Goal: Communication & Community: Answer question/provide support

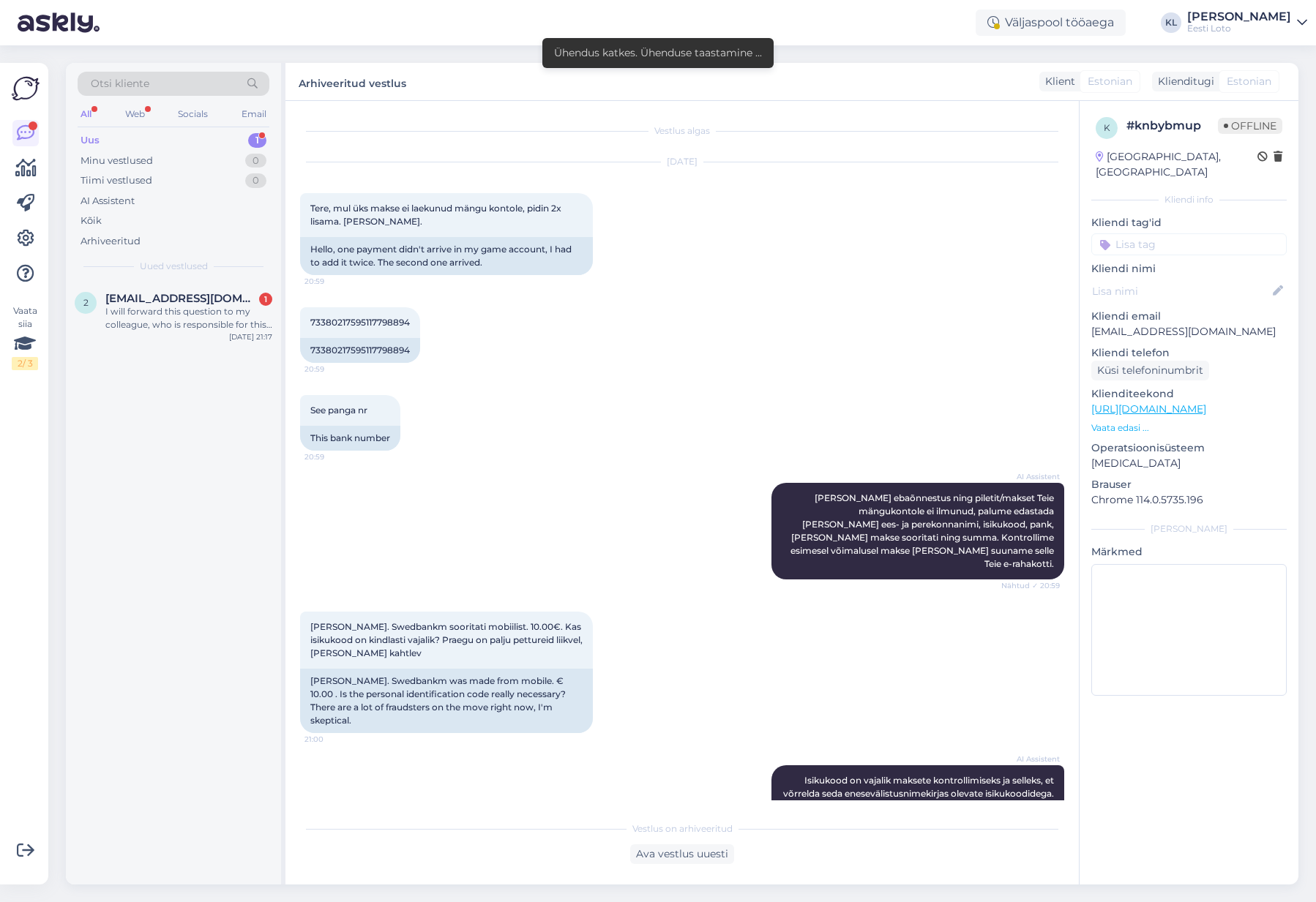
scroll to position [1003, 0]
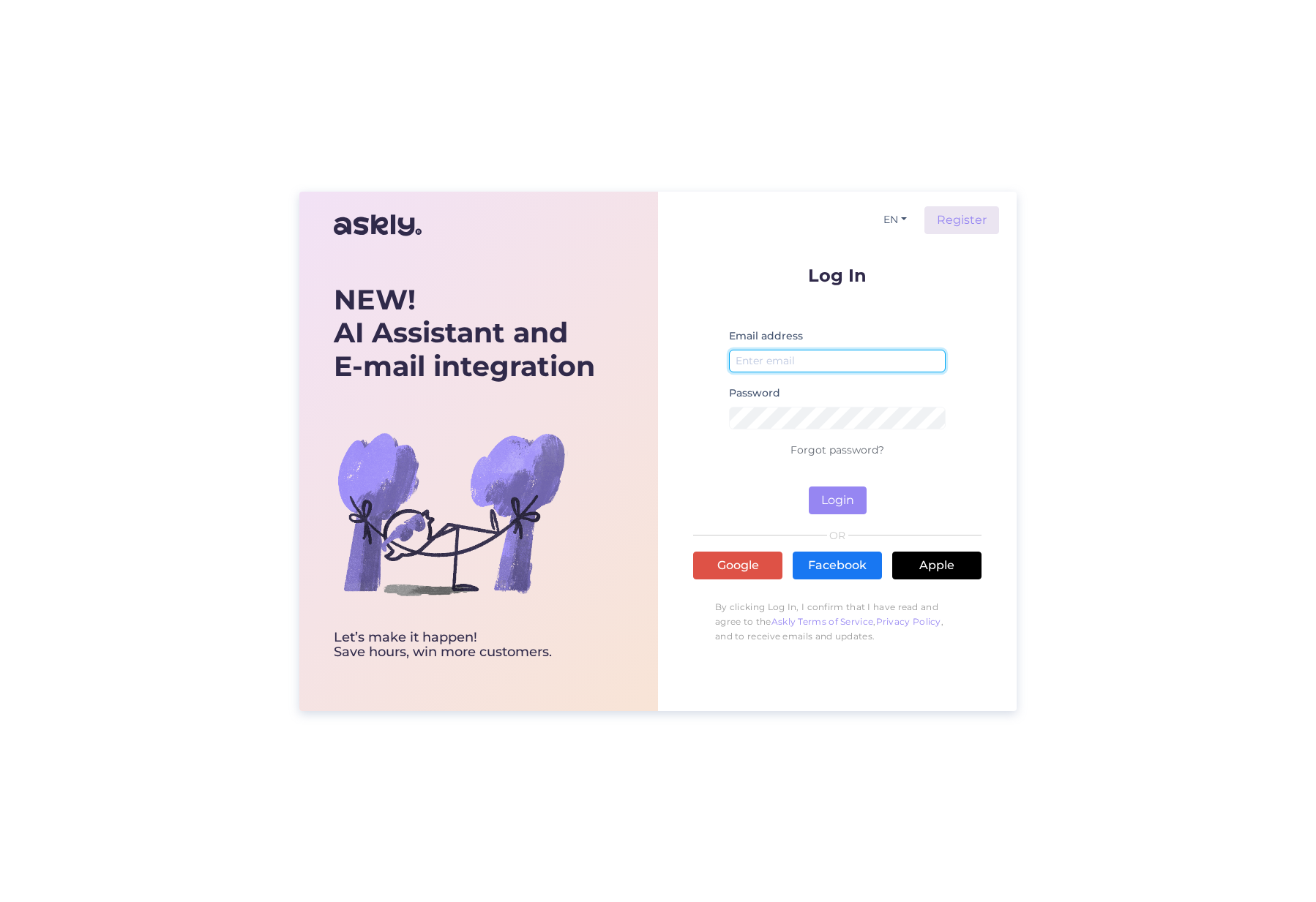
click at [838, 354] on input "email" at bounding box center [837, 360] width 216 height 23
type input "kristiina.laur@eestiloto.ee"
click at [837, 500] on button "Login" at bounding box center [837, 500] width 58 height 28
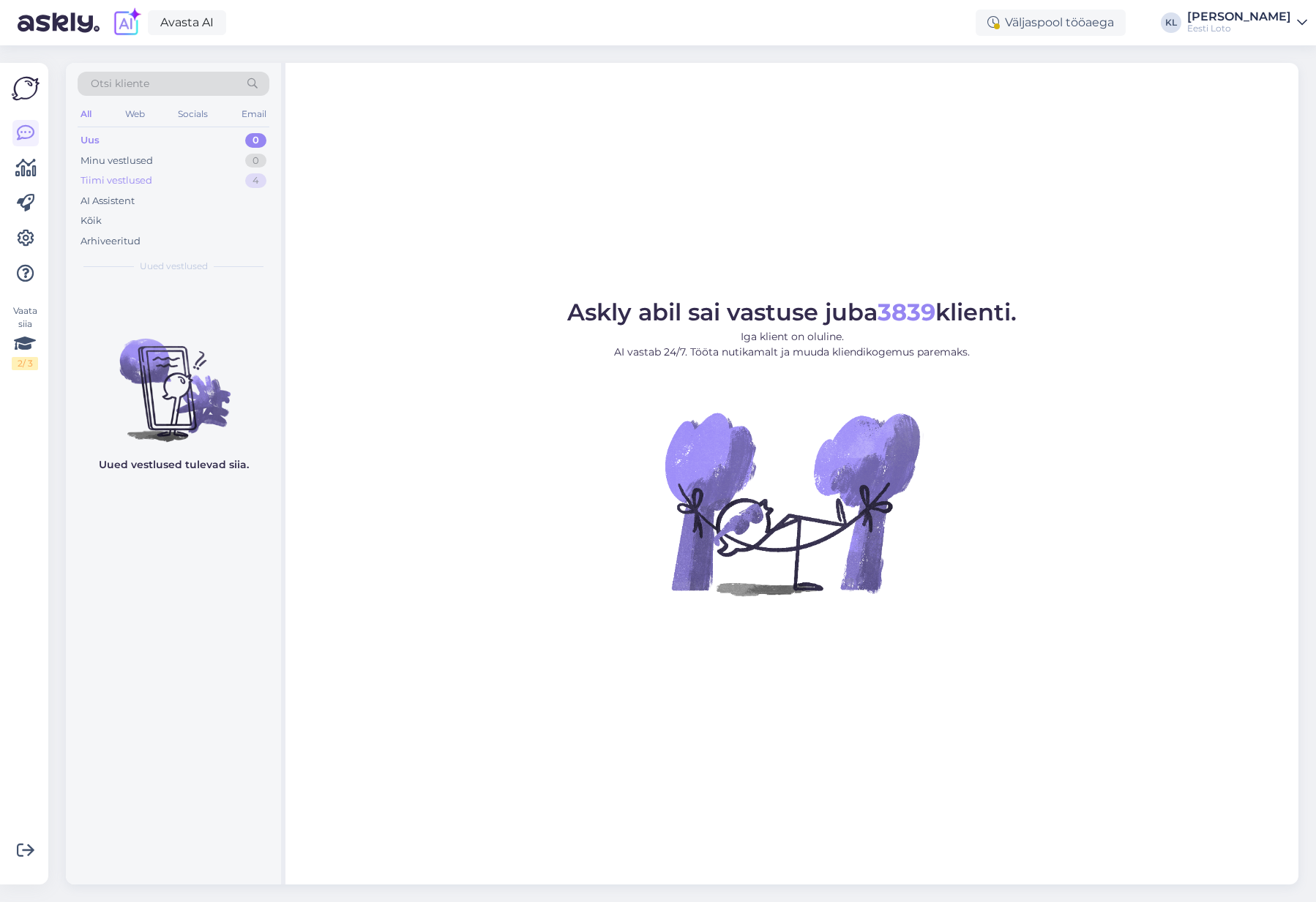
click at [228, 173] on div "Tiimi vestlused 4" at bounding box center [174, 181] width 192 height 21
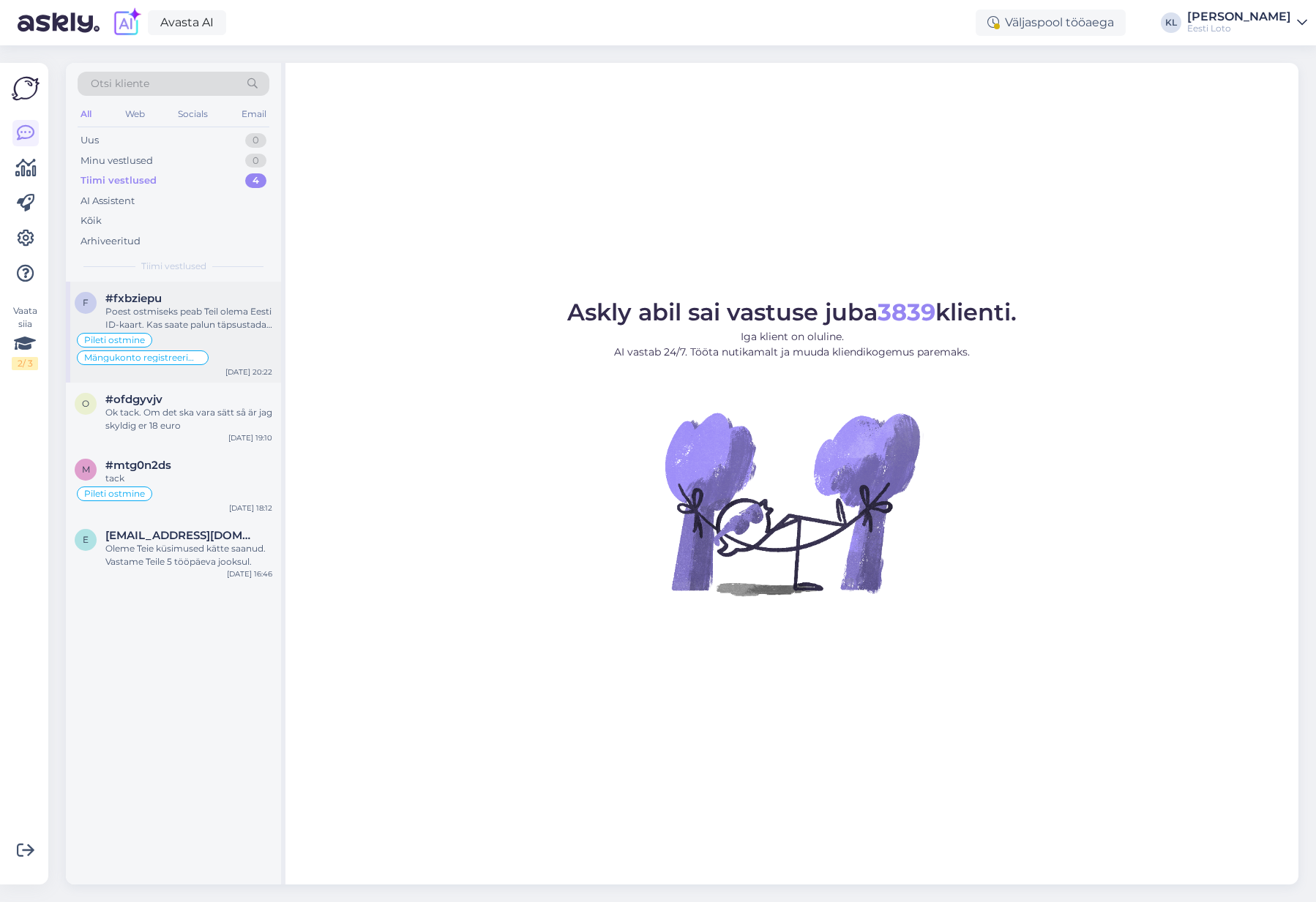
click at [235, 328] on div "Poest ostmiseks peab Teil olema Eesti ID-kaart. Kas saate palun täpsustada, mik…" at bounding box center [189, 318] width 167 height 26
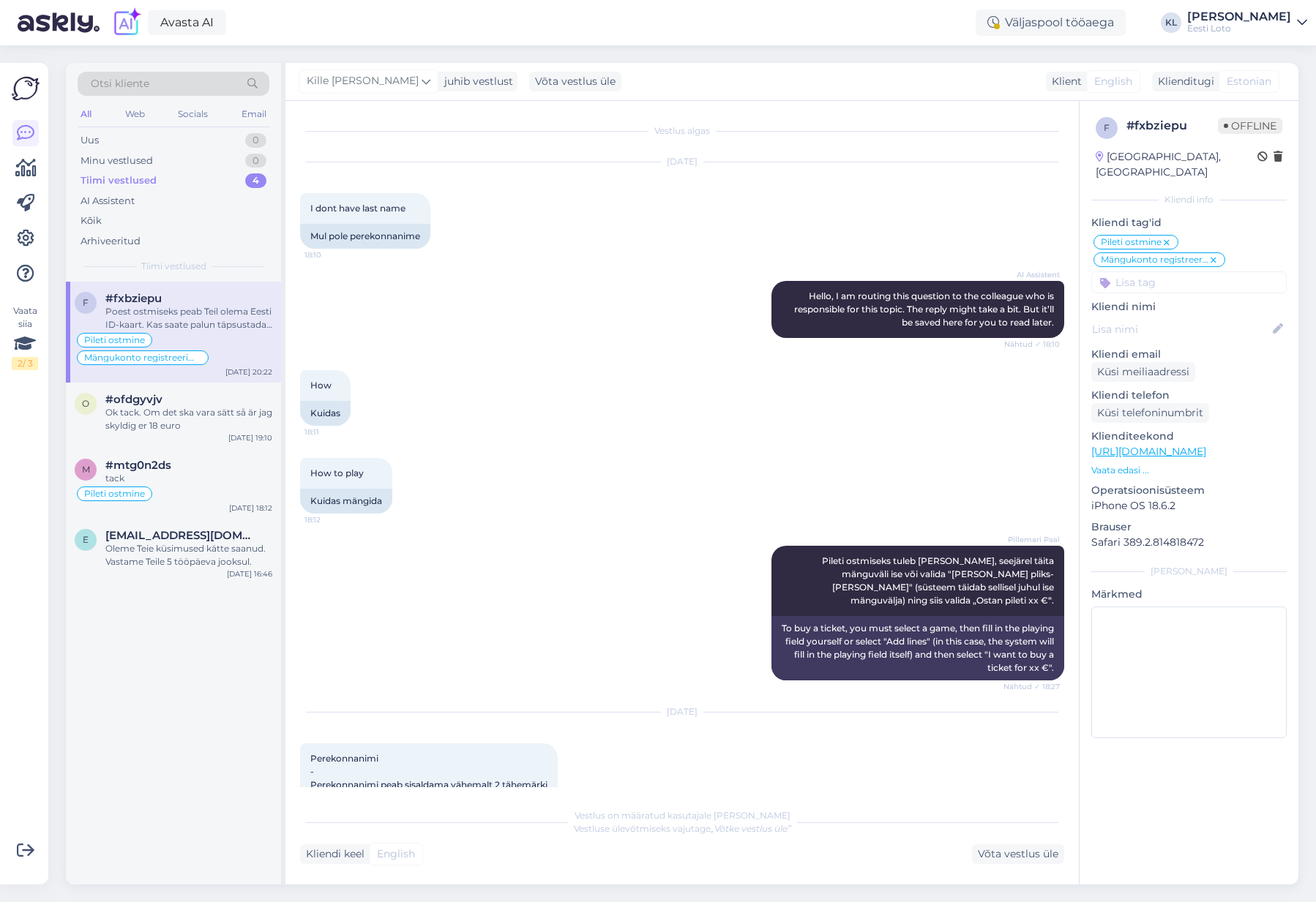
scroll to position [856, 0]
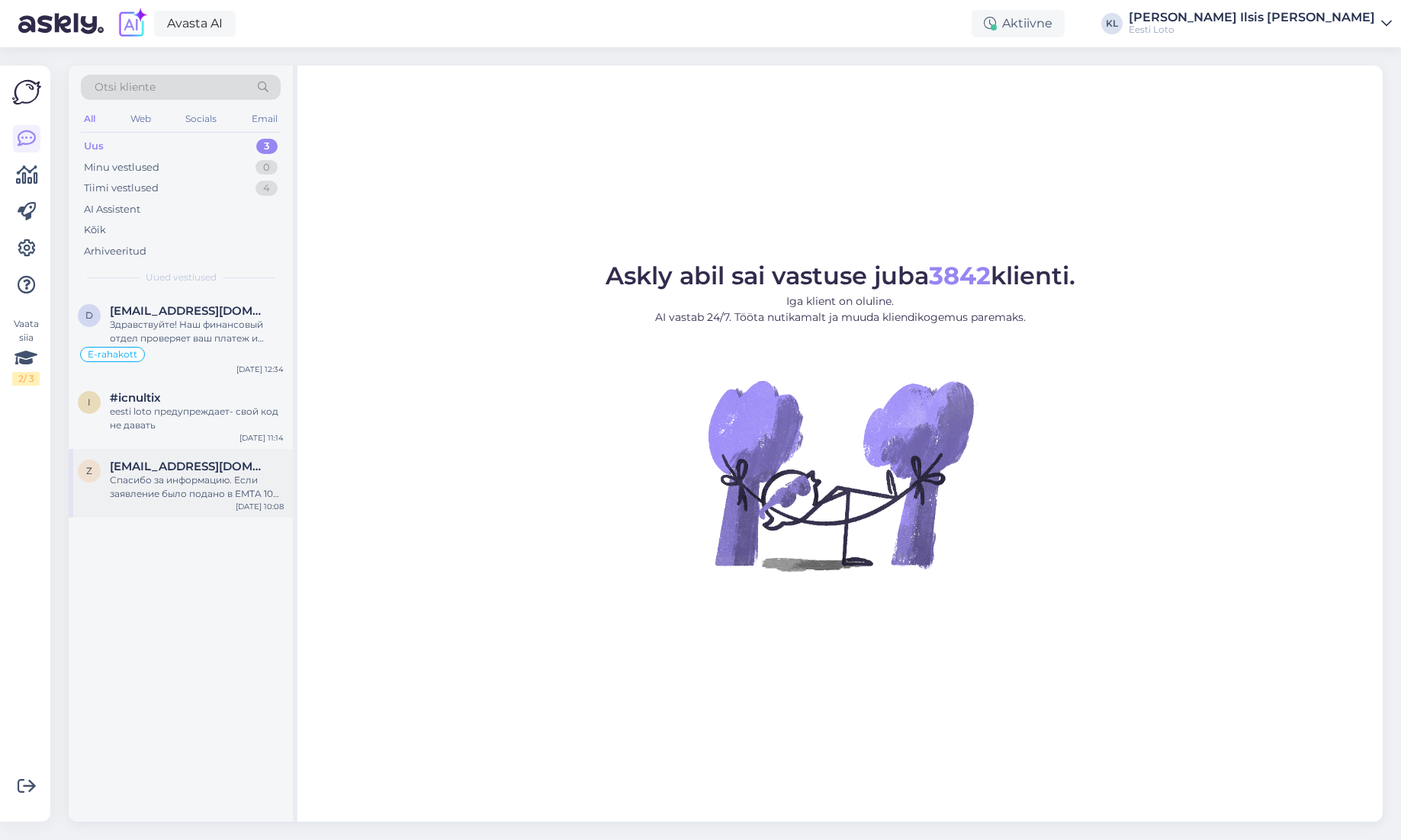
click at [194, 474] on div "Спасибо за информацию. Если заявление было подано в EMTA 10 числа, ограничение …" at bounding box center [196, 487] width 174 height 27
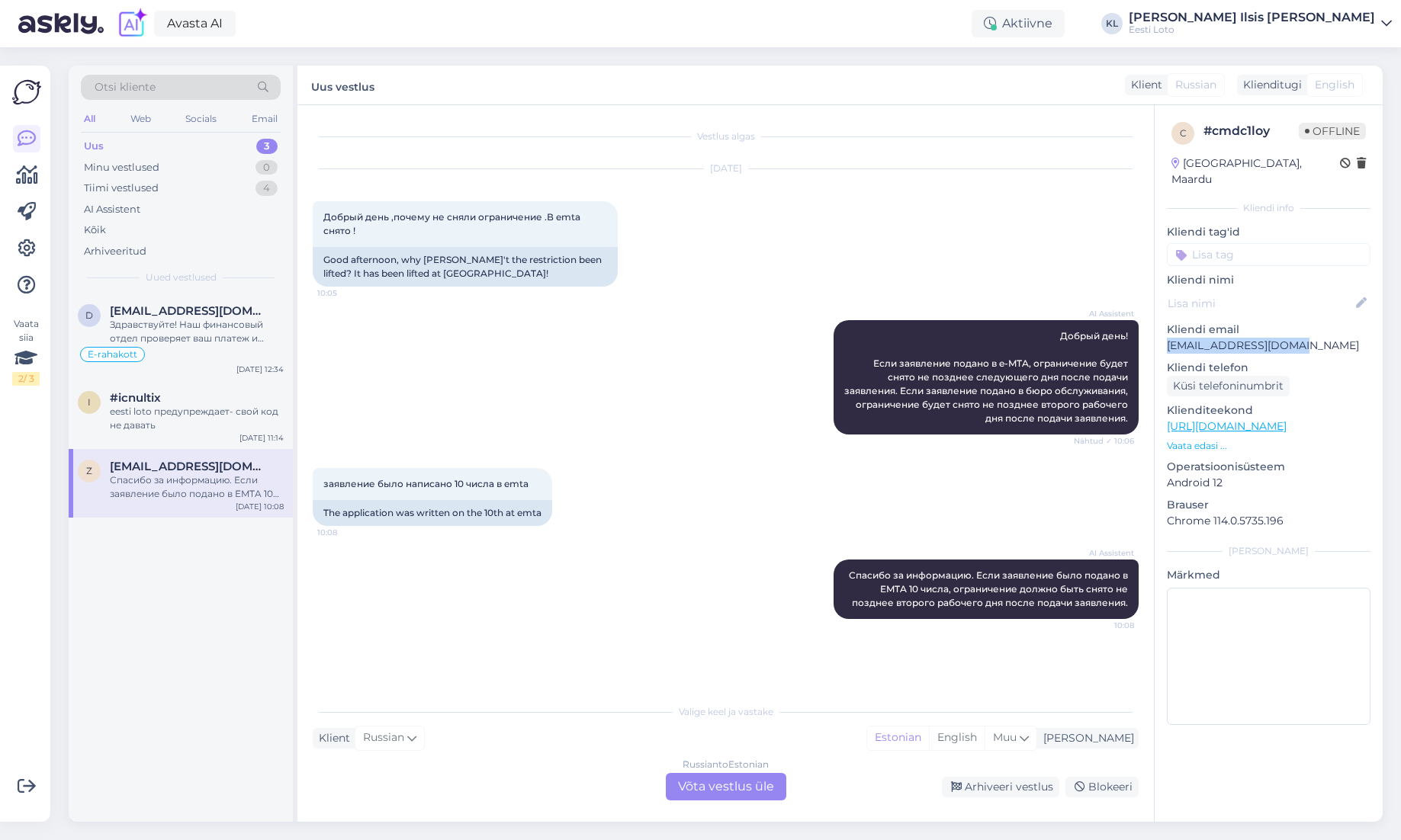
drag, startPoint x: 1313, startPoint y: 330, endPoint x: 1169, endPoint y: 335, distance: 144.1
click at [1169, 337] on p "[EMAIL_ADDRESS][DOMAIN_NAME]" at bounding box center [1268, 345] width 204 height 16
copy p "[EMAIL_ADDRESS][DOMAIN_NAME]"
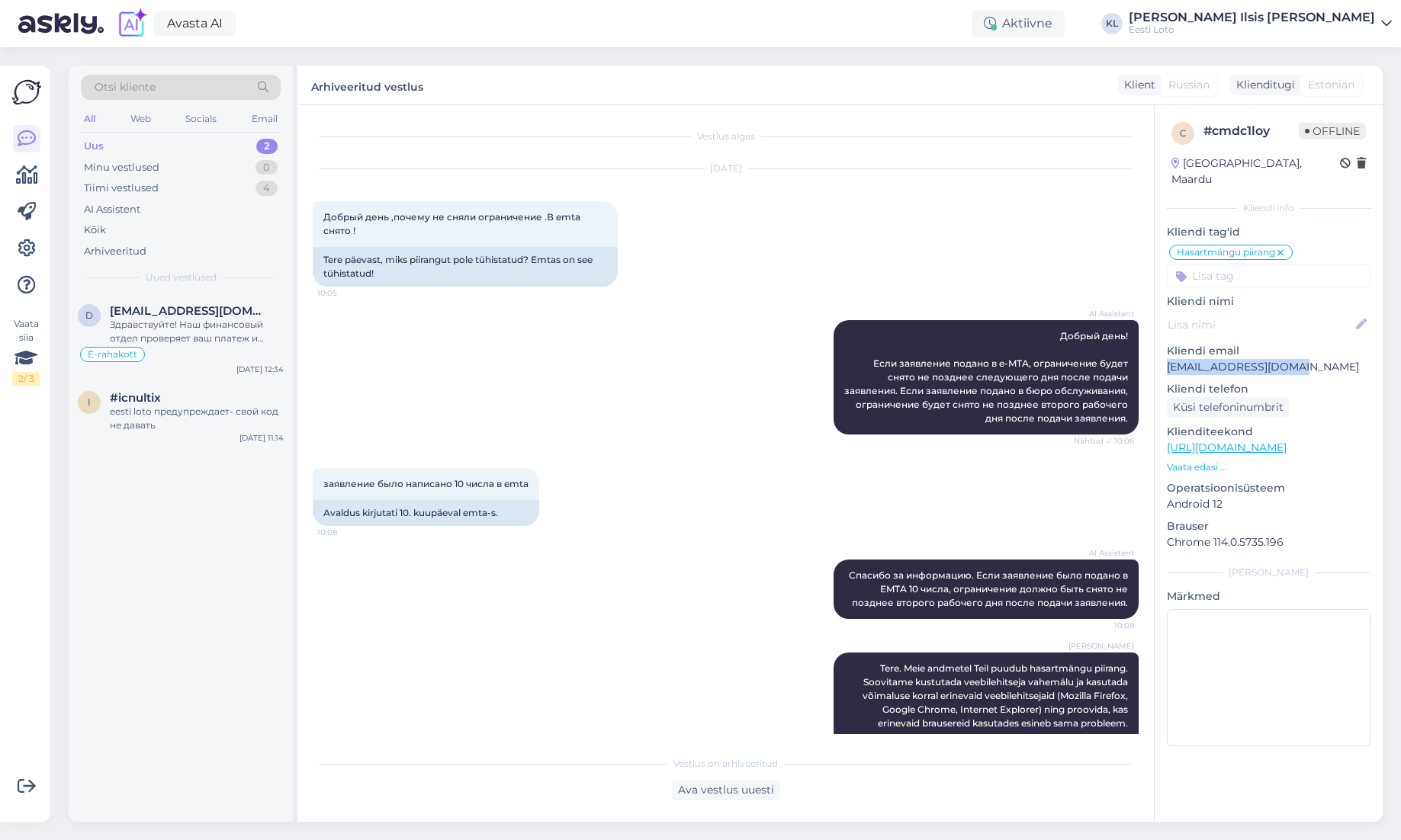
scroll to position [116, 0]
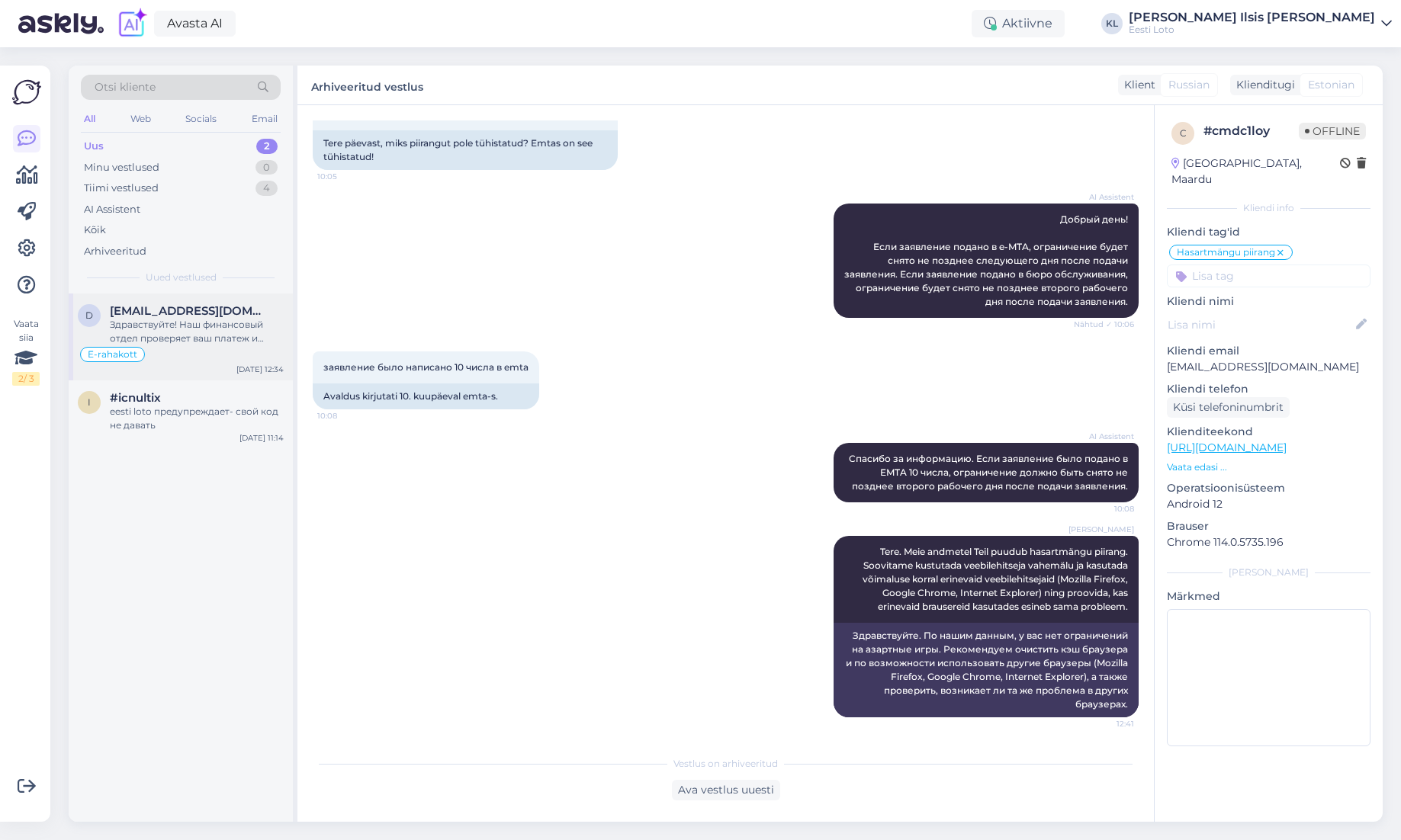
click at [193, 331] on div "Здравствуйте! Наш финансовый отдел проверяет ваш платеж и либо вернет его на ва…" at bounding box center [196, 331] width 174 height 27
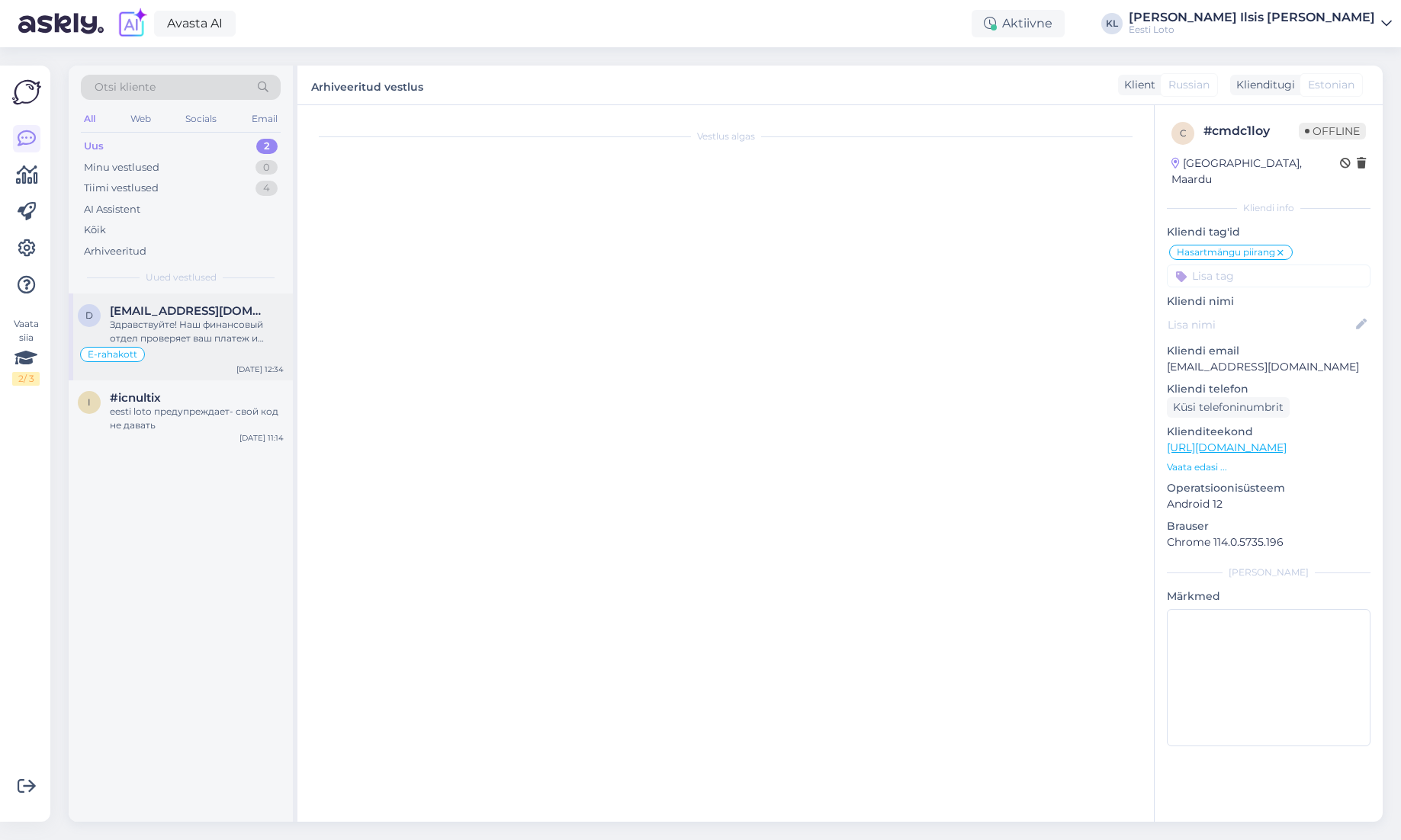
scroll to position [129, 0]
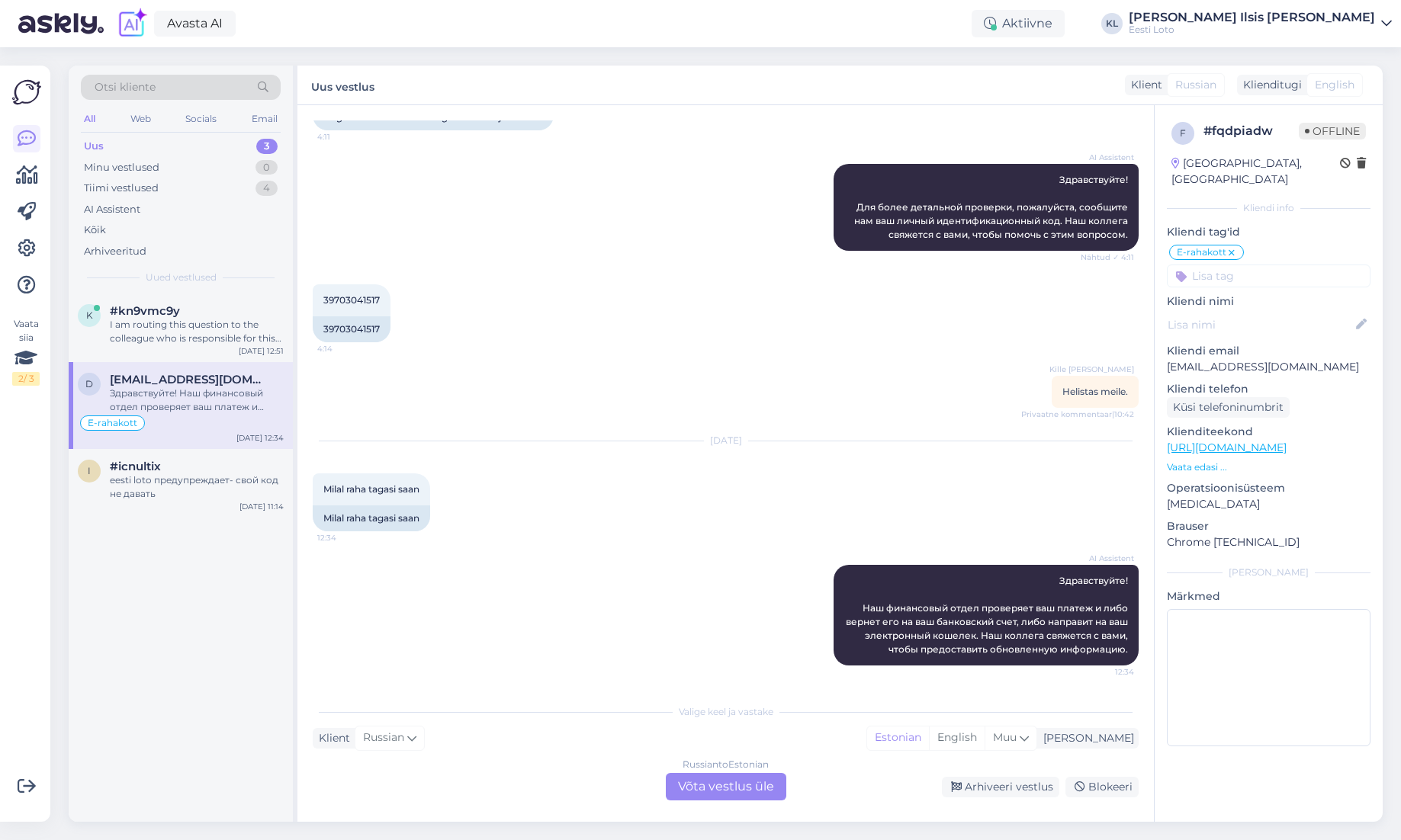
click at [202, 138] on div "Uus 3" at bounding box center [181, 146] width 200 height 21
click at [164, 314] on span "#kn9vmc9y" at bounding box center [144, 311] width 70 height 14
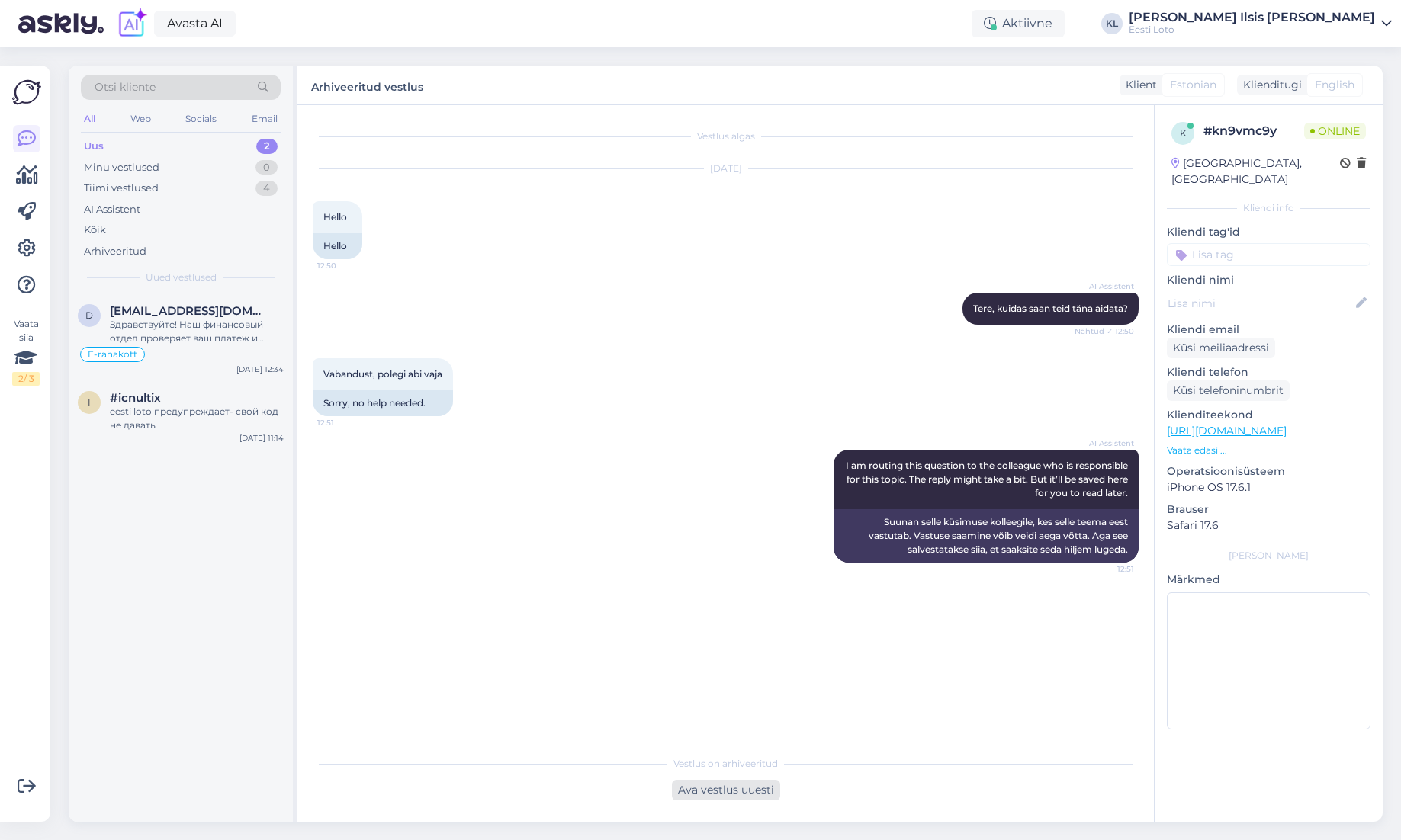
drag, startPoint x: 734, startPoint y: 793, endPoint x: 746, endPoint y: 781, distance: 17.0
click at [734, 792] on div "Ava vestlus uuesti" at bounding box center [726, 790] width 108 height 21
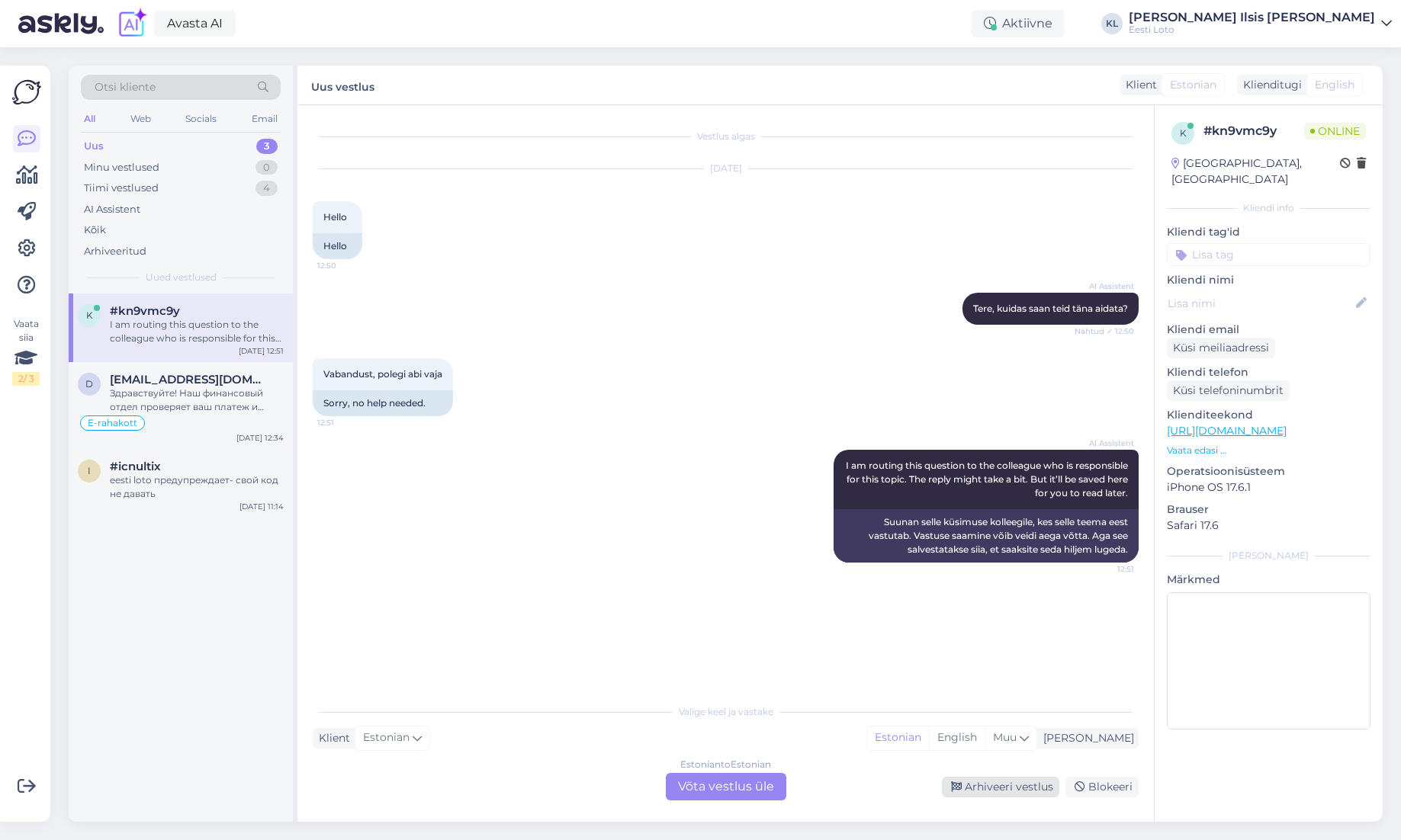
click at [998, 786] on div "Arhiveeri vestlus" at bounding box center [1001, 786] width 117 height 21
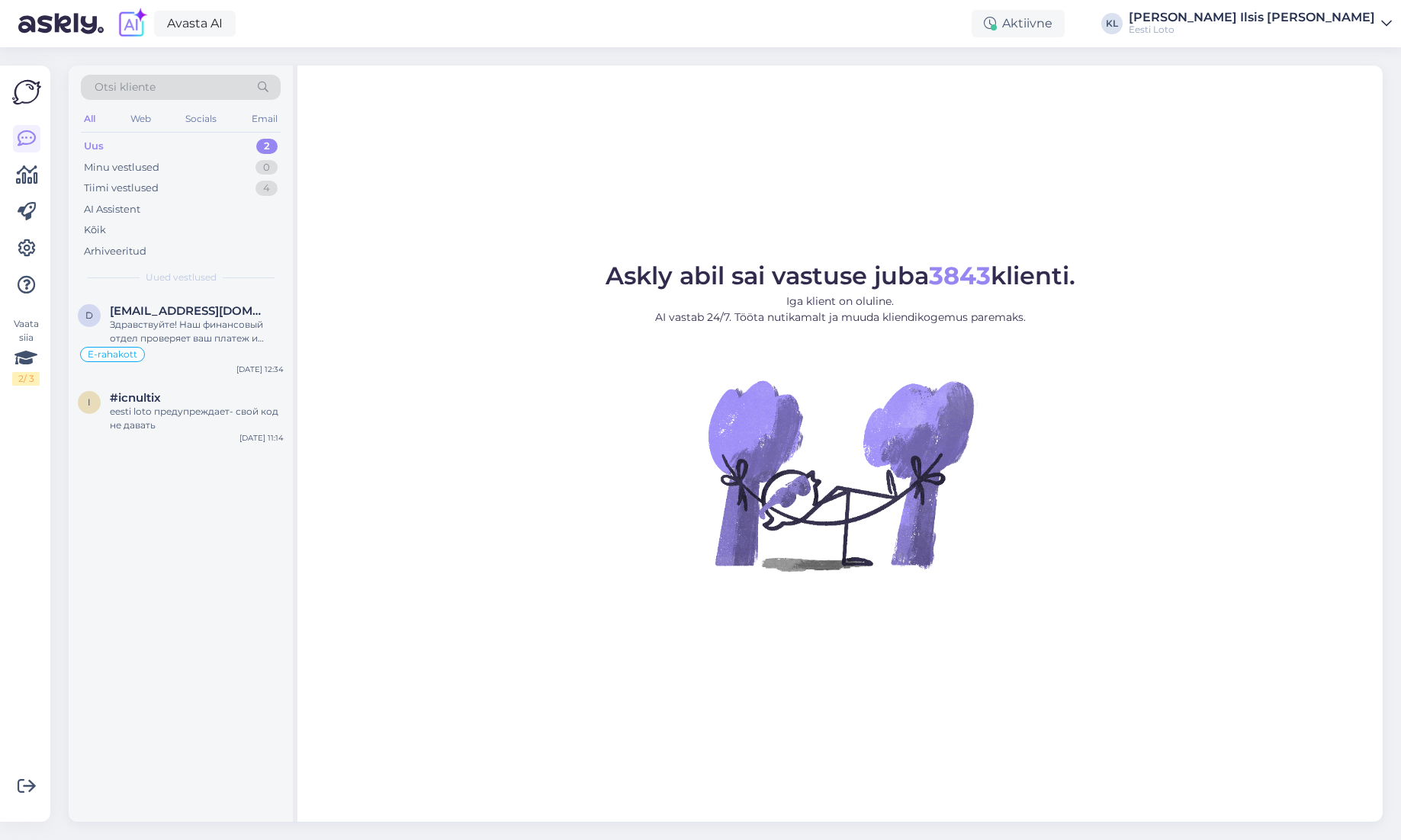
click at [199, 141] on div "Uus 2" at bounding box center [181, 146] width 200 height 21
click at [194, 164] on div "Minu vestlused 0" at bounding box center [181, 168] width 200 height 21
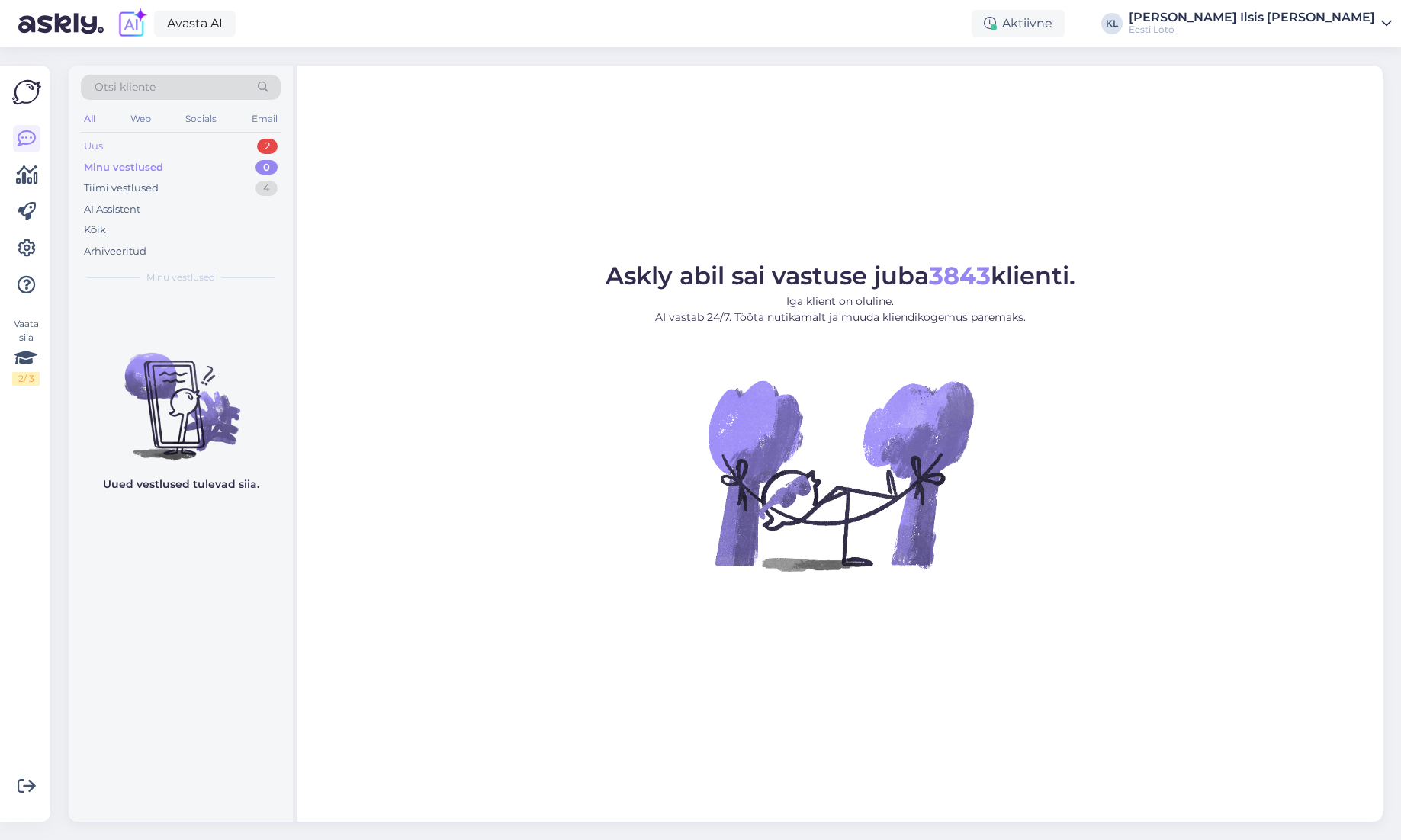
click at [196, 139] on div "Uus 2" at bounding box center [181, 146] width 200 height 21
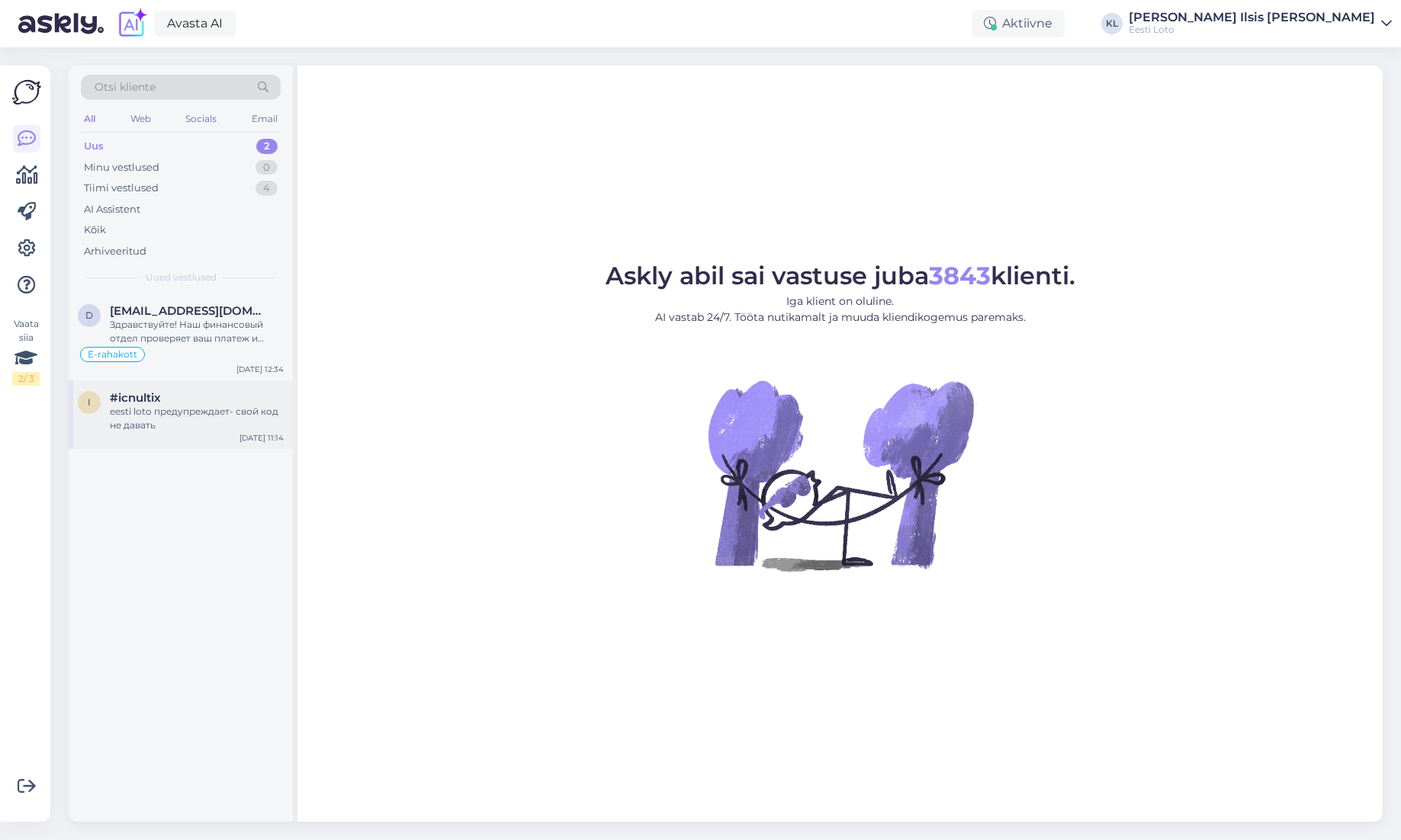
drag, startPoint x: 196, startPoint y: 412, endPoint x: 205, endPoint y: 423, distance: 14.2
click at [196, 412] on div "eesti loto предупреждает- свой код не давать" at bounding box center [196, 418] width 174 height 27
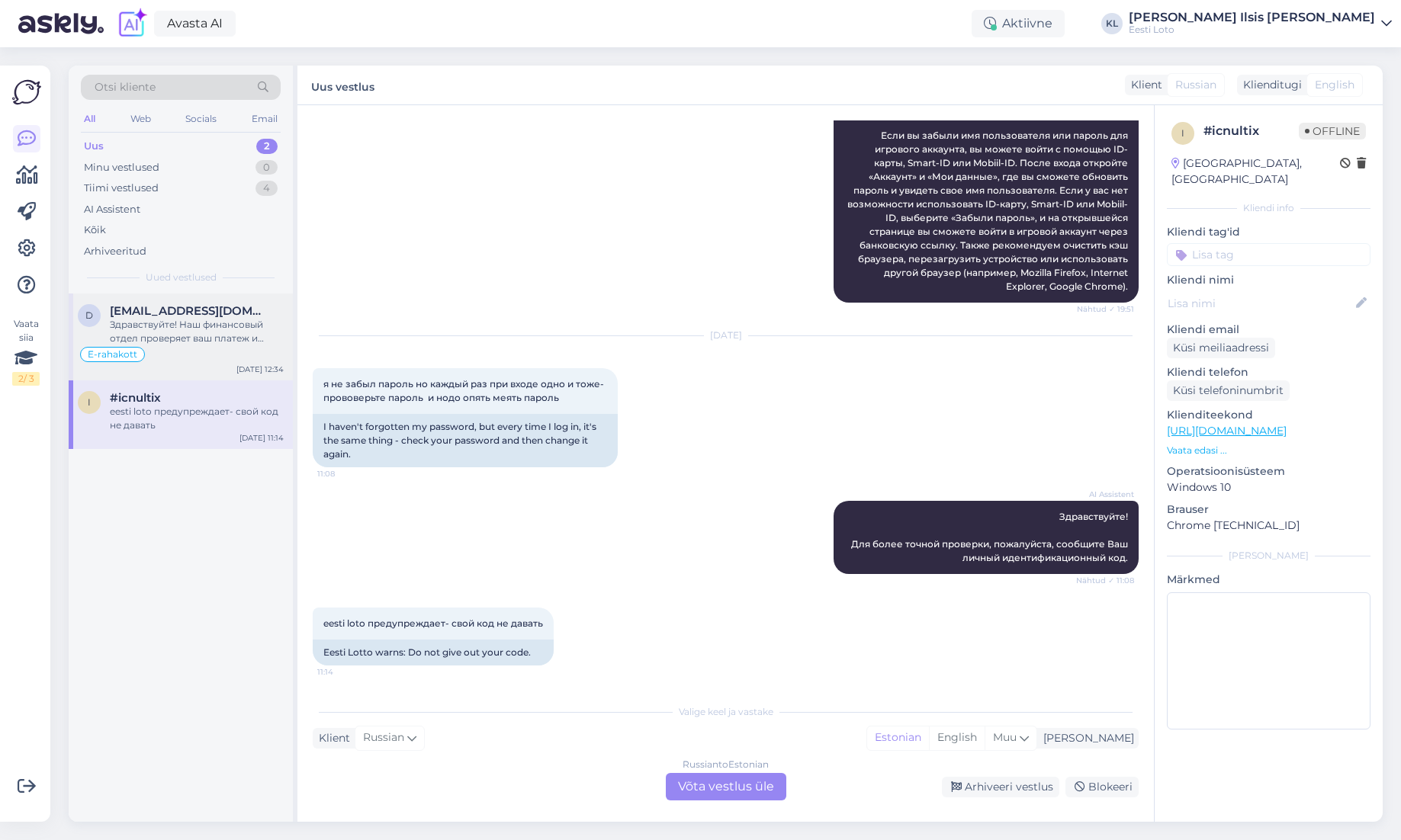
click at [157, 342] on div "Здравствуйте! Наш финансовый отдел проверяет ваш платеж и либо вернет его на ва…" at bounding box center [196, 331] width 174 height 27
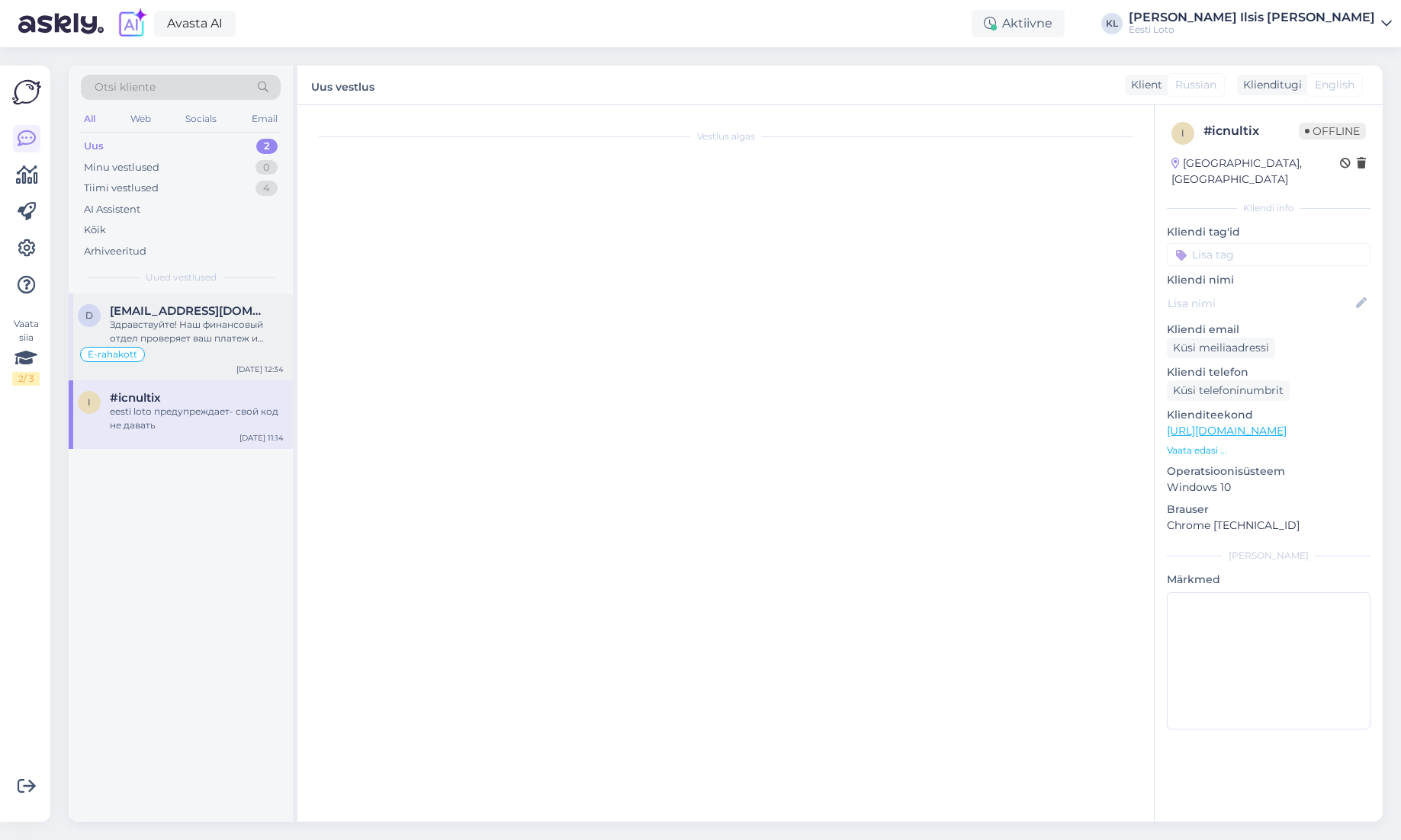
scroll to position [129, 0]
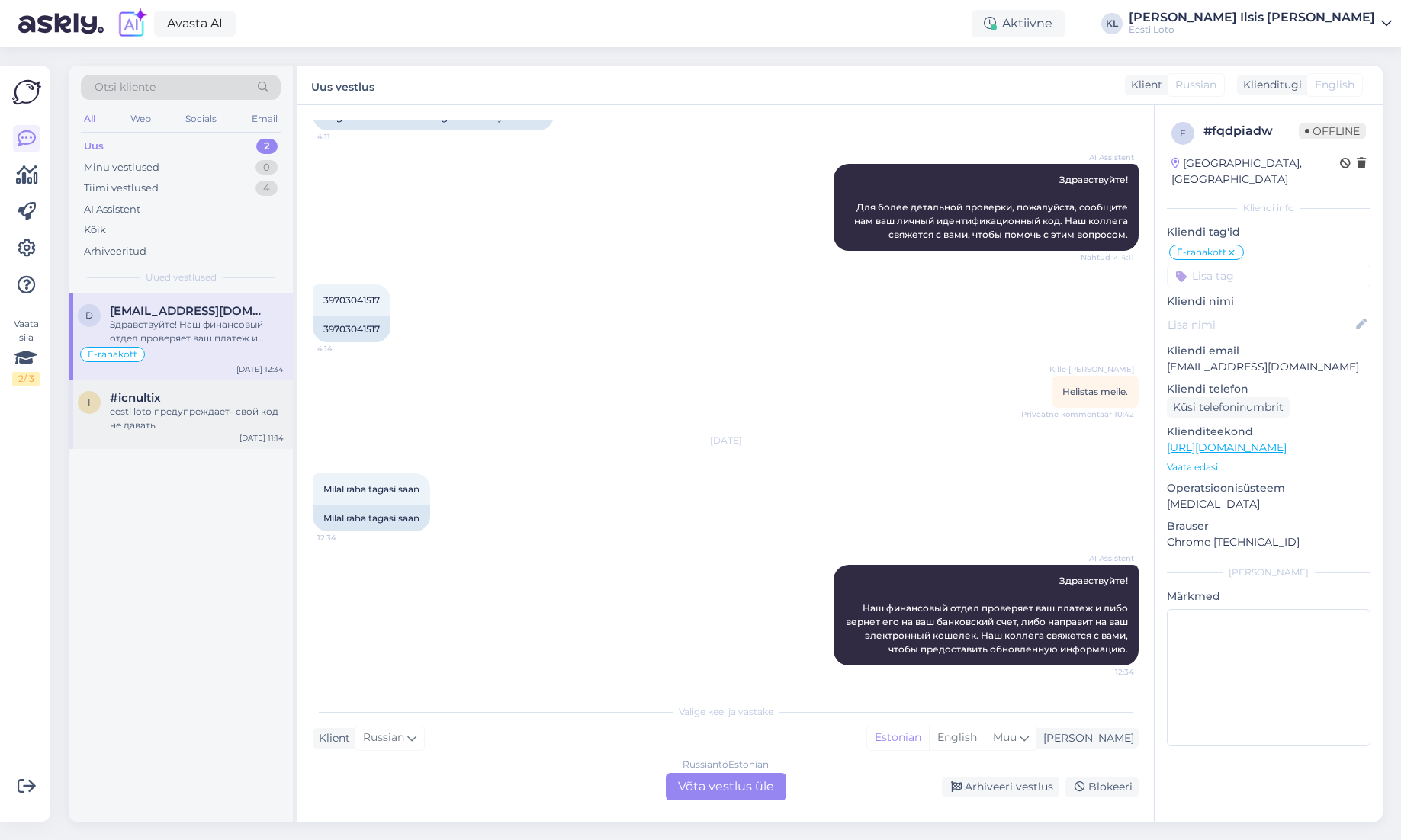
click at [229, 412] on div "eesti loto предупреждает- свой код не давать" at bounding box center [196, 418] width 174 height 27
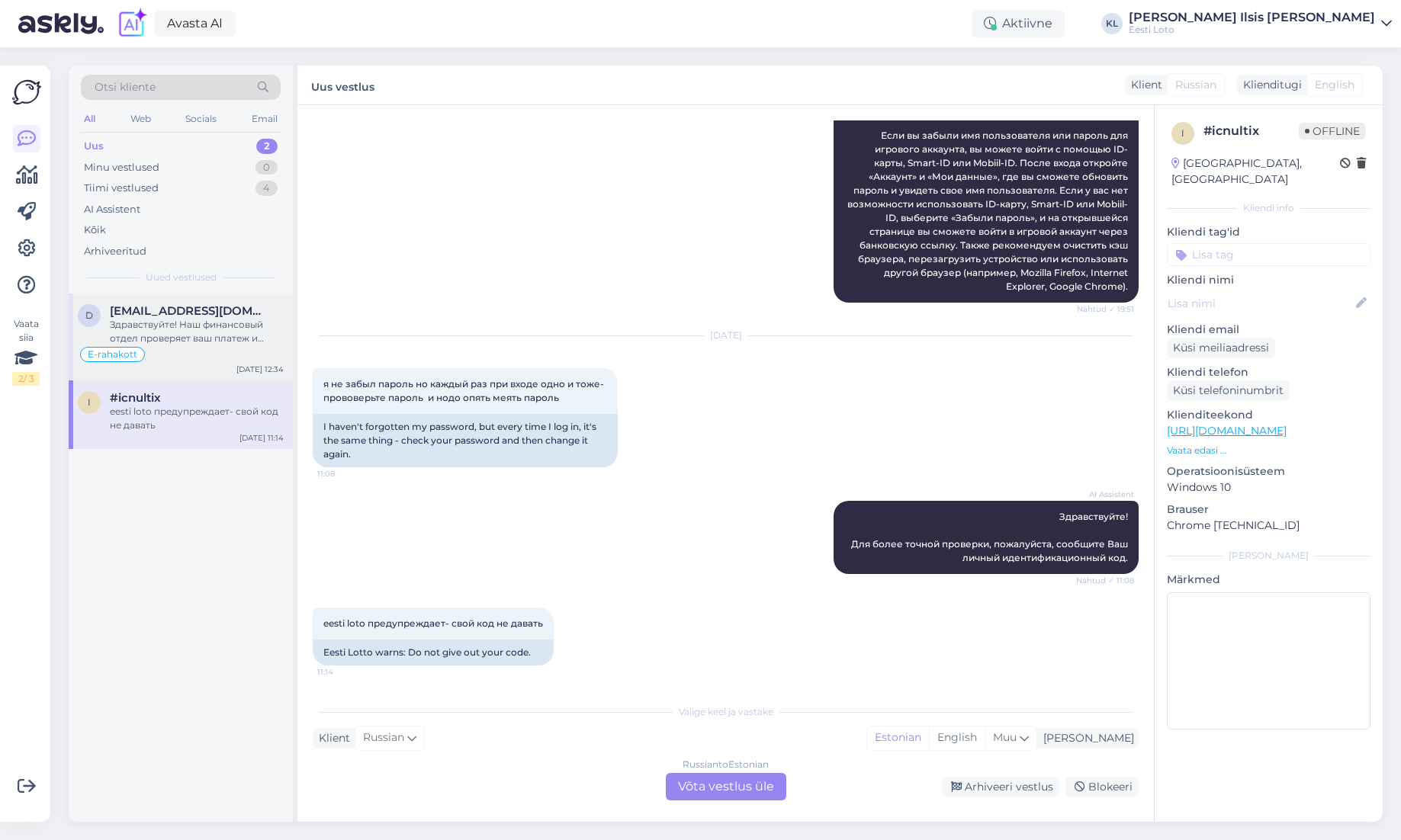
click at [208, 332] on div "Здравствуйте! Наш финансовый отдел проверяет ваш платеж и либо вернет его на ва…" at bounding box center [196, 331] width 174 height 27
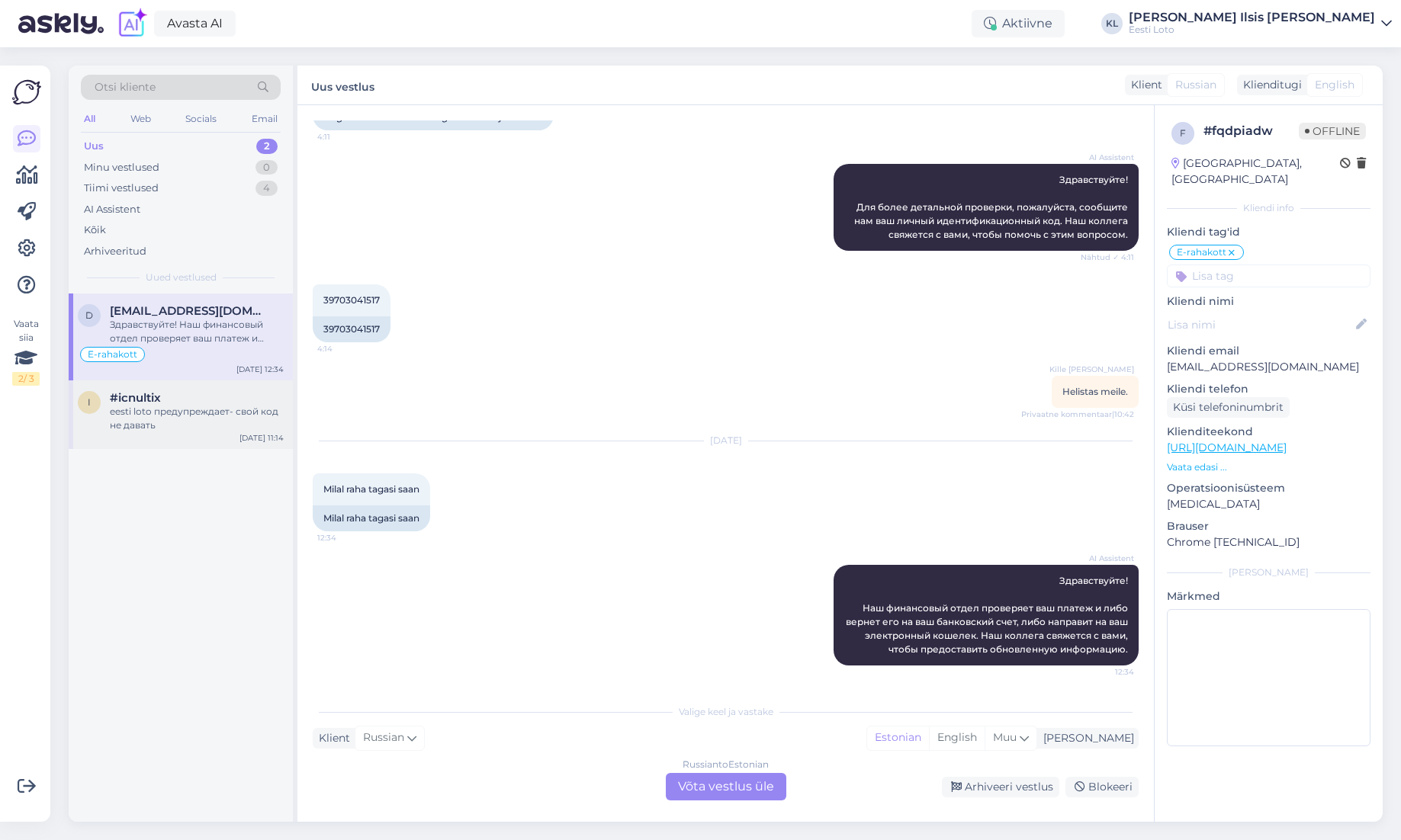
click at [173, 418] on div "eesti loto предупреждает- свой код не давать" at bounding box center [196, 418] width 174 height 27
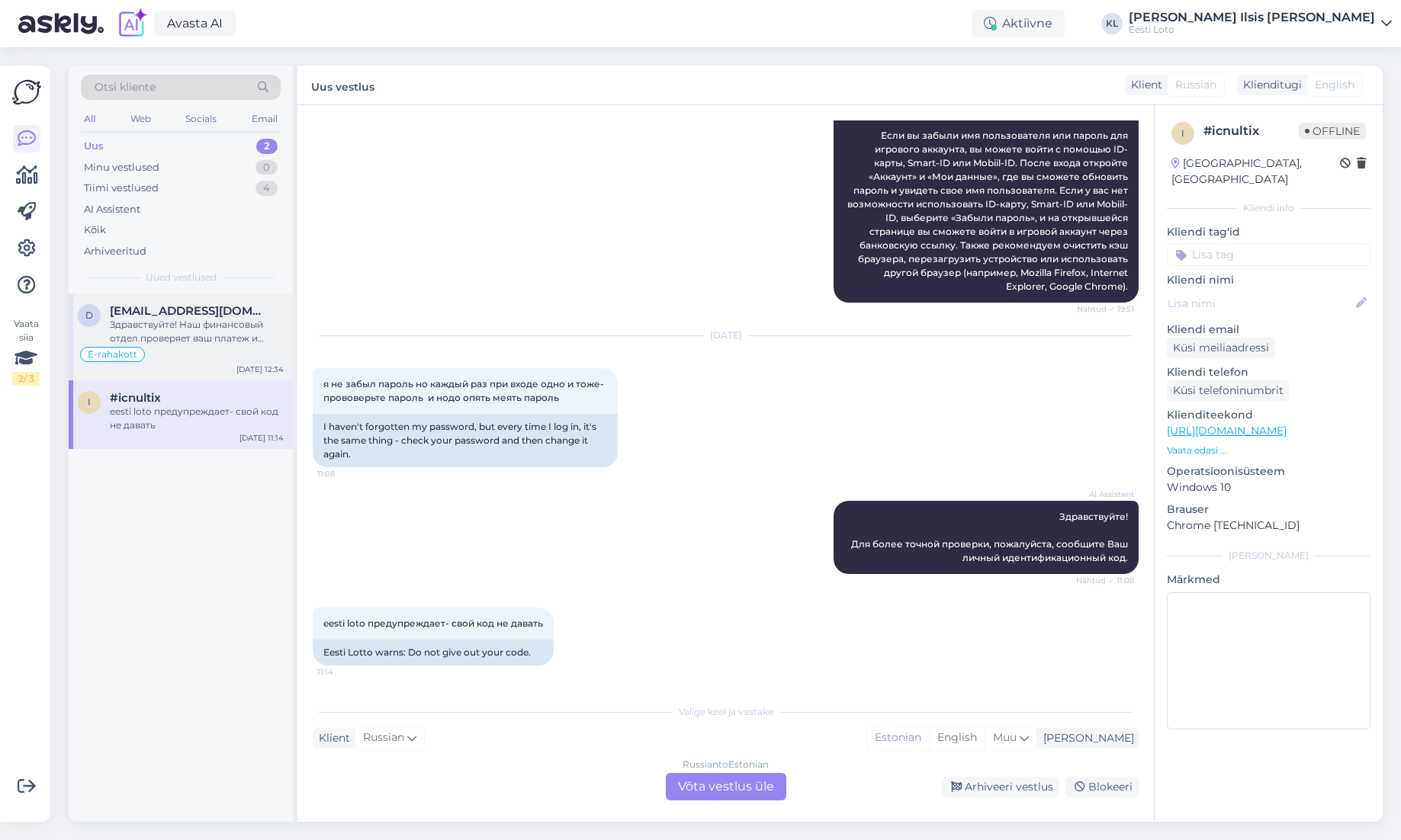
click at [163, 335] on div "Здравствуйте! Наш финансовый отдел проверяет ваш платеж и либо вернет его на ва…" at bounding box center [196, 331] width 174 height 27
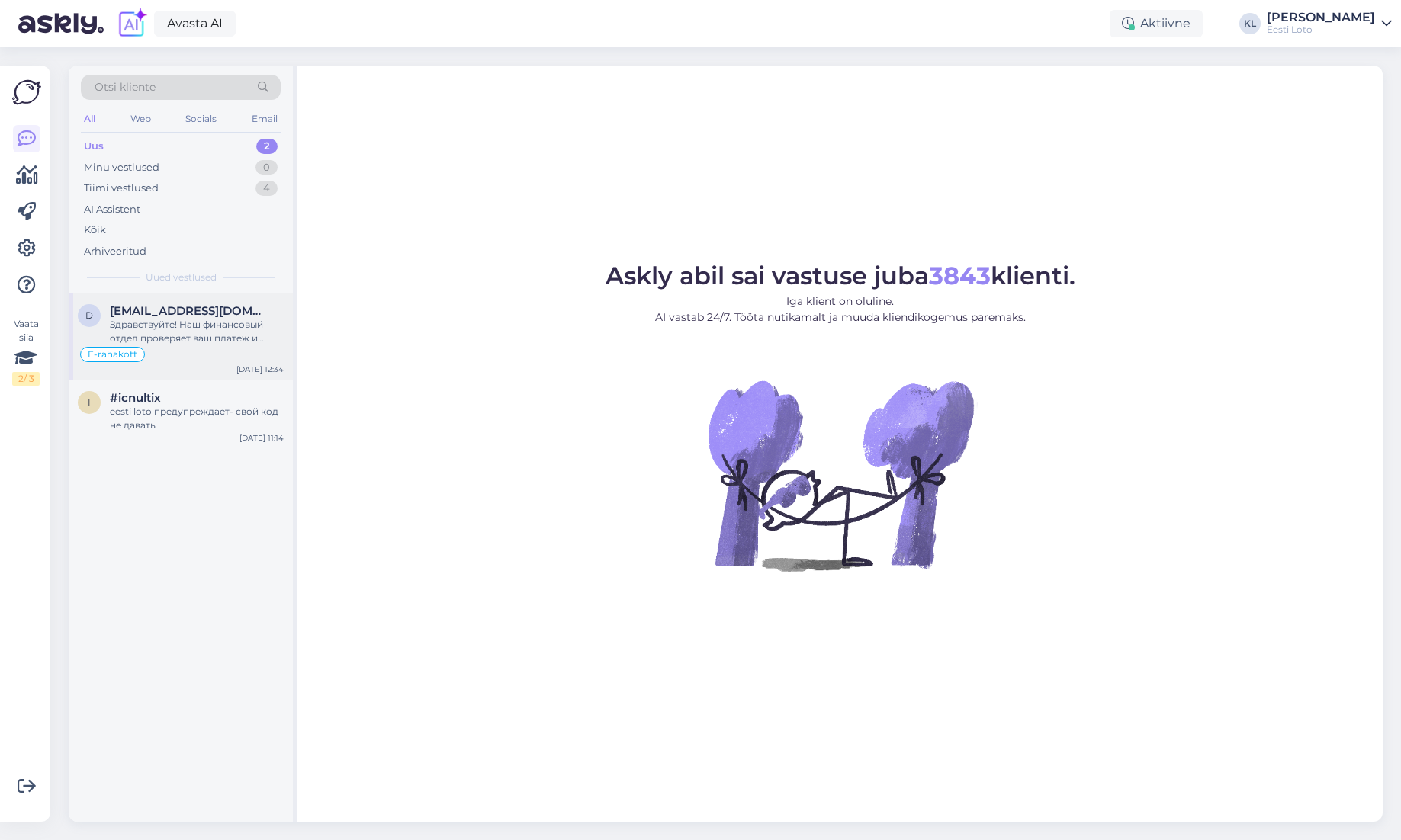
drag, startPoint x: 177, startPoint y: 342, endPoint x: 222, endPoint y: 370, distance: 53.0
click at [177, 342] on div "Здравствуйте! Наш финансовый отдел проверяет ваш платеж и либо вернет его на ва…" at bounding box center [196, 331] width 174 height 27
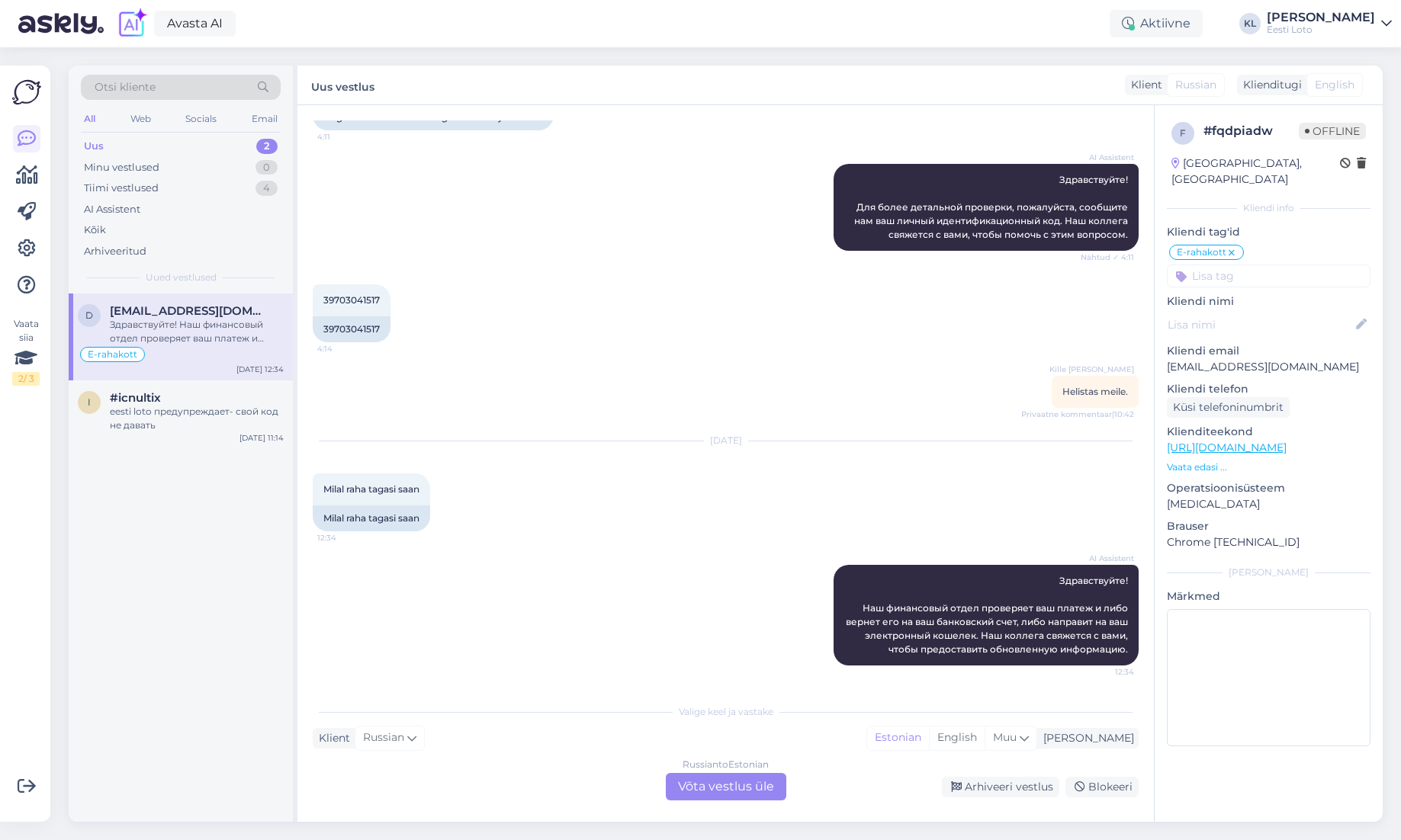
scroll to position [129, 0]
click at [192, 94] on div "Otsi kliente" at bounding box center [181, 87] width 200 height 25
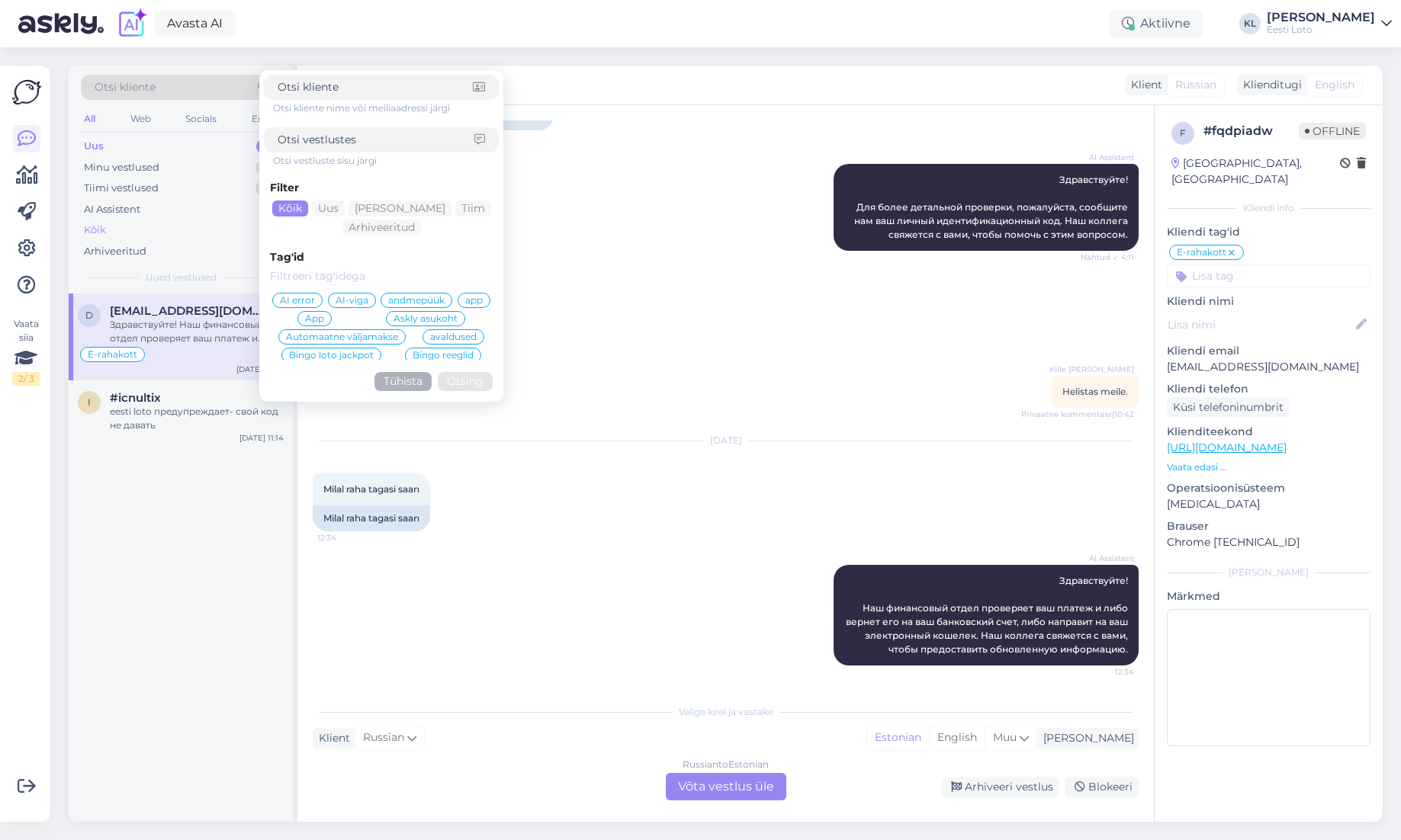
click at [122, 231] on div "Kõik" at bounding box center [181, 230] width 200 height 21
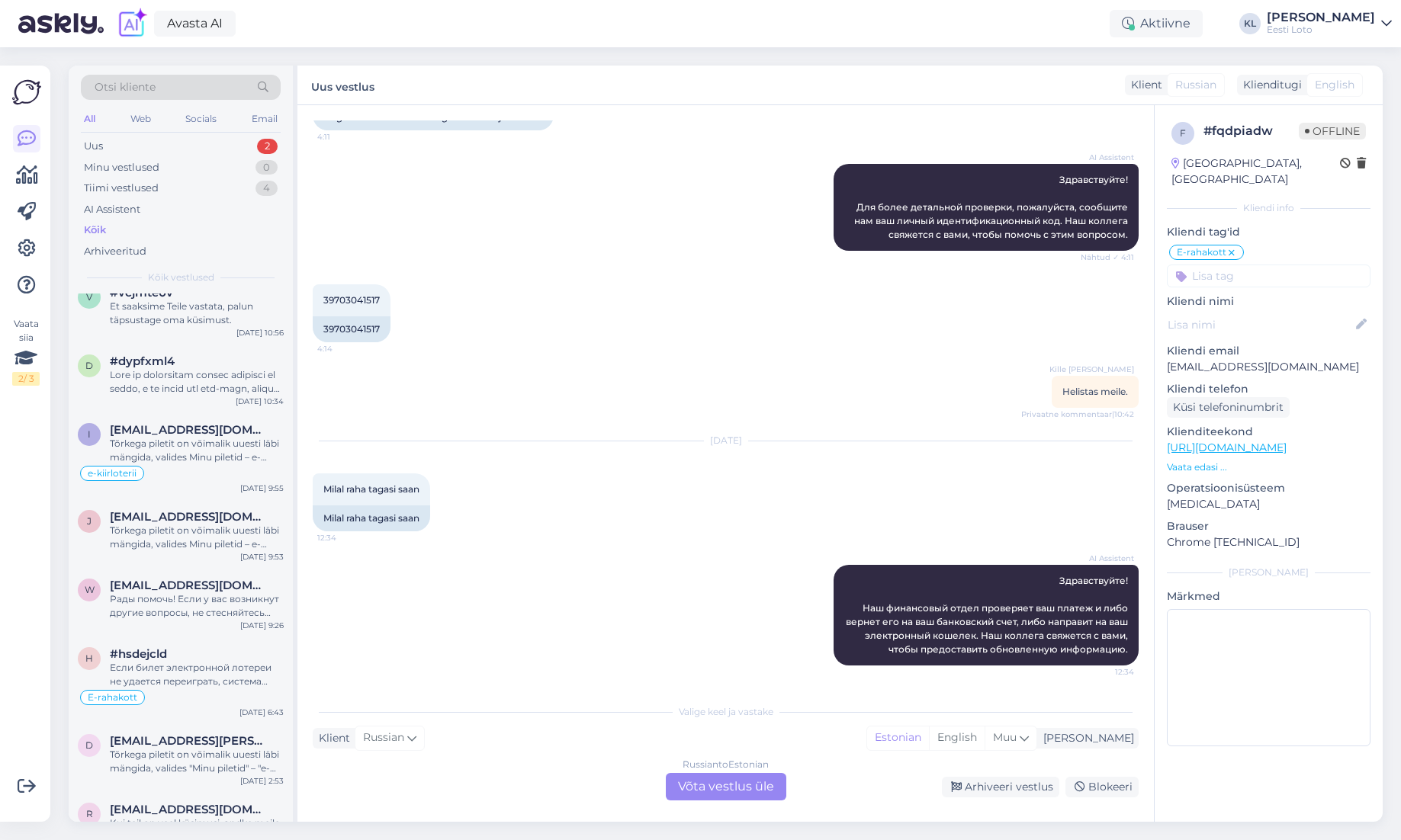
scroll to position [8006, 0]
click at [173, 81] on div "Otsi kliente" at bounding box center [181, 87] width 200 height 25
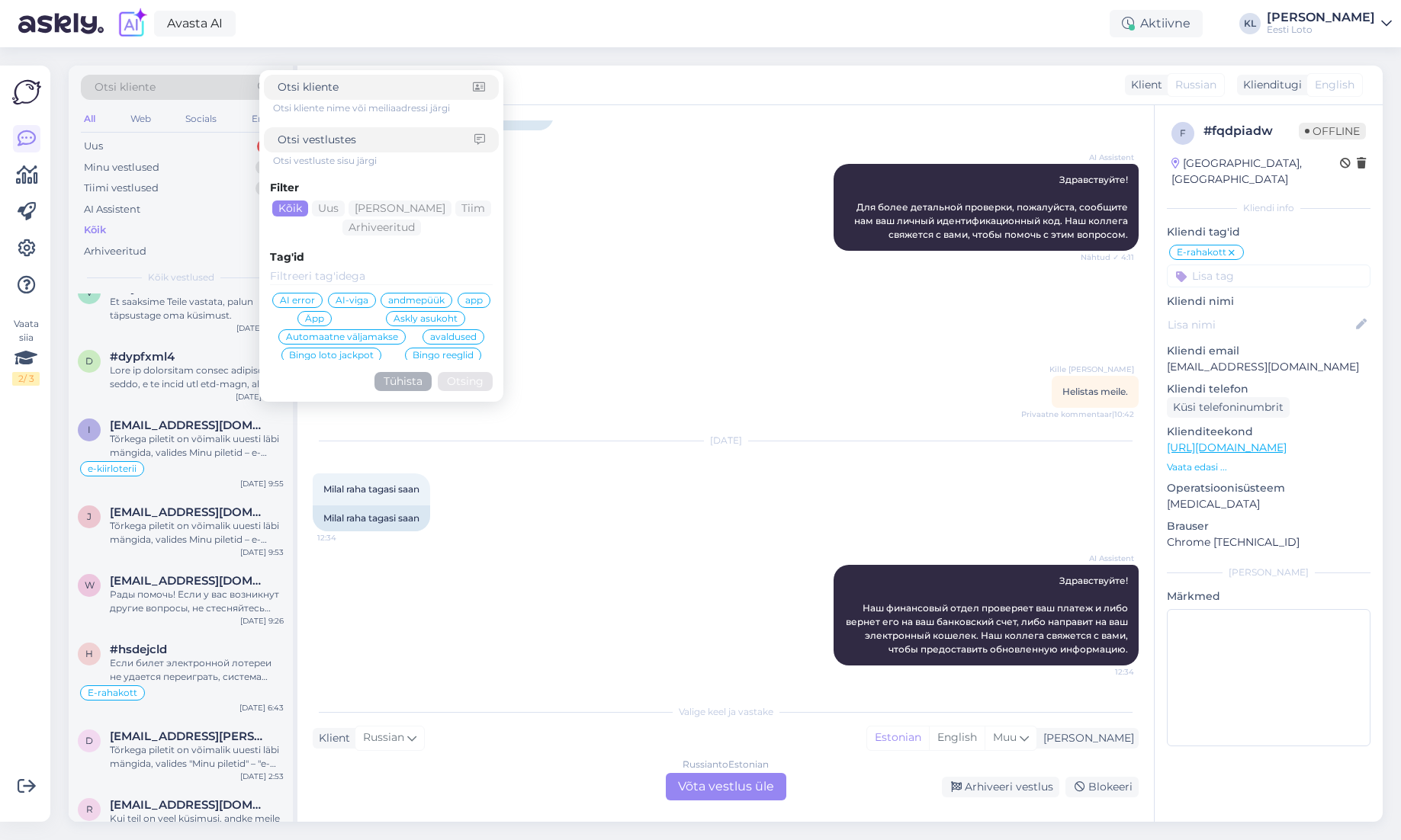
click at [335, 144] on input at bounding box center [376, 139] width 196 height 16
click at [326, 85] on input at bounding box center [375, 87] width 195 height 16
type input "tatjana_allikas@gmail.com"
click at [465, 381] on button "Otsing" at bounding box center [465, 381] width 54 height 19
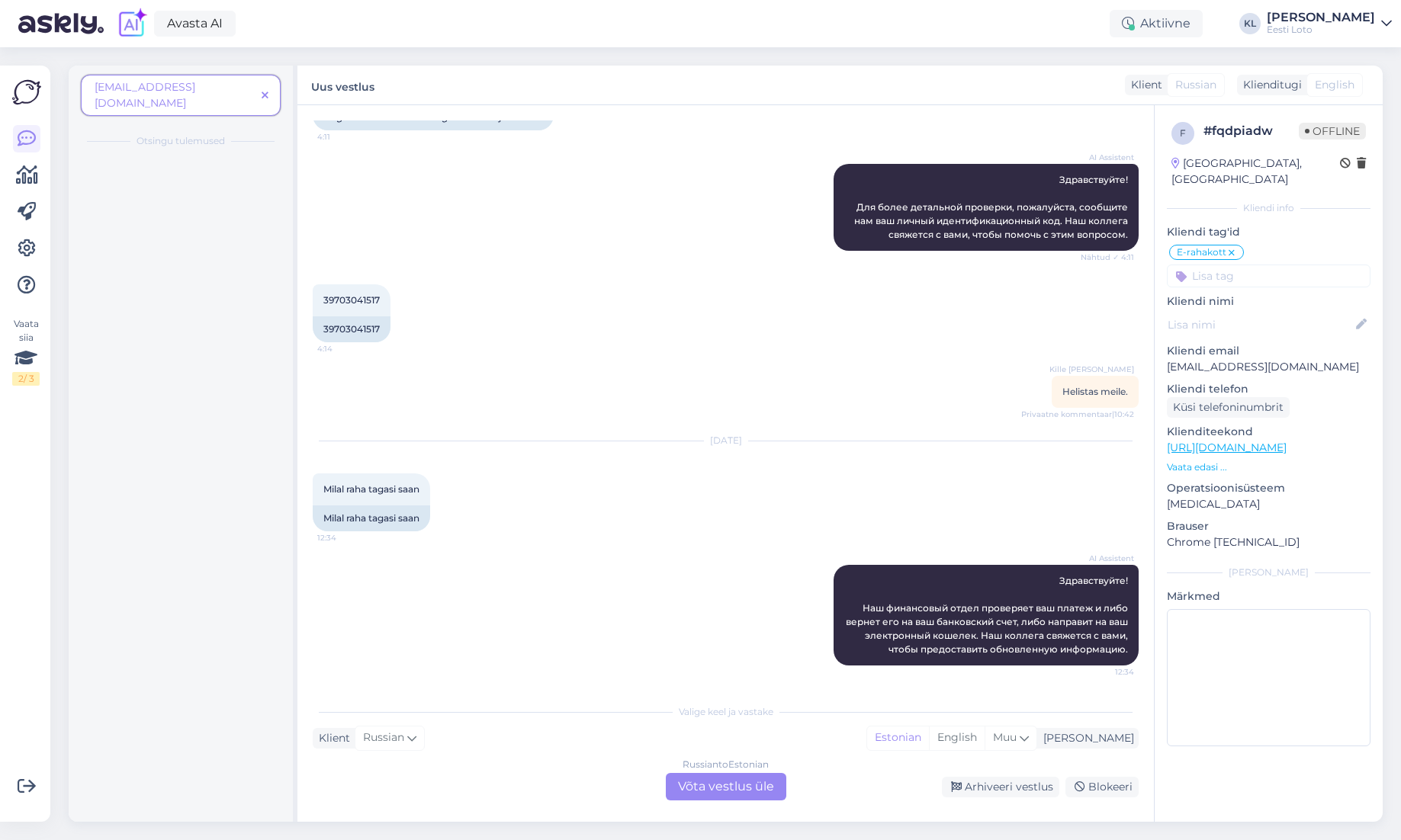
scroll to position [0, 0]
click at [195, 91] on span "tatjana_allikas@gmail.com" at bounding box center [145, 95] width 101 height 30
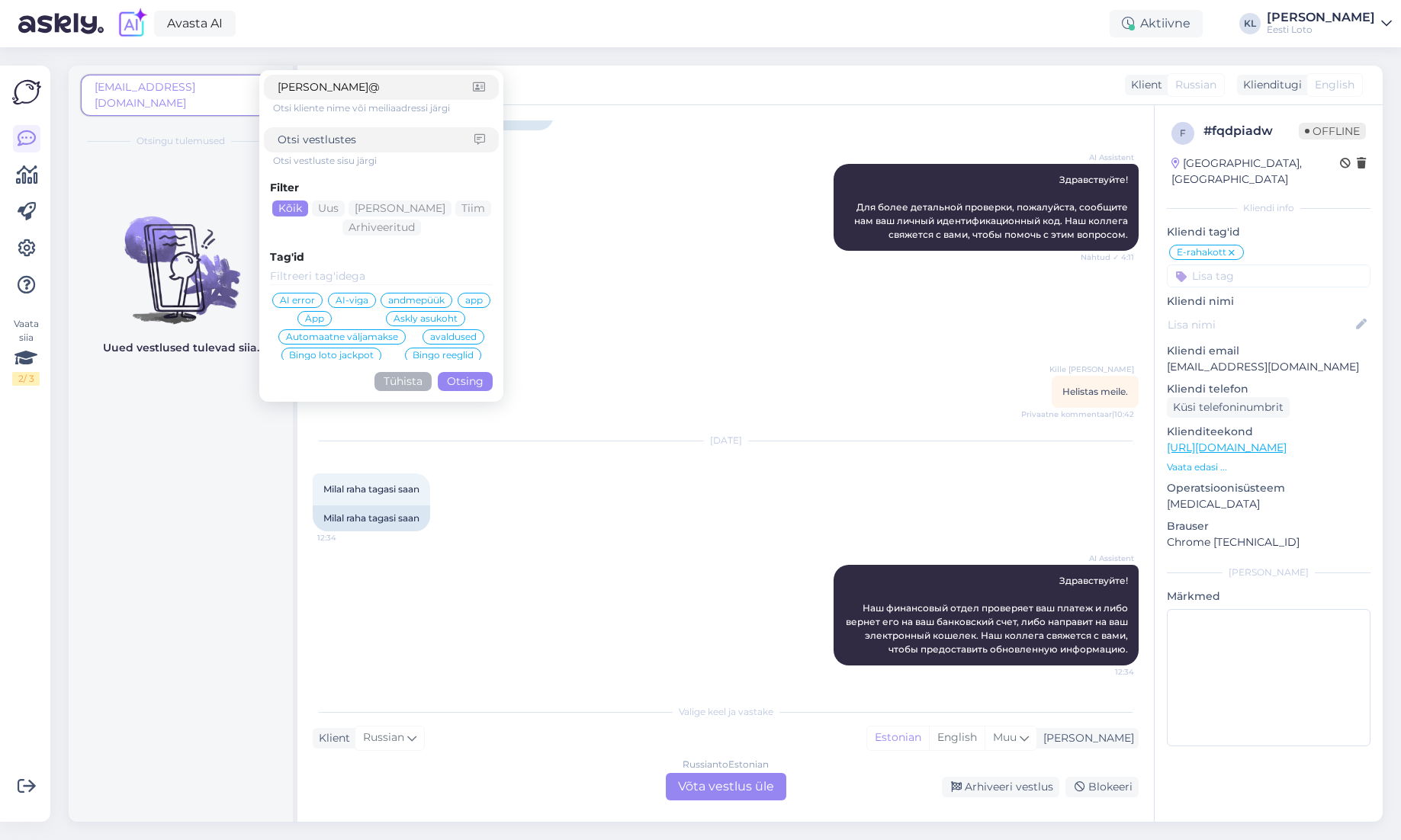
type input "tatjana_allikas"
click at [465, 381] on button "Otsing" at bounding box center [465, 381] width 54 height 19
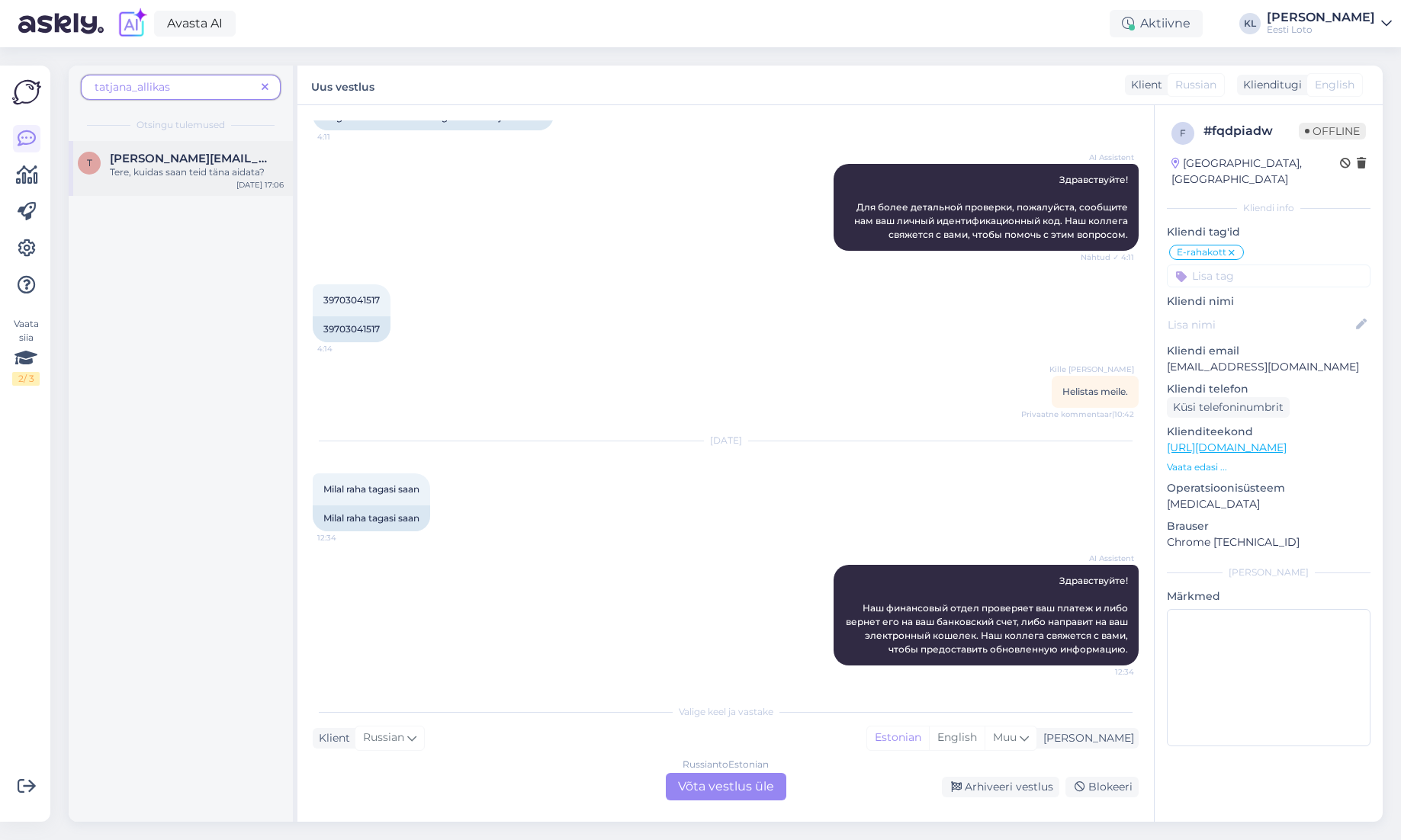
click at [198, 185] on div "T Tatjana_allikas@hotmail.com Tere, kuidas saan teid täna aidata? Oct 8 17:06" at bounding box center [181, 168] width 225 height 54
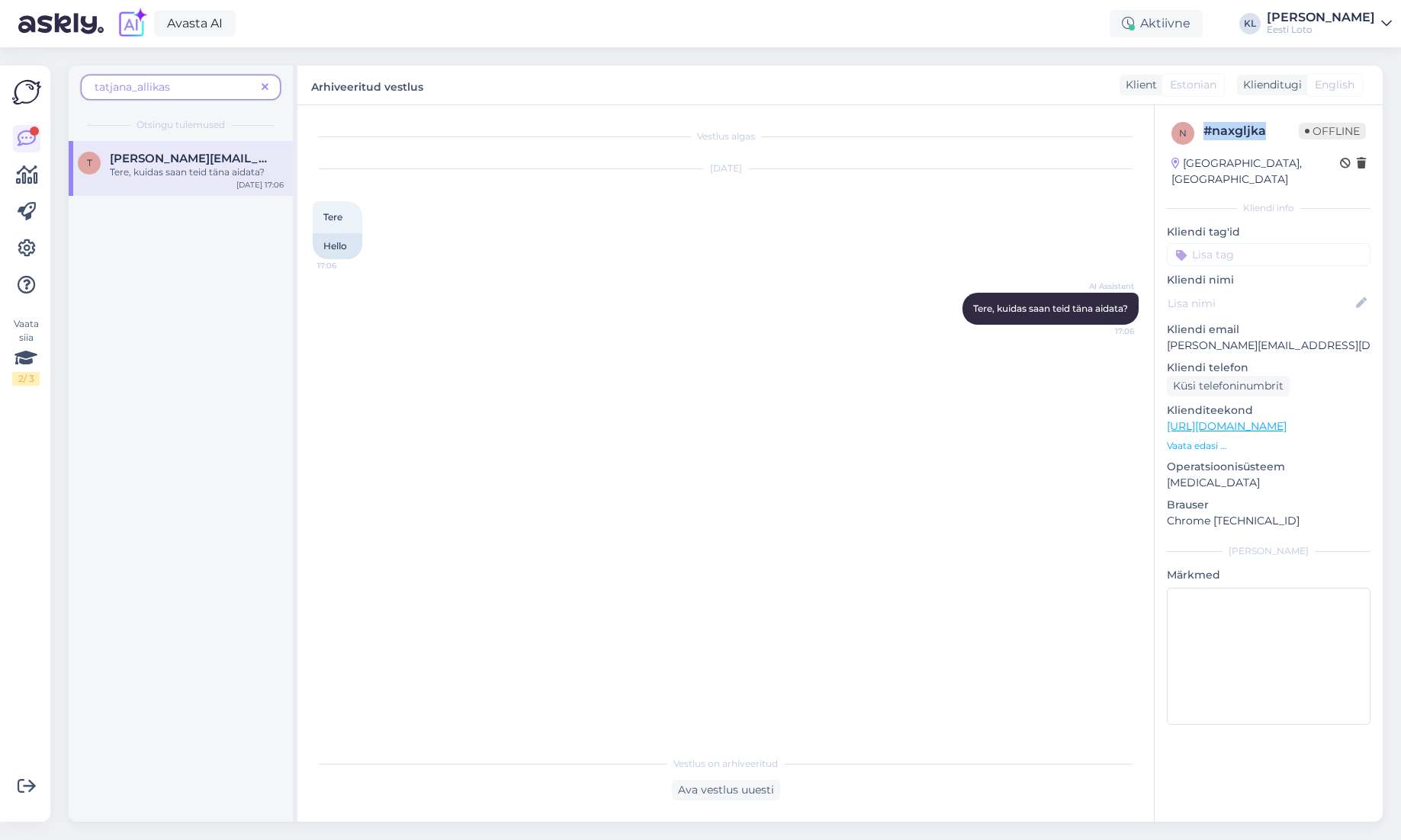
drag, startPoint x: 1271, startPoint y: 133, endPoint x: 1205, endPoint y: 135, distance: 66.0
click at [1205, 135] on div "# naxgljka" at bounding box center [1250, 131] width 95 height 18
copy div "# naxgljka"
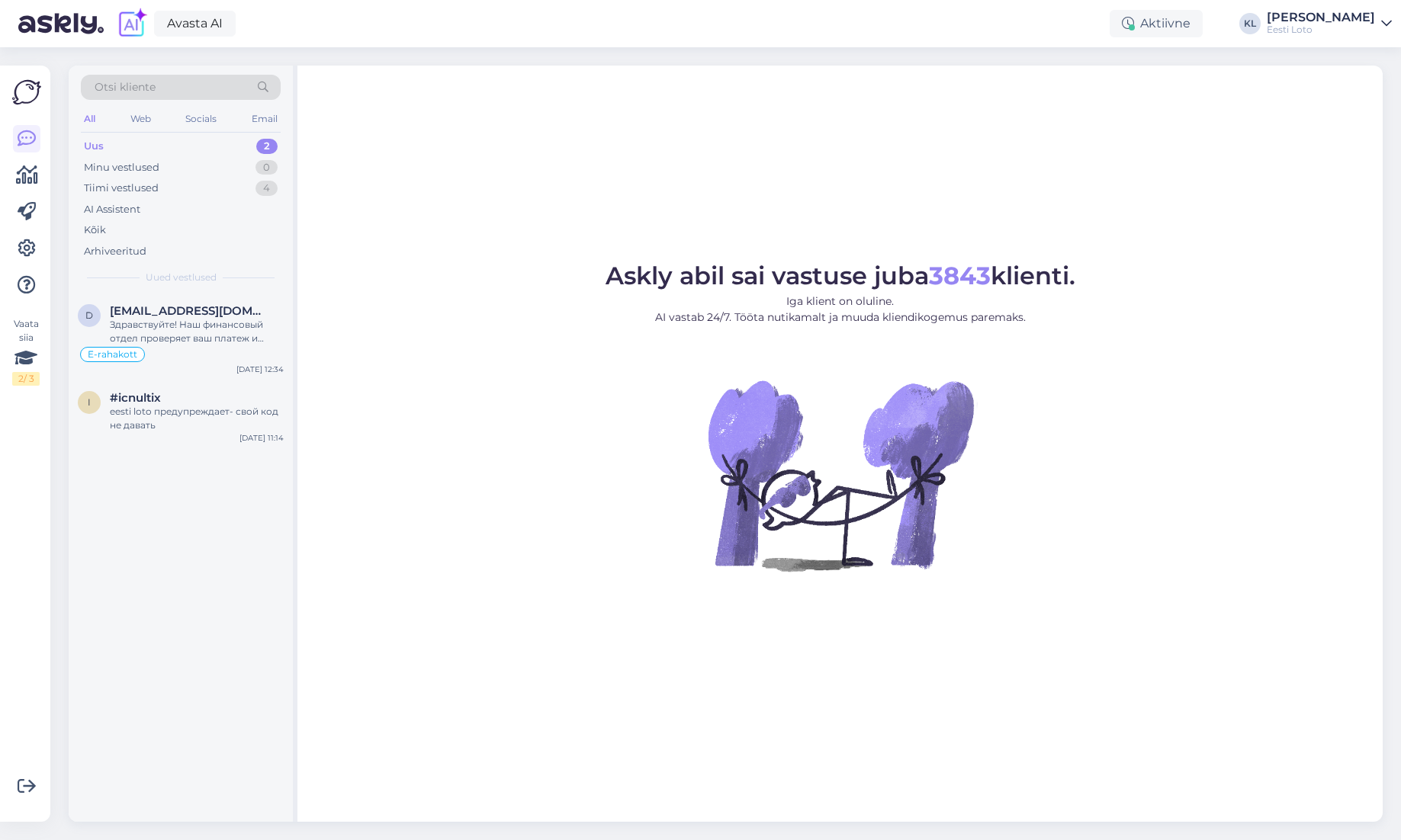
click at [135, 153] on div "Uus 2" at bounding box center [181, 146] width 200 height 21
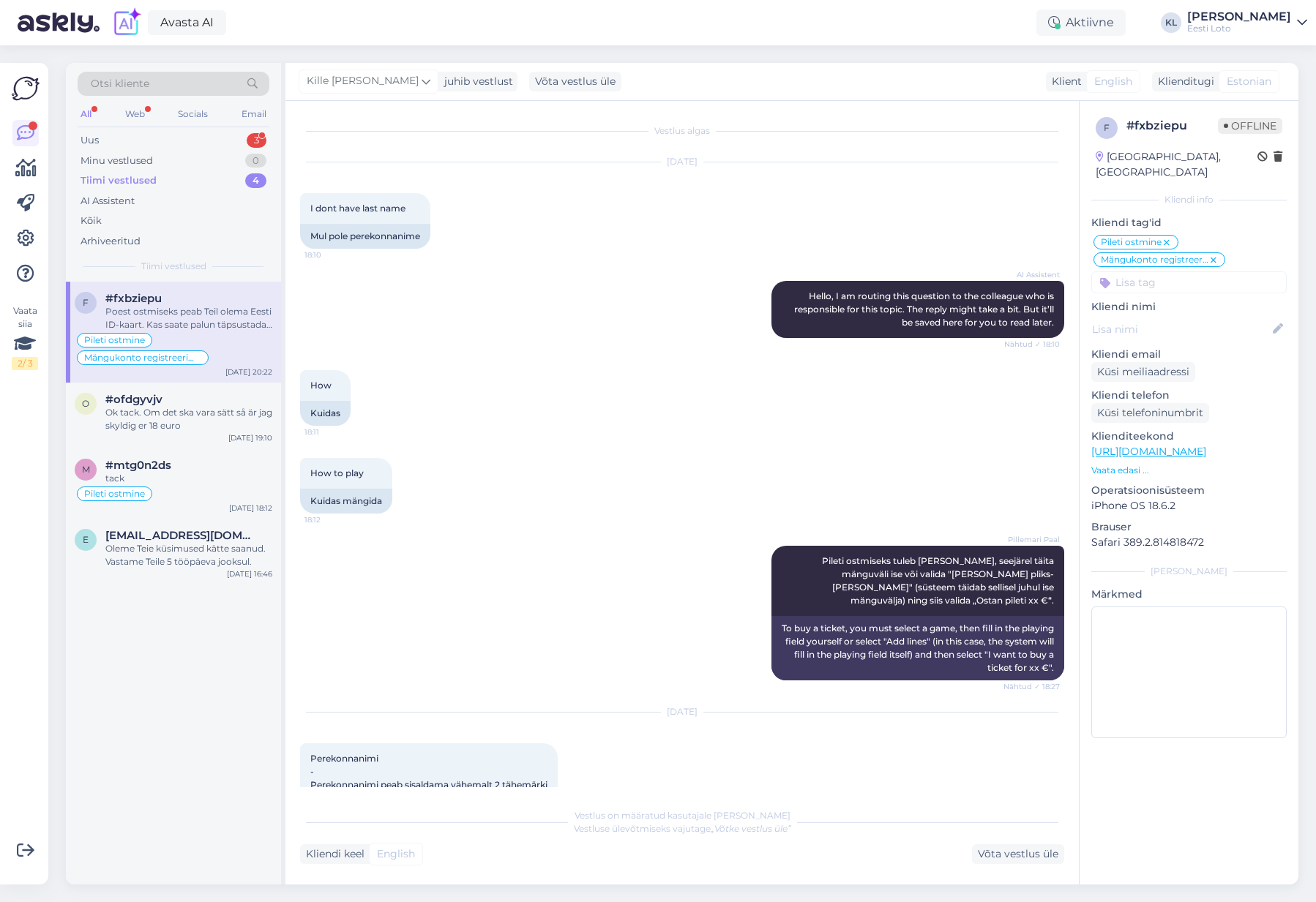
scroll to position [856, 0]
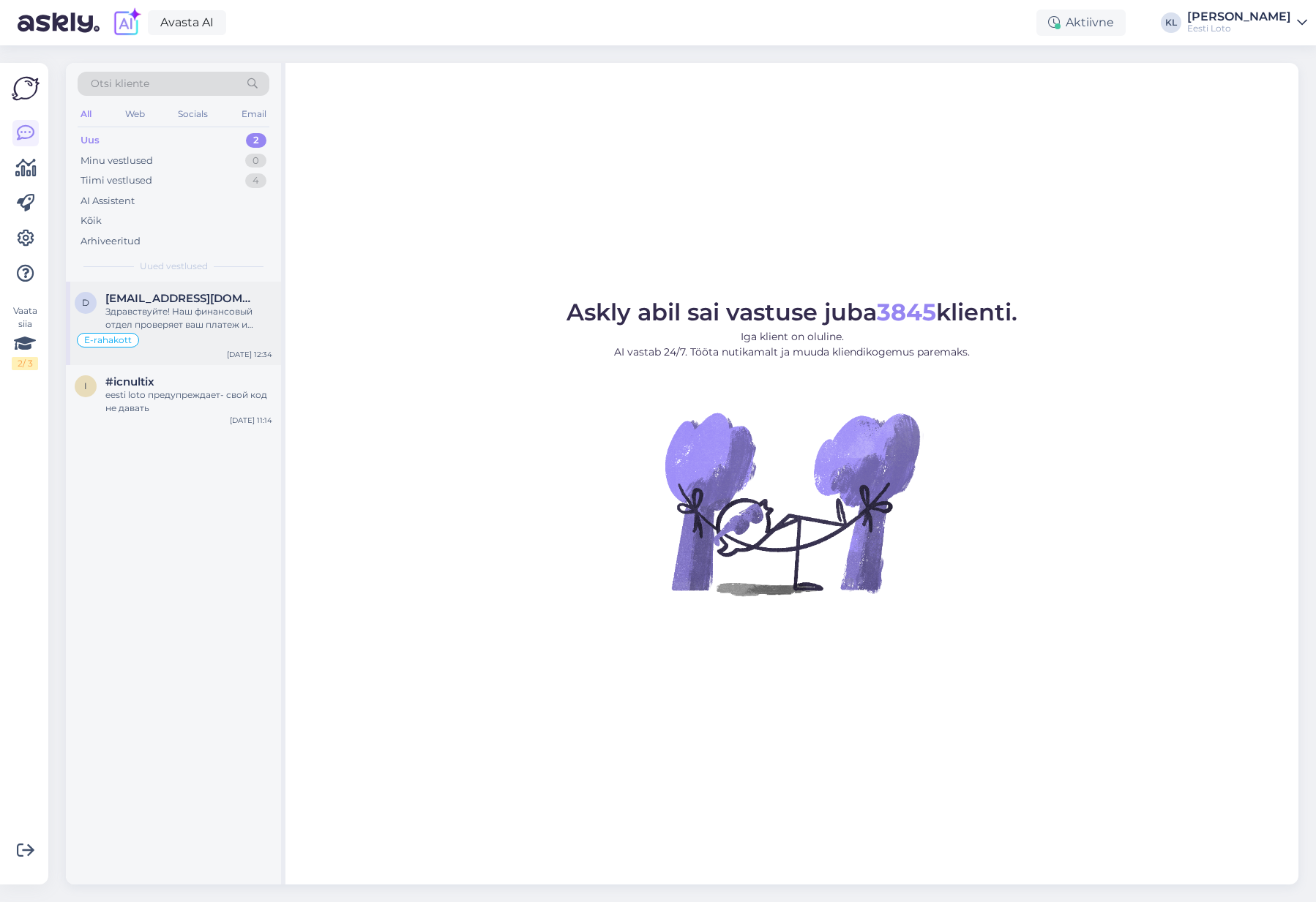
click at [162, 311] on div "Здравствуйте! Наш финансовый отдел проверяет ваш платеж и либо вернет его на ва…" at bounding box center [189, 318] width 167 height 26
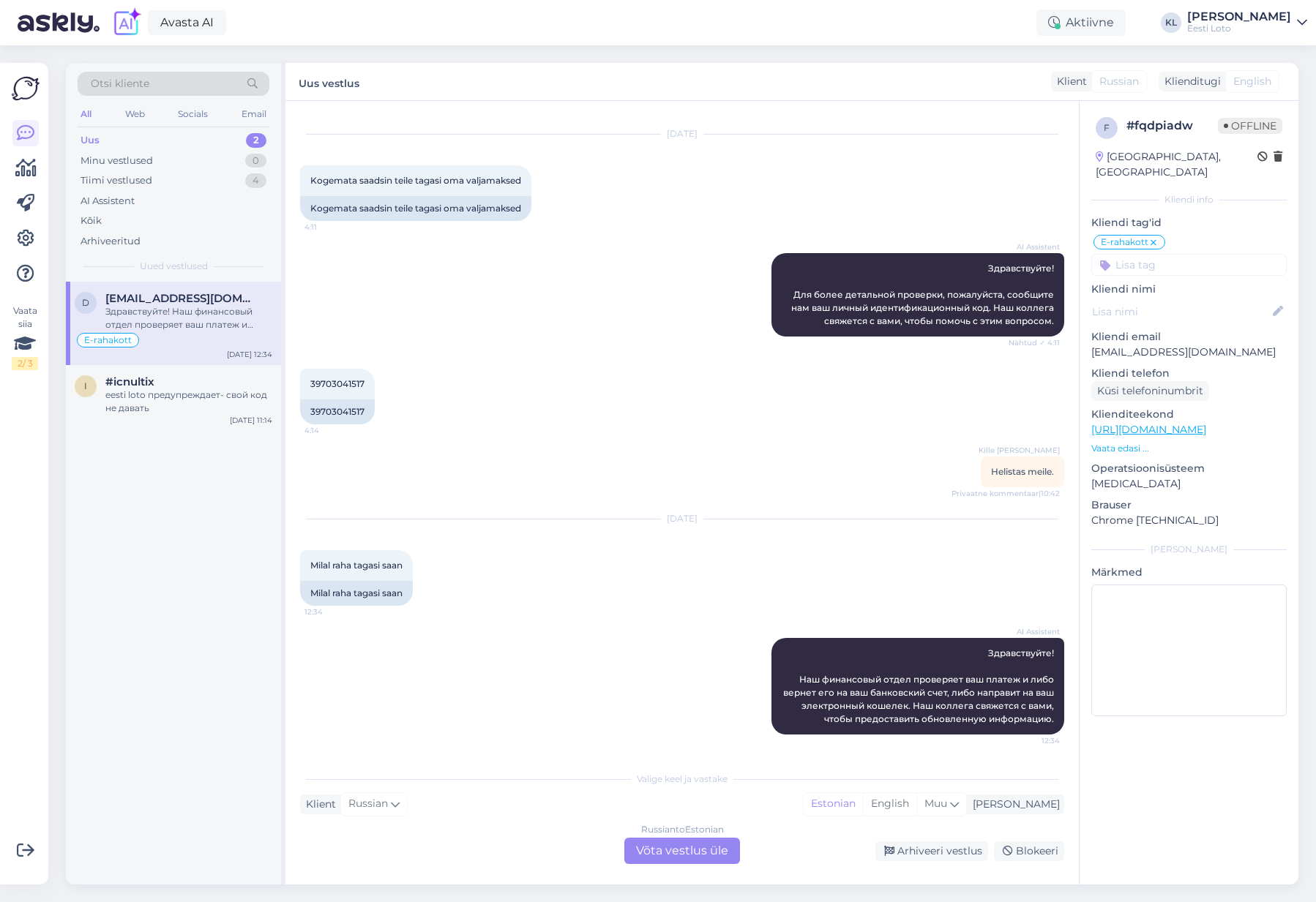
scroll to position [28, 0]
click at [207, 398] on div "eesti loto предупреждает- свой код не давать" at bounding box center [189, 401] width 167 height 26
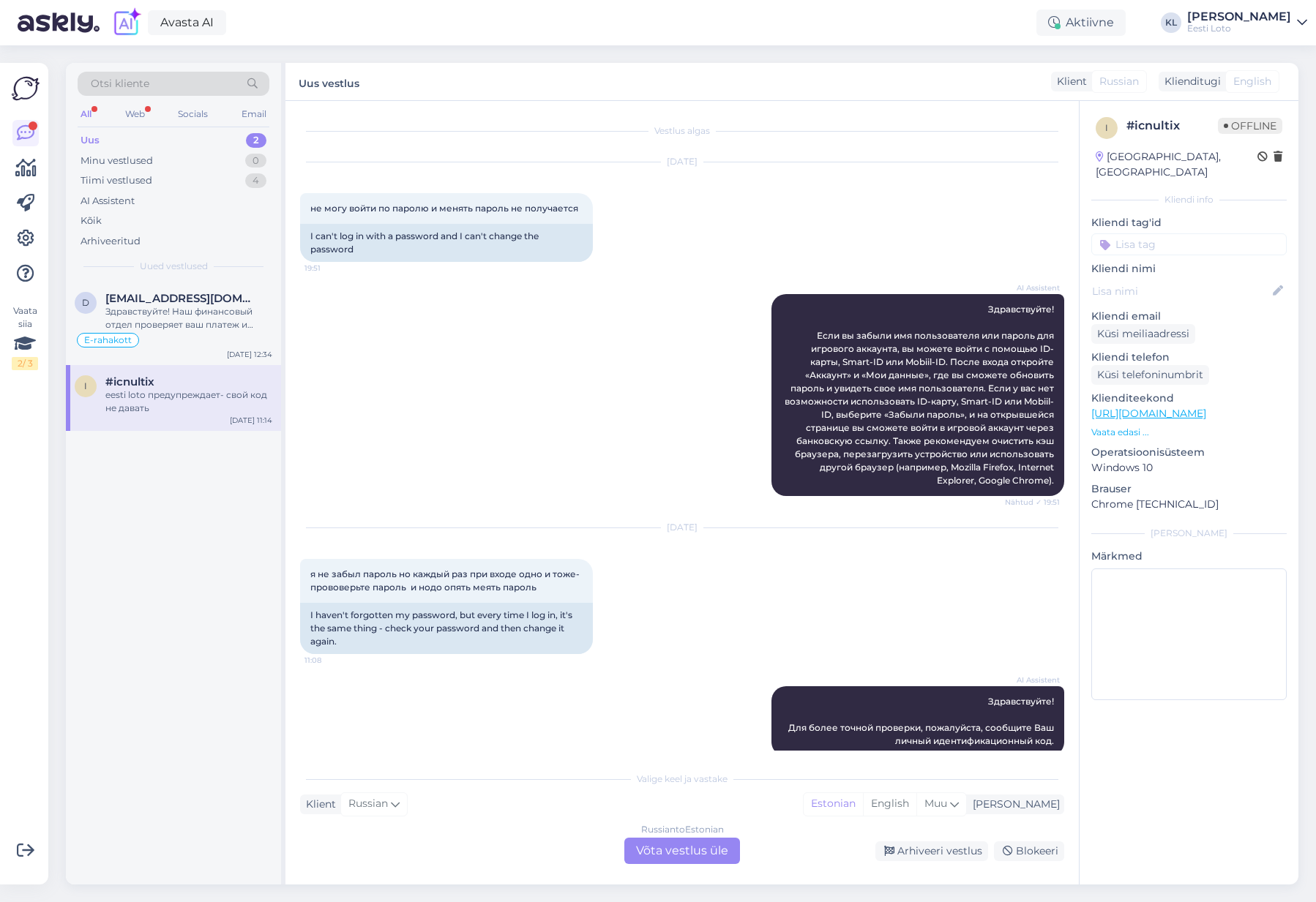
scroll to position [0, 0]
click at [98, 219] on div "Kõik" at bounding box center [91, 221] width 21 height 14
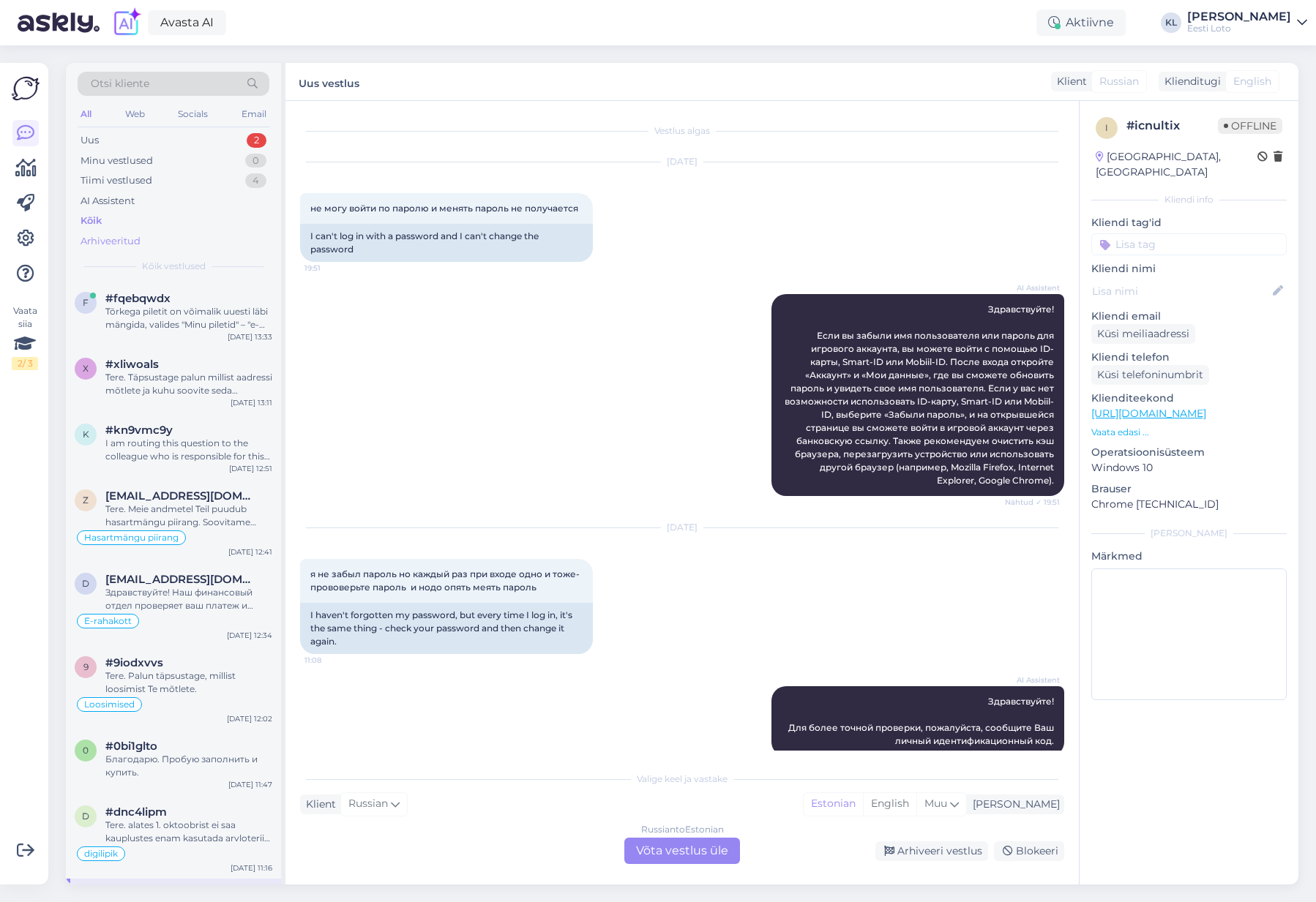
click at [111, 244] on div "Arhiveeritud" at bounding box center [111, 242] width 60 height 14
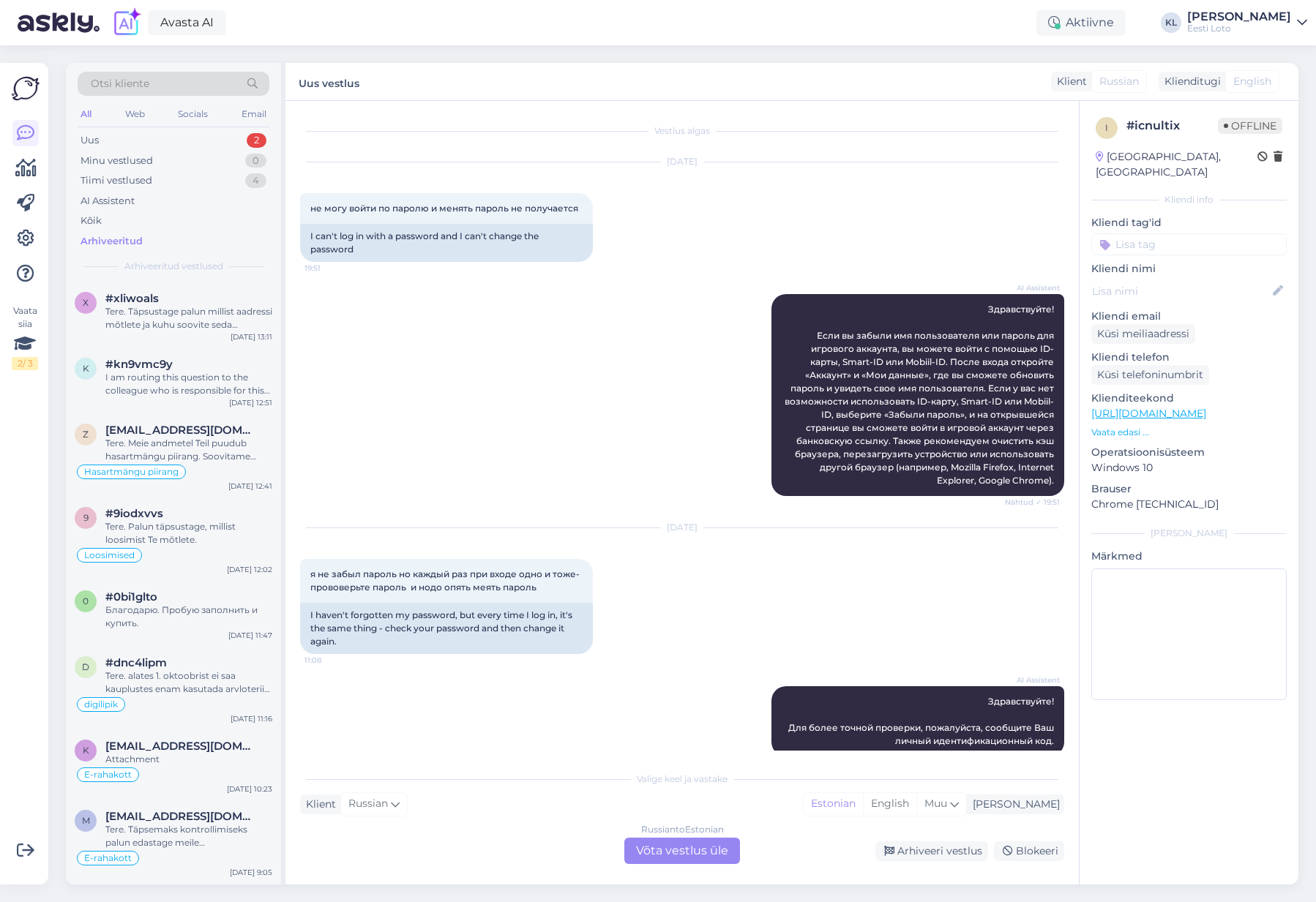
click at [200, 82] on div "Otsi kliente" at bounding box center [174, 84] width 192 height 24
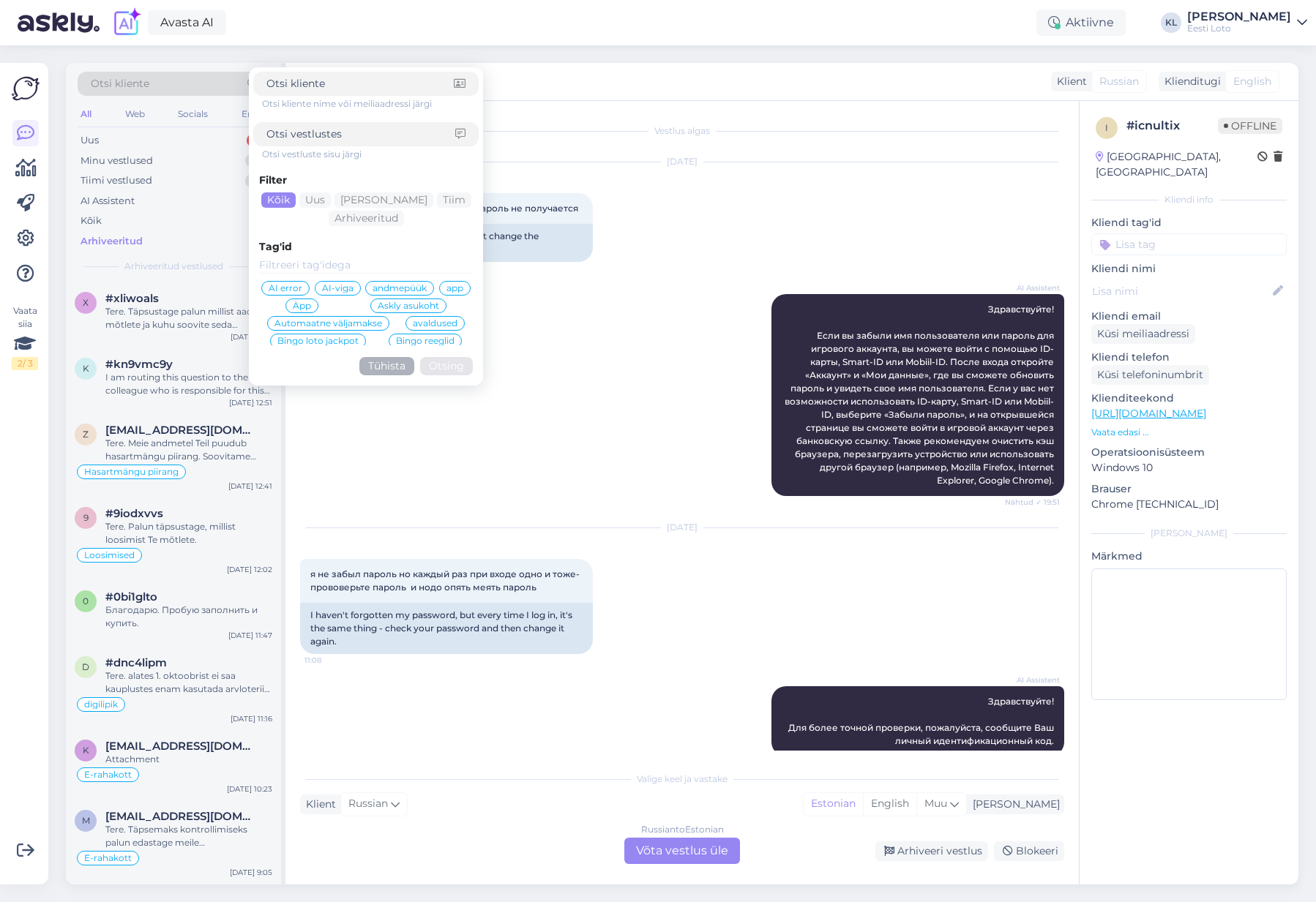
click at [343, 130] on input at bounding box center [360, 134] width 189 height 15
type input "logige"
click at [446, 366] on button "Otsing" at bounding box center [446, 366] width 52 height 18
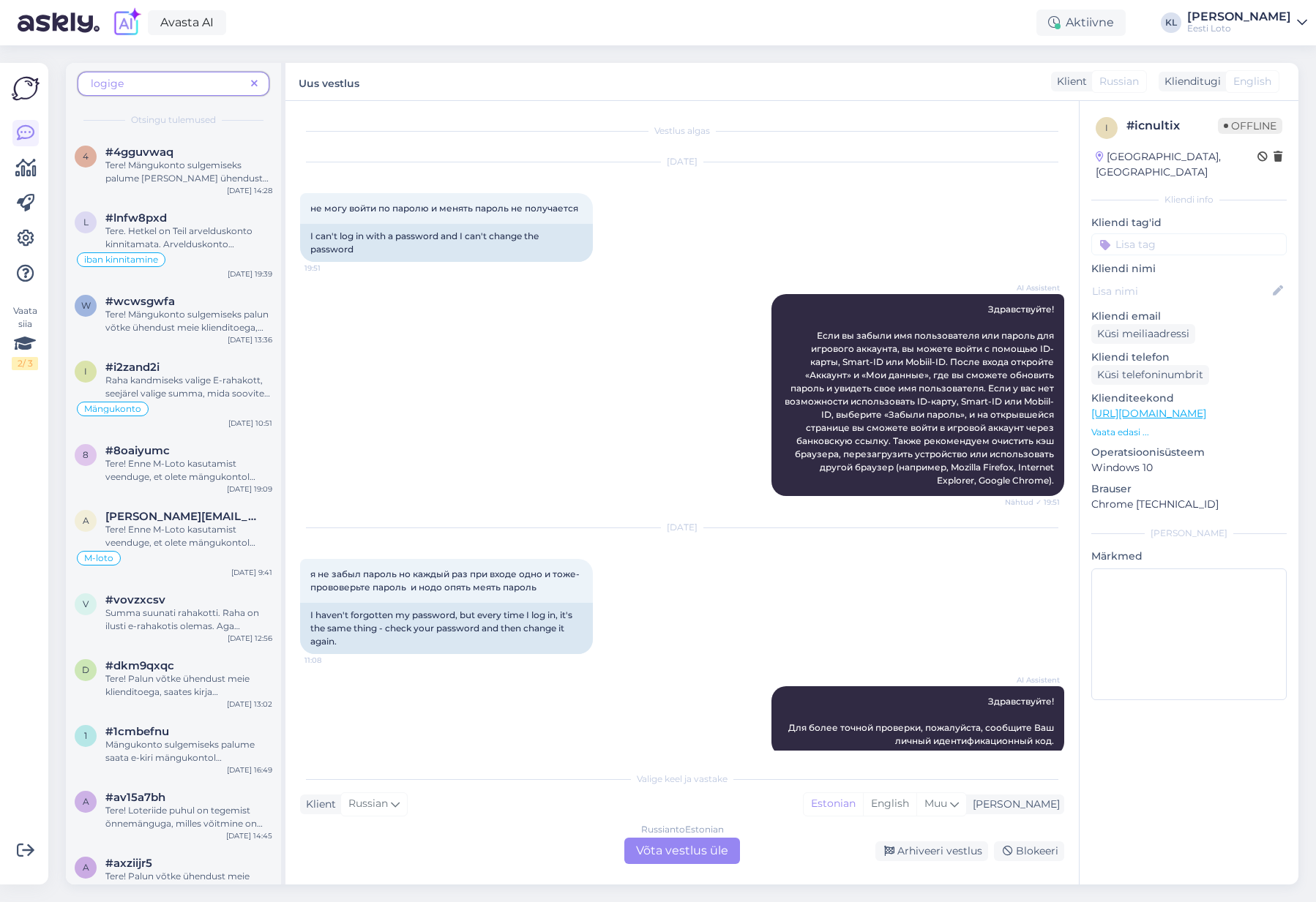
click at [256, 83] on icon at bounding box center [254, 84] width 6 height 10
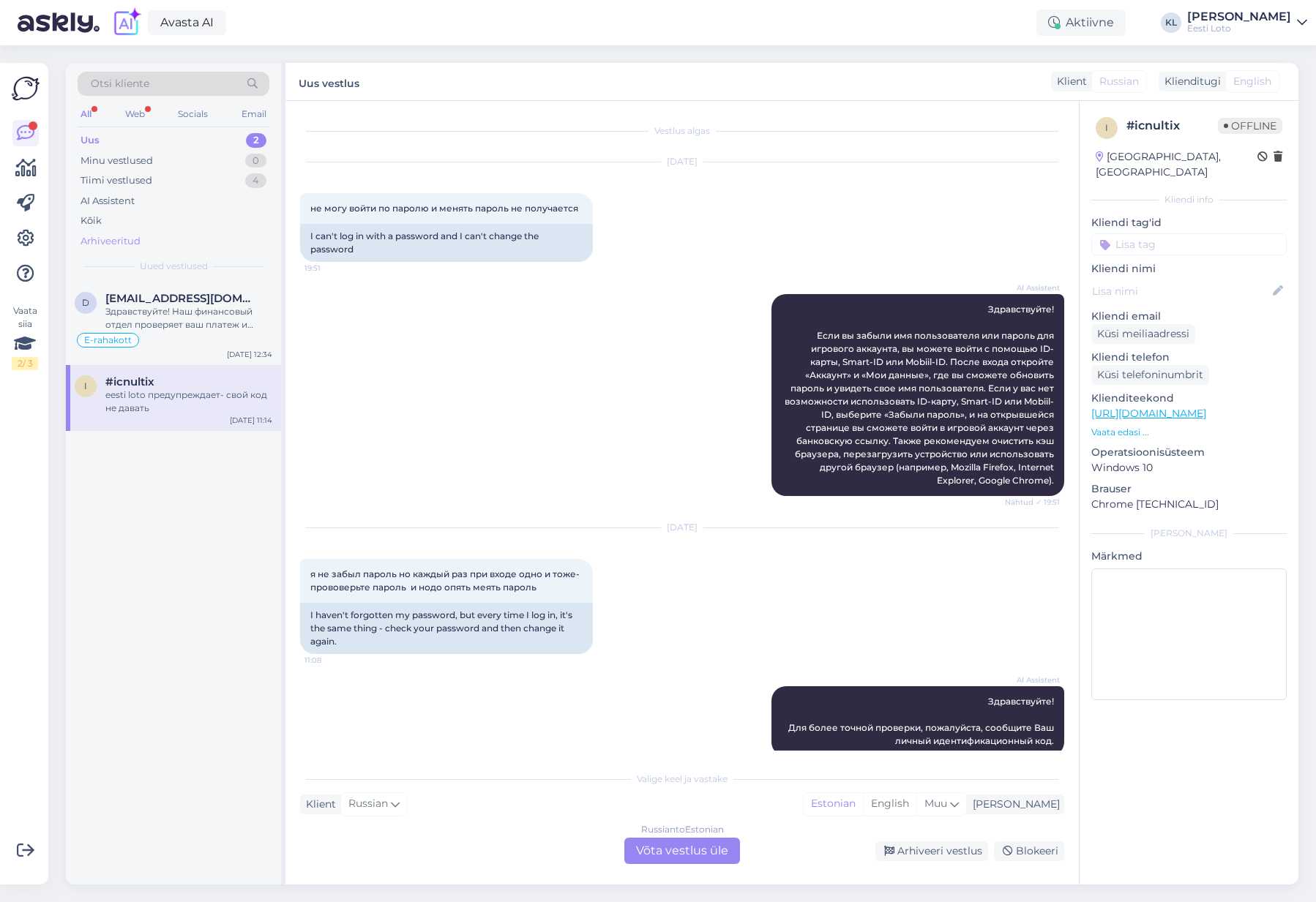
click at [119, 238] on div "Arhiveeritud" at bounding box center [111, 242] width 60 height 14
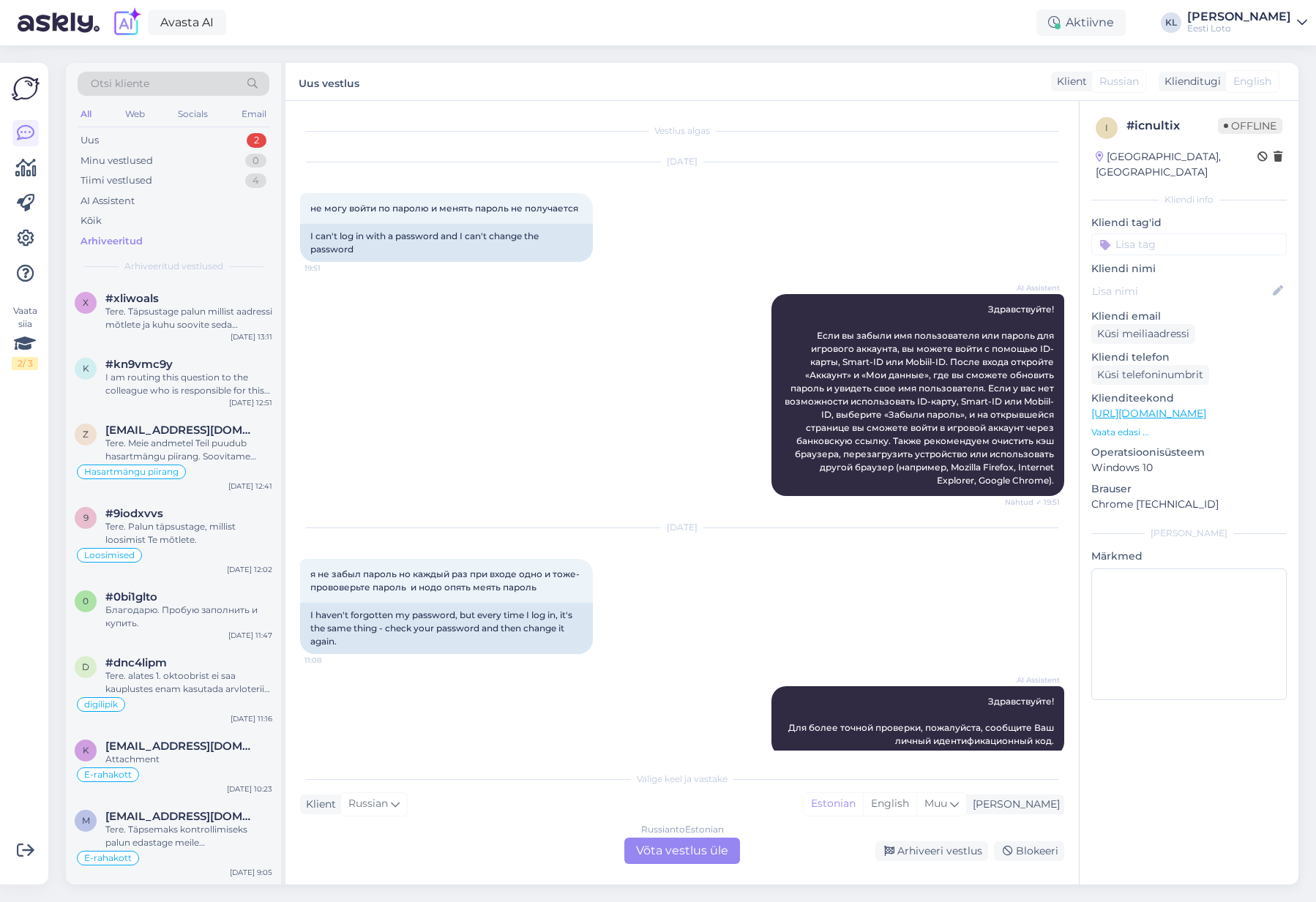
drag, startPoint x: 188, startPoint y: 85, endPoint x: 213, endPoint y: 89, distance: 25.3
click at [188, 85] on div "Otsi kliente" at bounding box center [174, 84] width 192 height 24
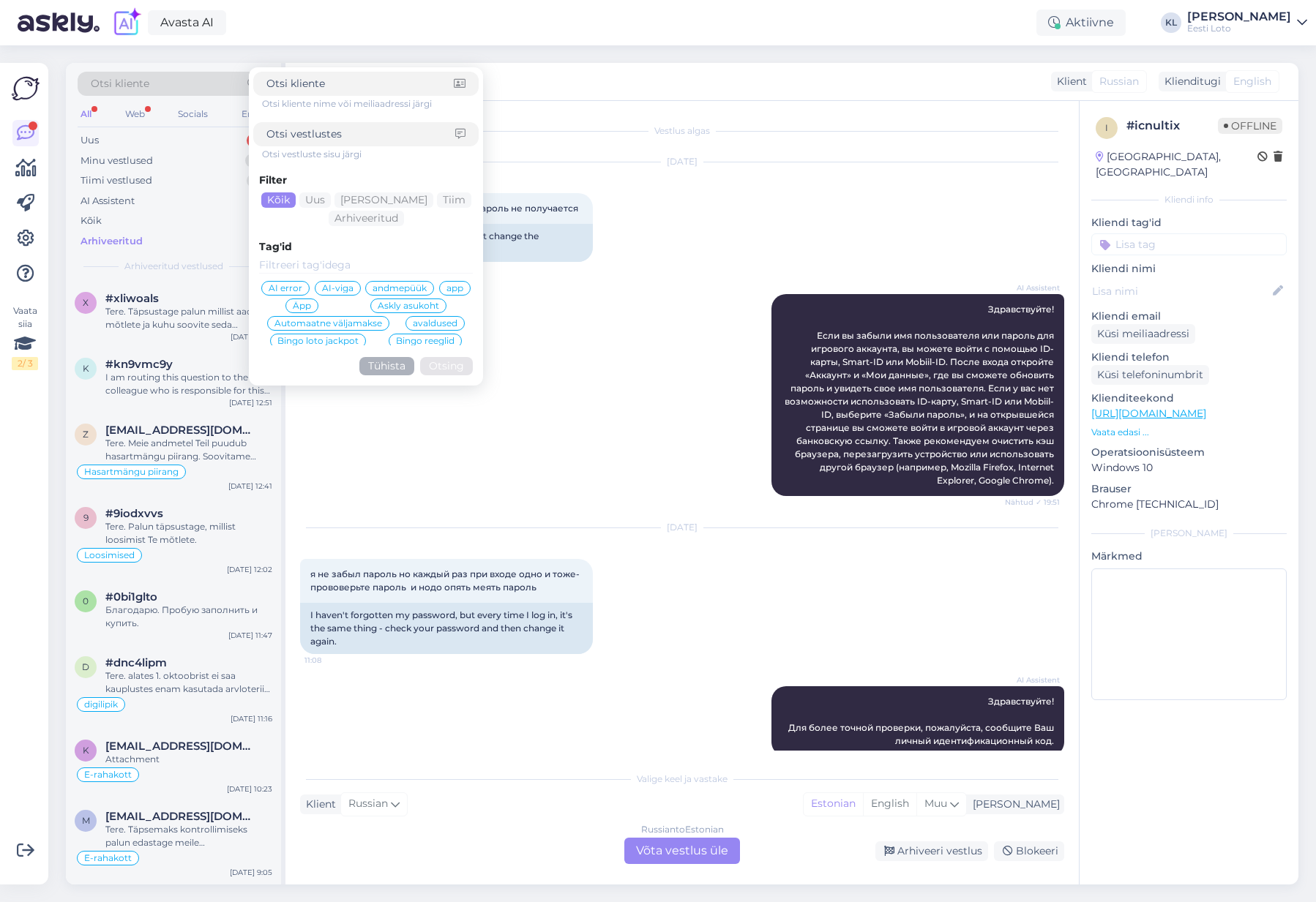
click at [87, 107] on div "All" at bounding box center [86, 114] width 17 height 19
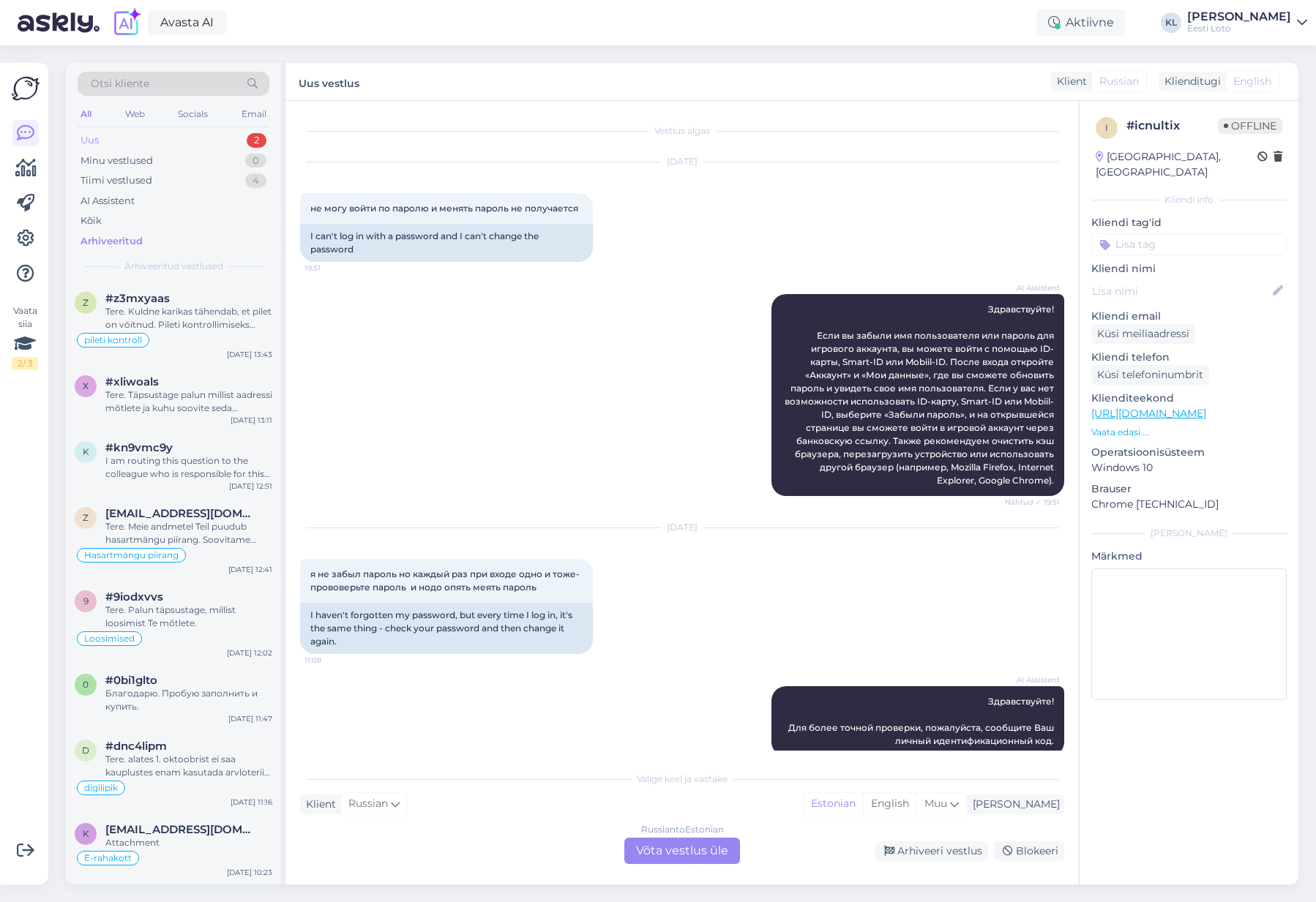
click at [237, 140] on div "Uus 2" at bounding box center [174, 140] width 192 height 21
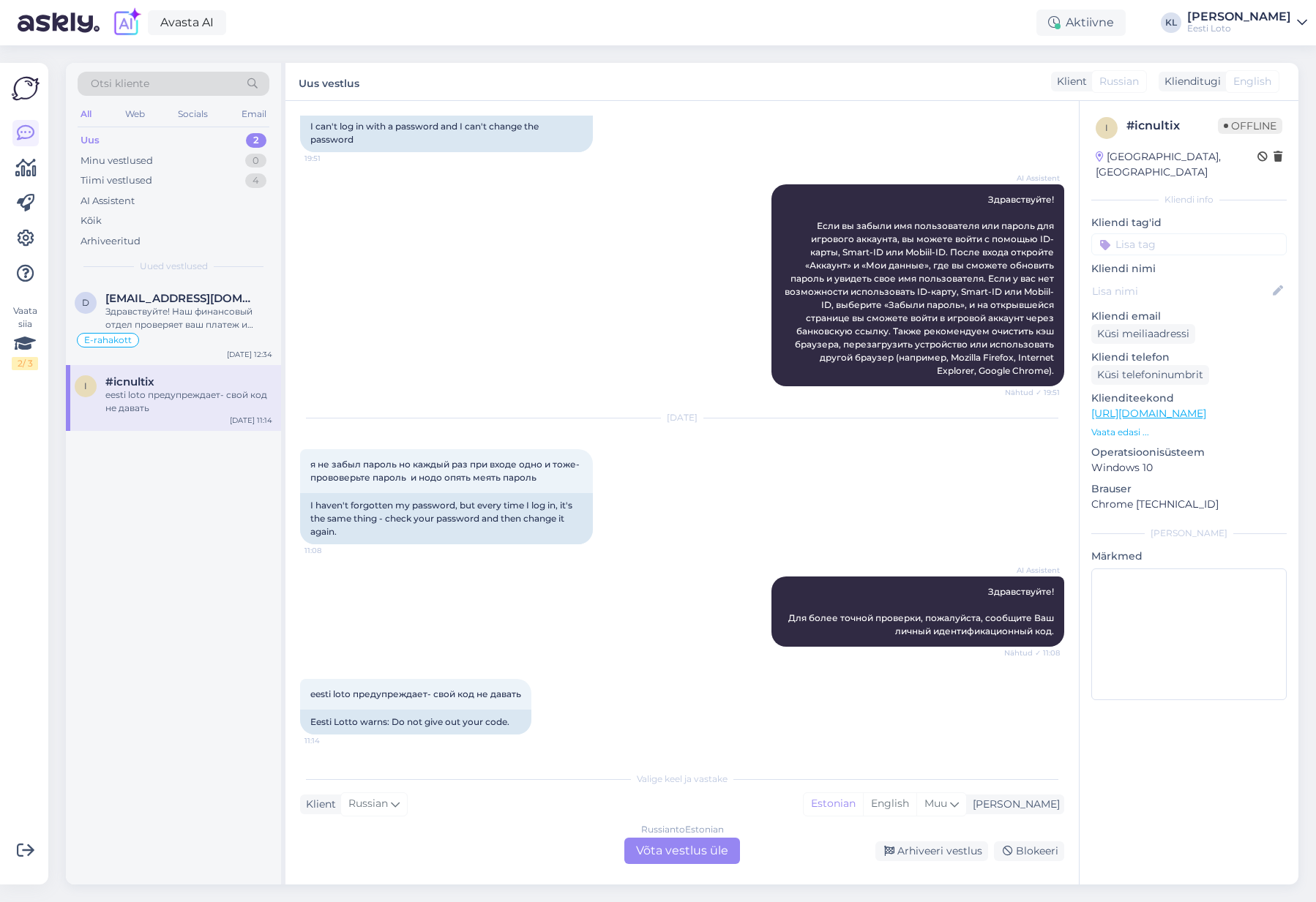
scroll to position [110, 0]
click at [667, 851] on div "Russian to Estonian Võta vestlus üle" at bounding box center [682, 851] width 116 height 26
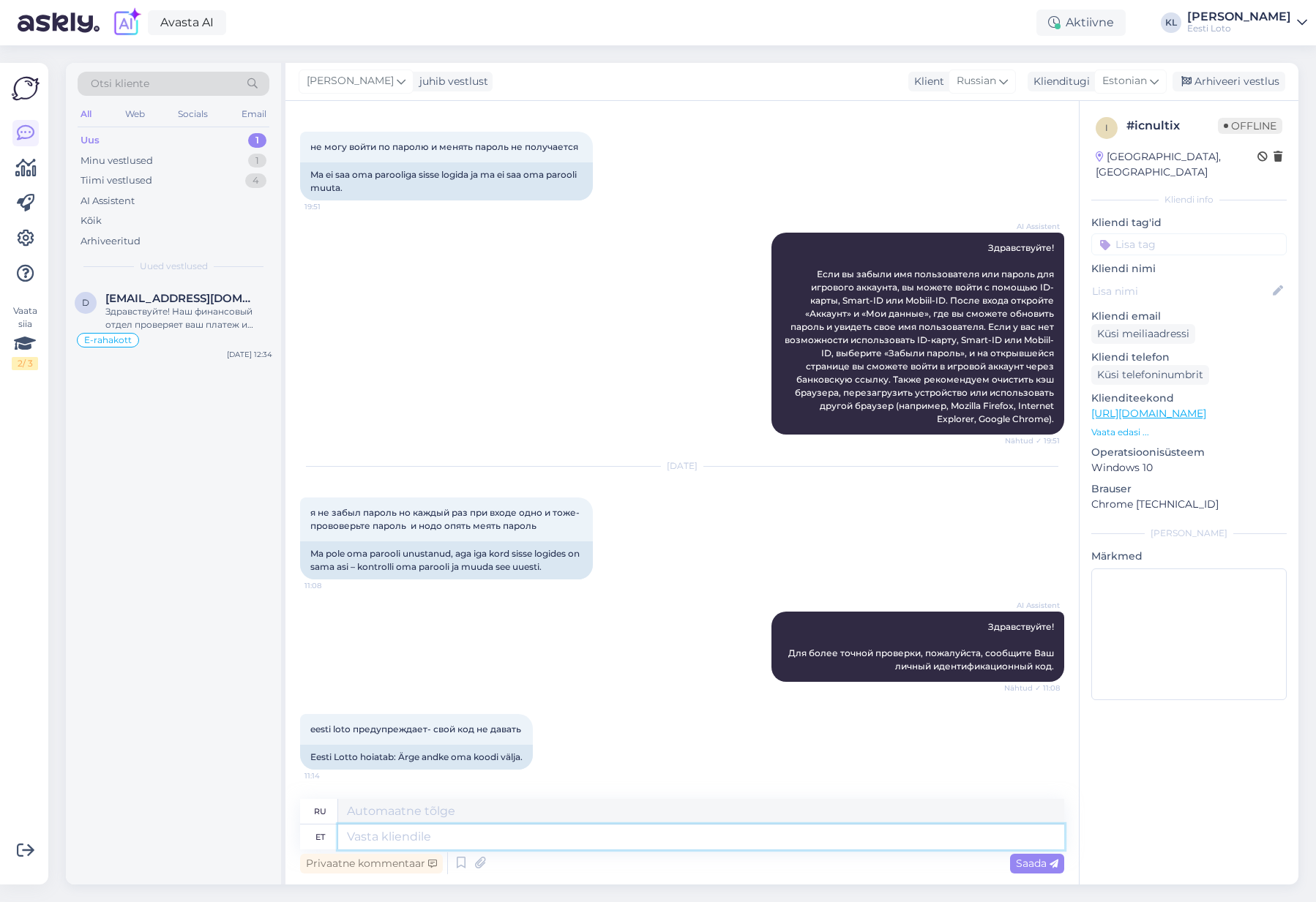
click at [512, 839] on textarea at bounding box center [701, 836] width 726 height 25
type textarea "PAlume"
type textarea "Спасибо"
type textarea "PAlume Teil"
type textarea "Мы просим вас"
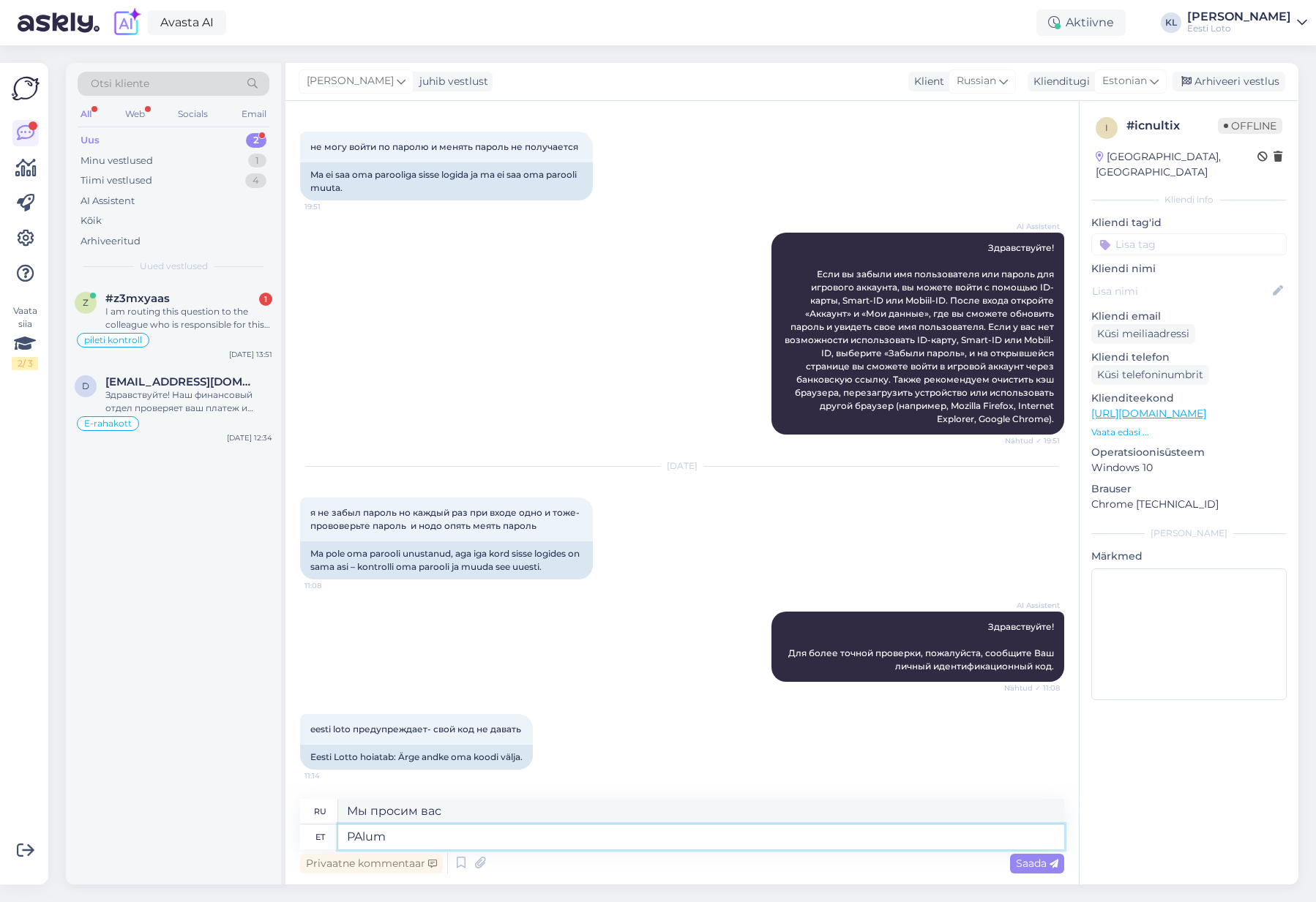
type textarea "PAlu"
type textarea "Спасибо"
type textarea "Palume"
type textarea "Пожалуйста"
type textarea "Palume Teak"
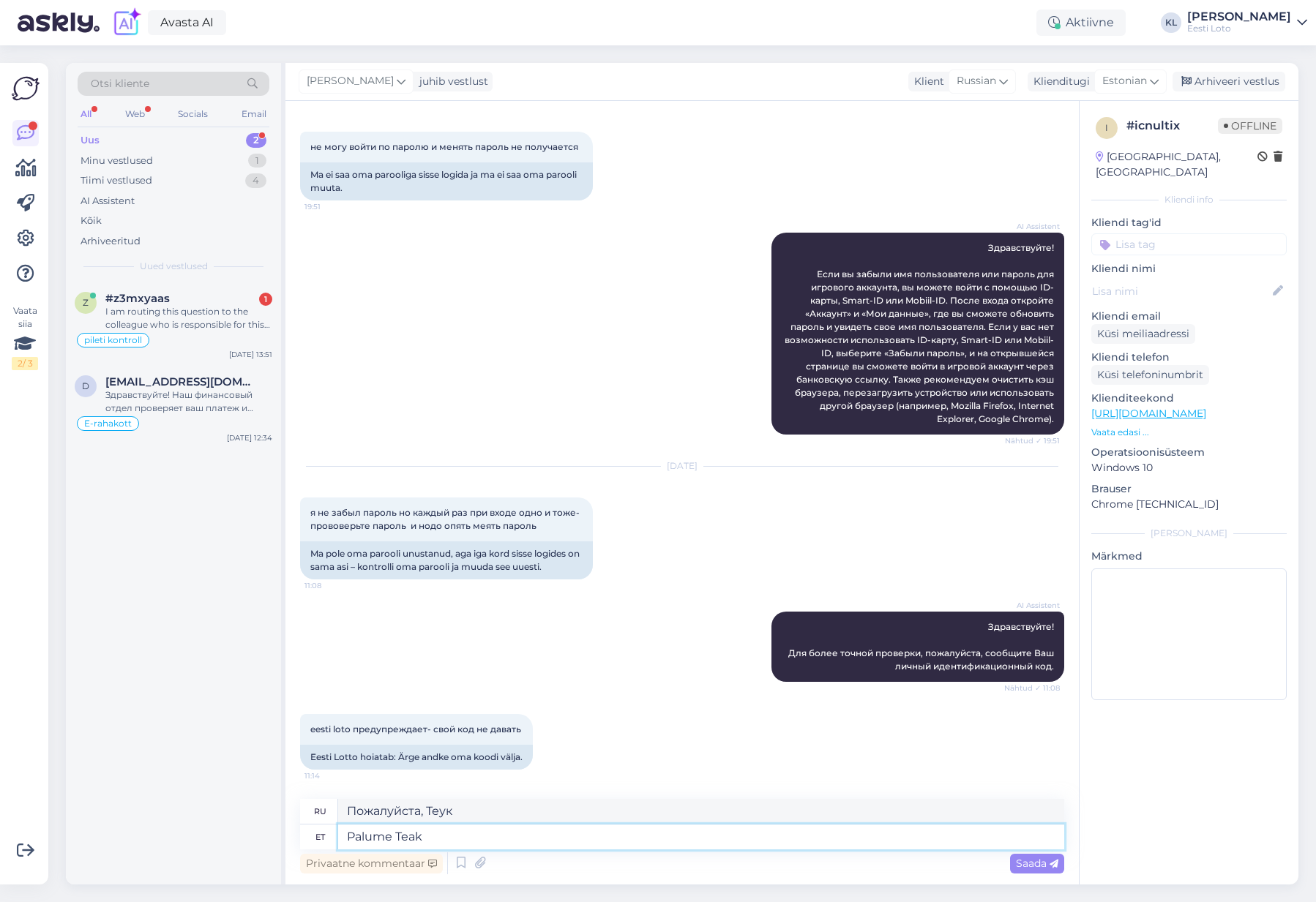
type textarea "Мы просим тик"
type textarea "Palume Teil s"
type textarea "Мы просим вас"
type textarea "Palume Teil peale parola s"
type textarea "Мы просим вас ввести пароль."
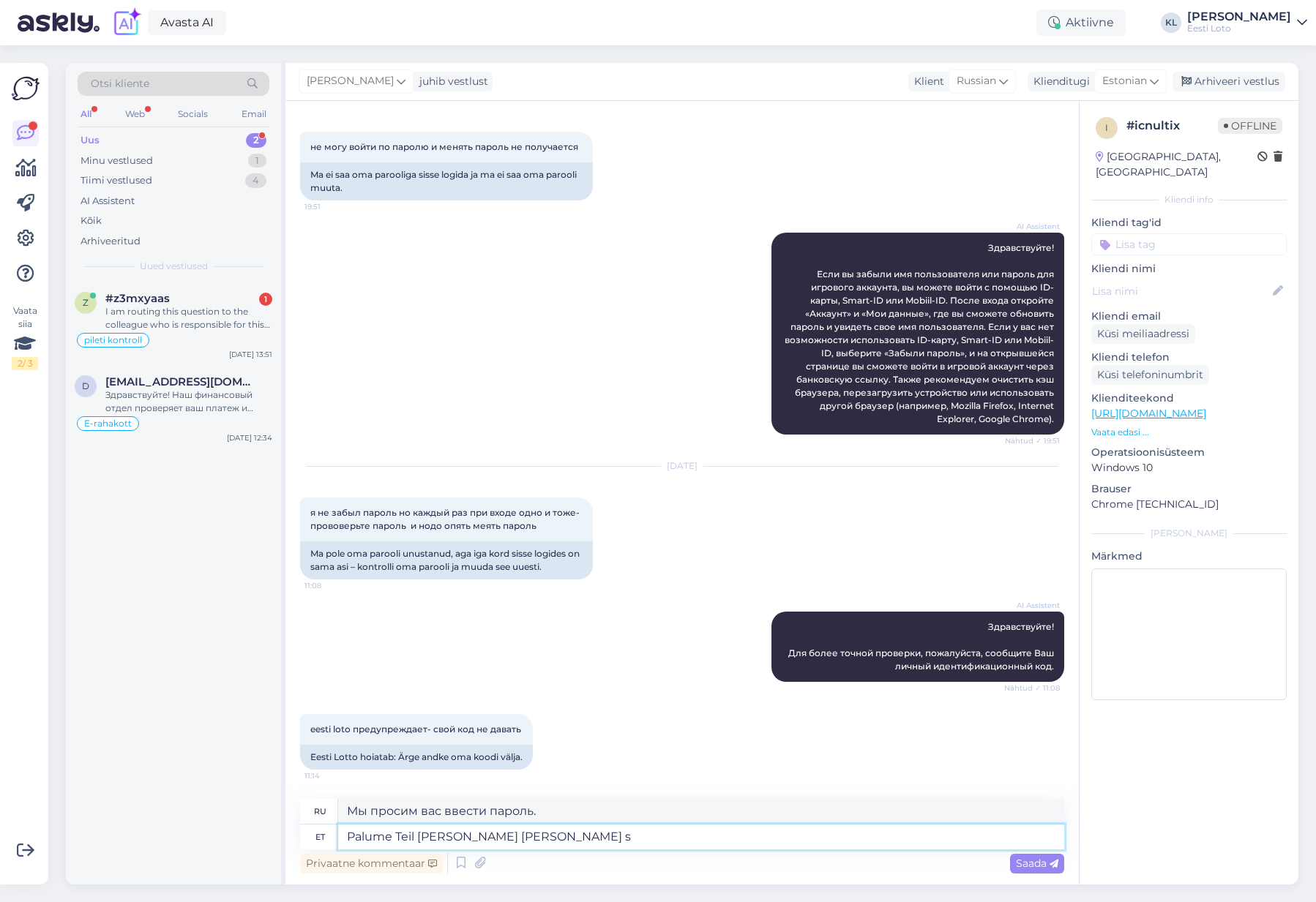
type textarea "Palume Teil peale parola si"
type textarea "Мы просим вас ввести ваш пароль."
type textarea "Palume Teil peale parooli m"
type textarea "Мы просим вас ввести пароль."
type textarea "Palume Teil peale parooli muutmist sis"
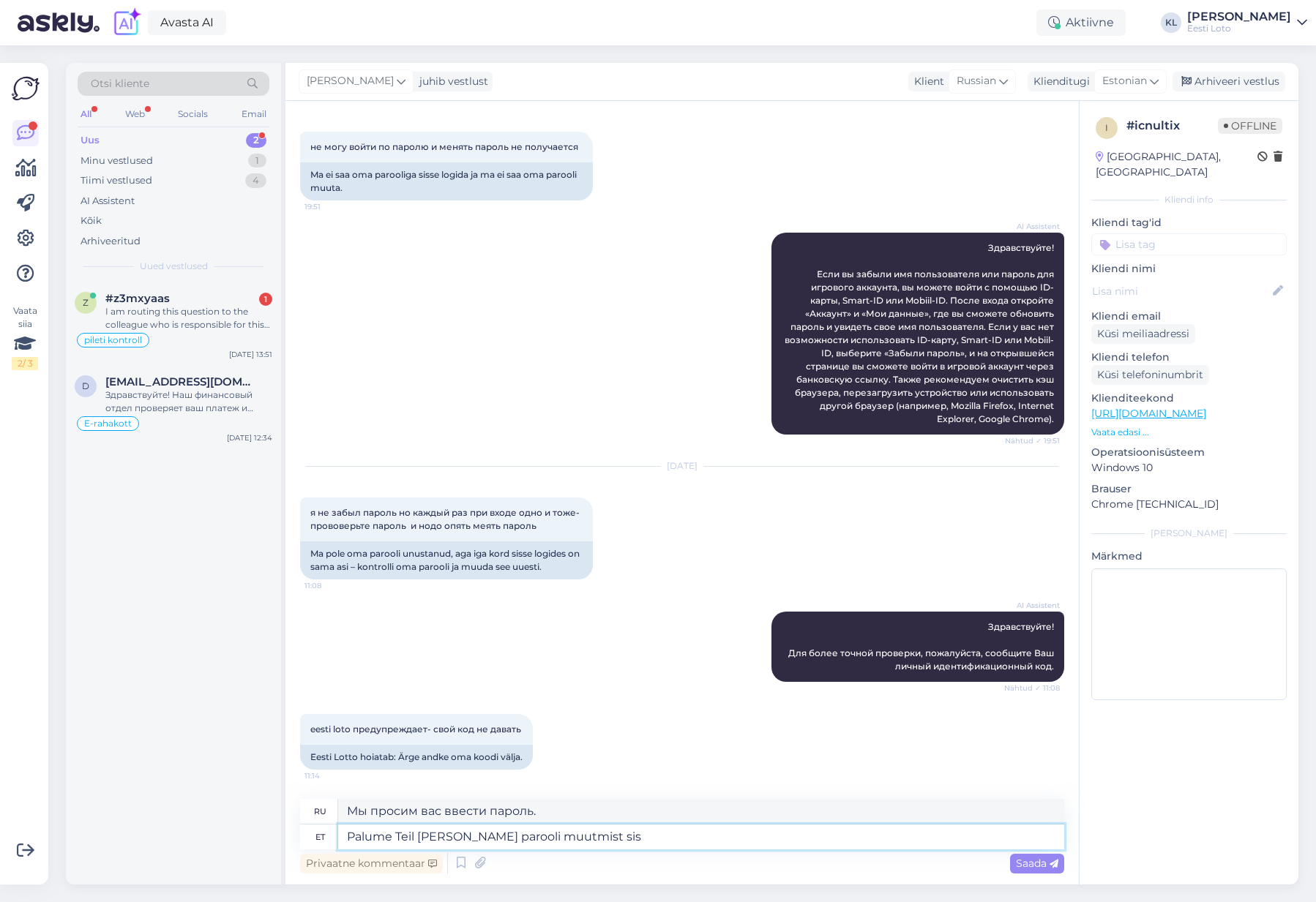
type textarea "Мы просим вас сменить пароль после"
type textarea "Palume Teil peale parooli muutmist sisse l"
type textarea "После смены пароля просим вас войти в систему."
type textarea "Palume Teil peale parooli muutmist sisse logida"
type textarea "Пожалуйста, войдите в систему после смены пароля."
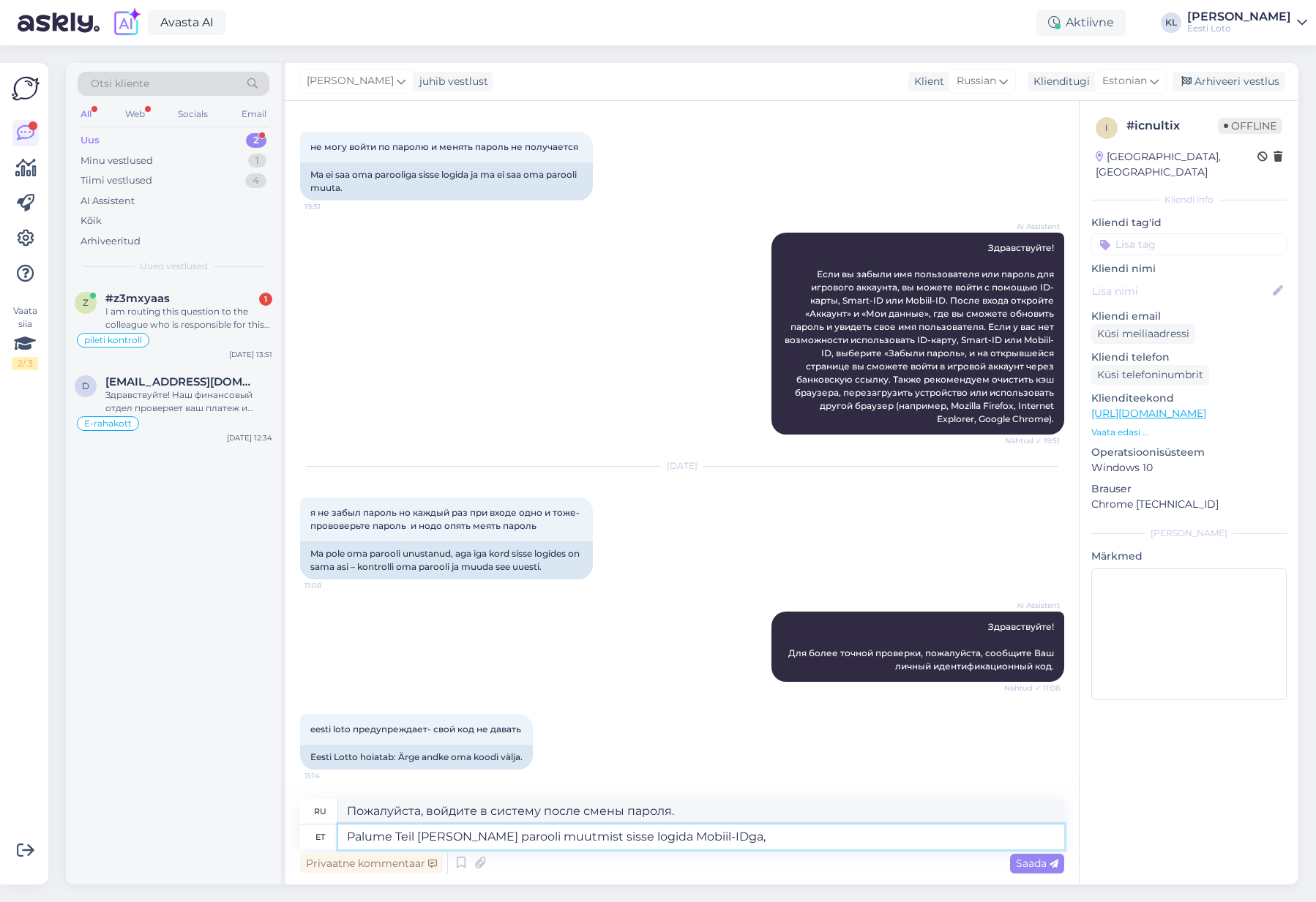
type textarea "Palume Teil peale parooli muutmist sisse logida Mobiil-IDga,"
type textarea "После смены пароля войдите в систему, используя Mobile ID."
type textarea "Palume Teil peale parooli muutmist sisse logida Mobiil-IDga, Smart-"
type textarea "После смены пароля войдите в систему, используя Mobile ID, Smart"
type textarea "Palume Teil peale parooli muutmist sisse logida Mobiil-IDga, Smart-IDga"
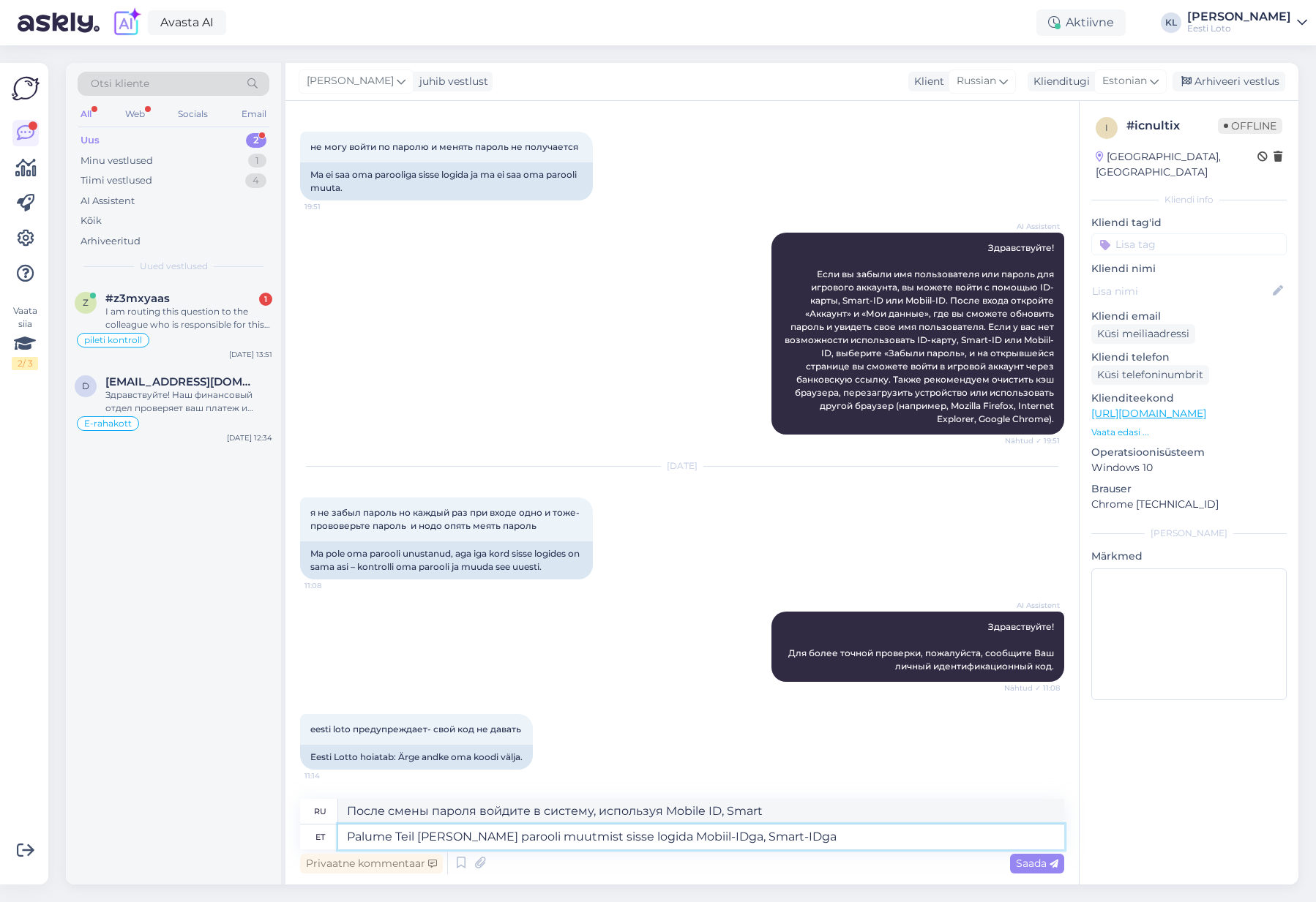
type textarea "После смены пароля просим вас войти в систему с помощью Mobile-ID, Smart-ID."
type textarea "Palume Teil peale parooli muutmist sisse logida Mobiil-IDga, Smart-IDga või I"
type textarea "После смены пароля мы просим вас войти в систему с помощью Mobile-ID, Smart-ID …"
type textarea "Palume Teil peale parooli muutmist sisse logida Mobiil-IDga, Smart-IDga või ID-"
type textarea "После смены пароля войдите в систему, используя Mobile-ID, Smart-ID или ID."
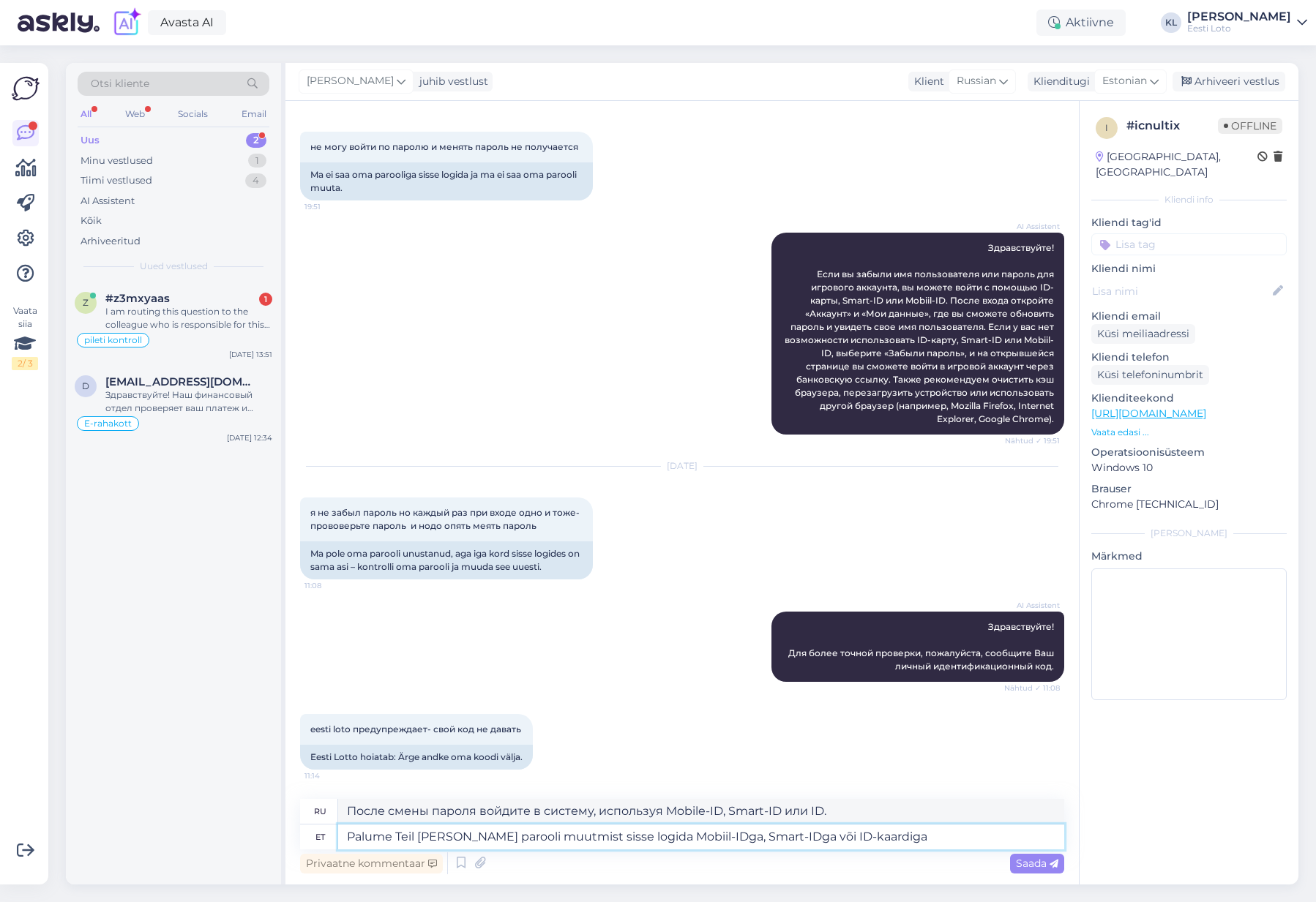
type textarea "Palume Teil peale parooli muutmist sisse logida Mobiil-IDga, Smart-IDga või ID-…"
type textarea "После смены пароля мы просим вас войти в систему с помощью Mobile-ID, Smart-ID …"
type textarea "Palume Teil peale parooli muutmist sisse logida Mobiil-IDga, Smart-IDga või ID-…"
type textarea "После смены пароля мы просим вас войти в систему, используя свой Mobile ID, Sma…"
type textarea "Palume Teil peale parooli muutmist sisse logida Mobiil-IDga, Smart-IDga või ID-…"
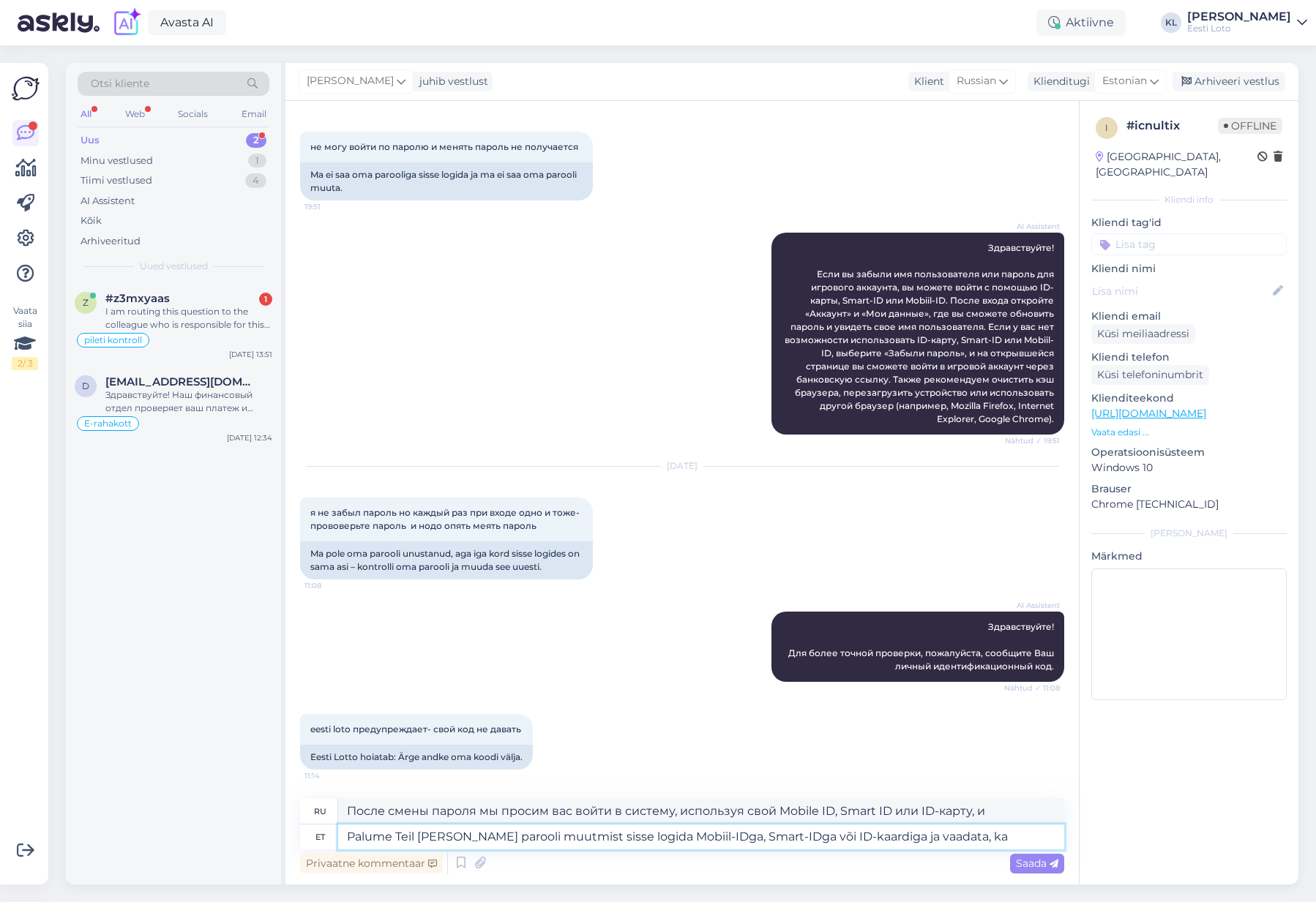
type textarea "После смены пароля войдите в систему, используя свой Mobile ID, Smart ID или уд…"
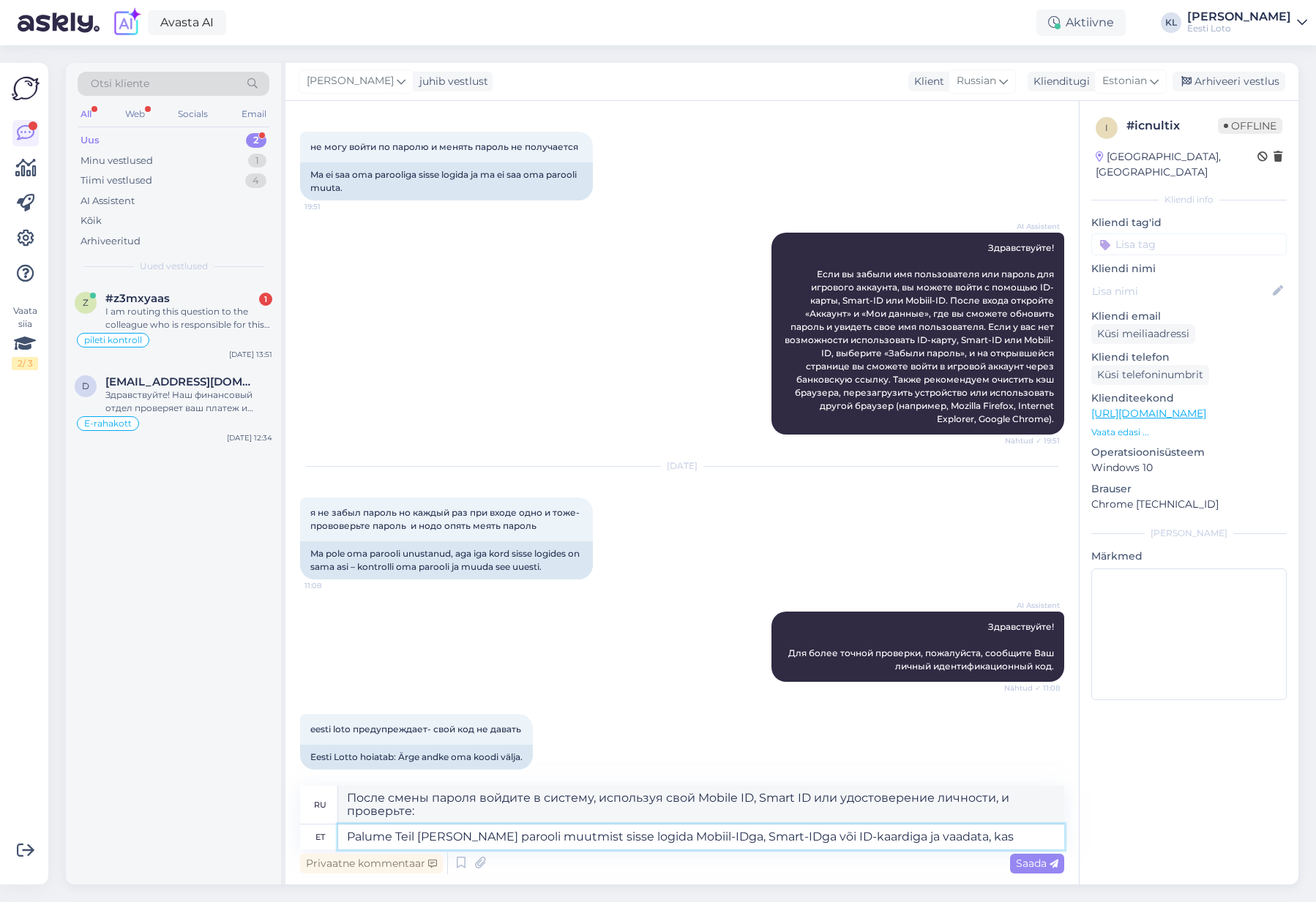
type textarea "Palume Teil peale parooli muutmist sisse logida Mobiil-IDga, Smart-IDga või ID-…"
type textarea "После смены пароля мы просим вас войти в систему с помощью вашего Mobile ID, Sm…"
type textarea "Palume Teil peale parooli muutmist sisse logida Mobiil-IDga, Smart-IDga või ID-…"
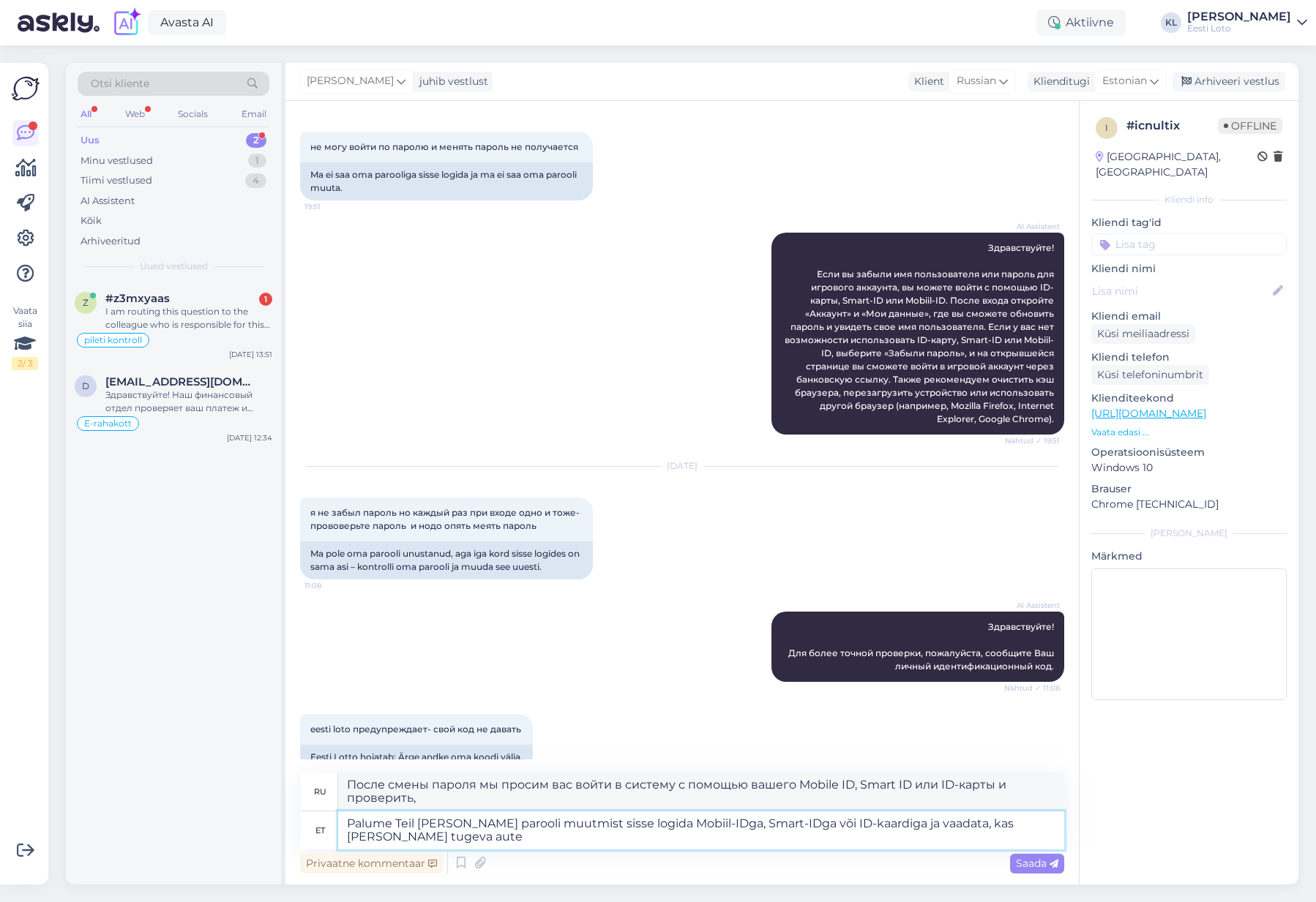
type textarea "После смены пароля мы просим вас войти в систему с помощью Mobile-ID, Smart-ID …"
type textarea "Palume Teil peale parooli muutmist sisse logida Mobiil-IDga, Smart-IDga või ID-…"
type textarea "После смены пароля мы просим вас войти в систему с помощью Mobile-ID, Smart-ID …"
type textarea "Palume Teil peale parooli muutmist sisse logida Mobiil-IDga, Smart-IDga või ID-…"
type textarea "После смены пароля мы просим вас войти в систему с помощью Mobile-ID, Smart-ID …"
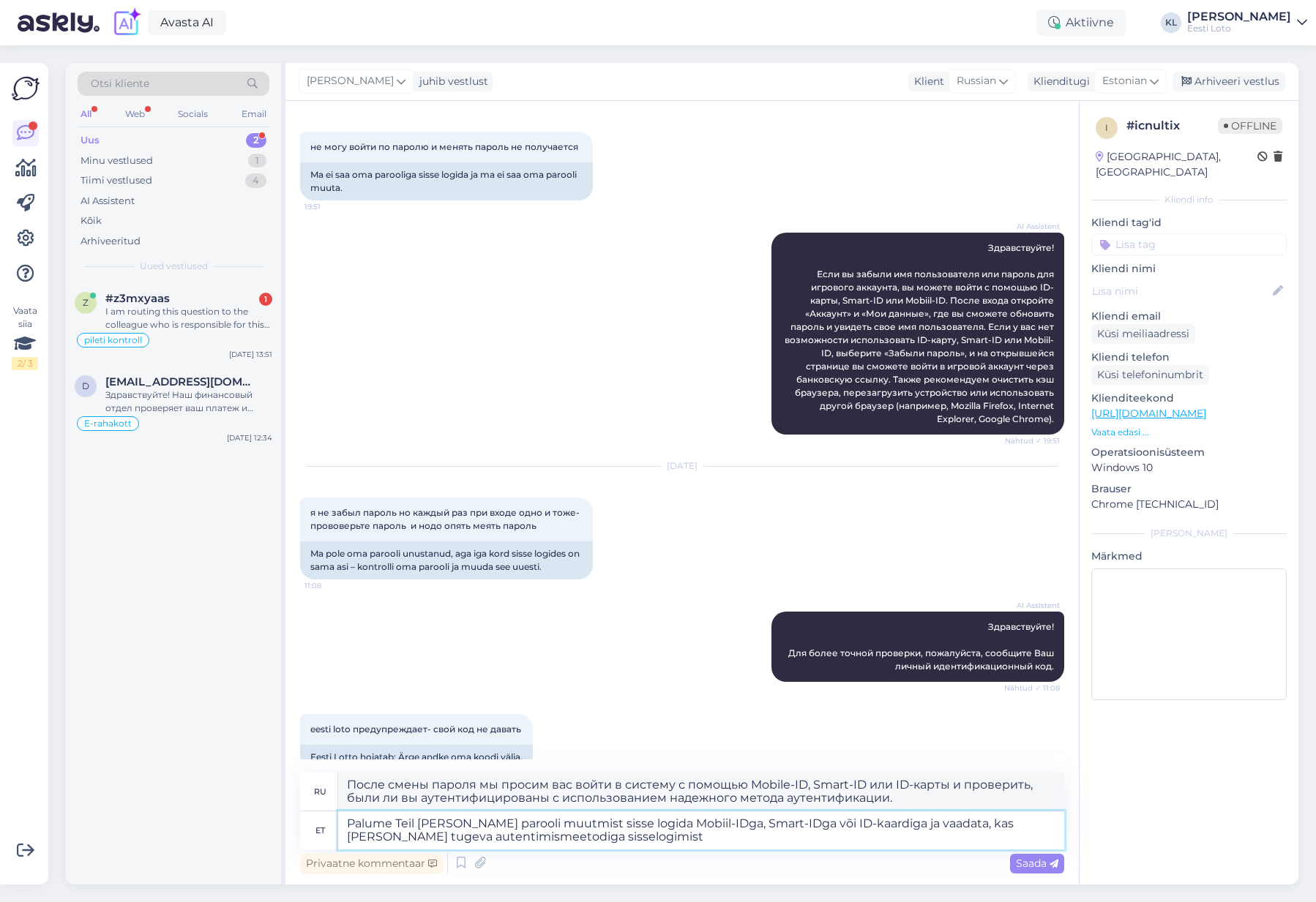
type textarea "Palume Teil peale parooli muutmist sisse logida Mobiil-IDga, Smart-IDga või ID-…"
type textarea "После смены пароля мы просим вас войти в систему с помощью Mobile-ID, Smart-ID …"
type textarea "Palume Teil peale parooli muutmist sisse logida Mobiil-IDga, Smart-IDga või ID-…"
type textarea "После смены пароля мы просим вас войти в систему с помощью Mobile-ID, Smart-ID …"
type textarea "Palume Teil peale parooli muutmist sisse logida Mobiil-IDga, Smart-IDga või ID-…"
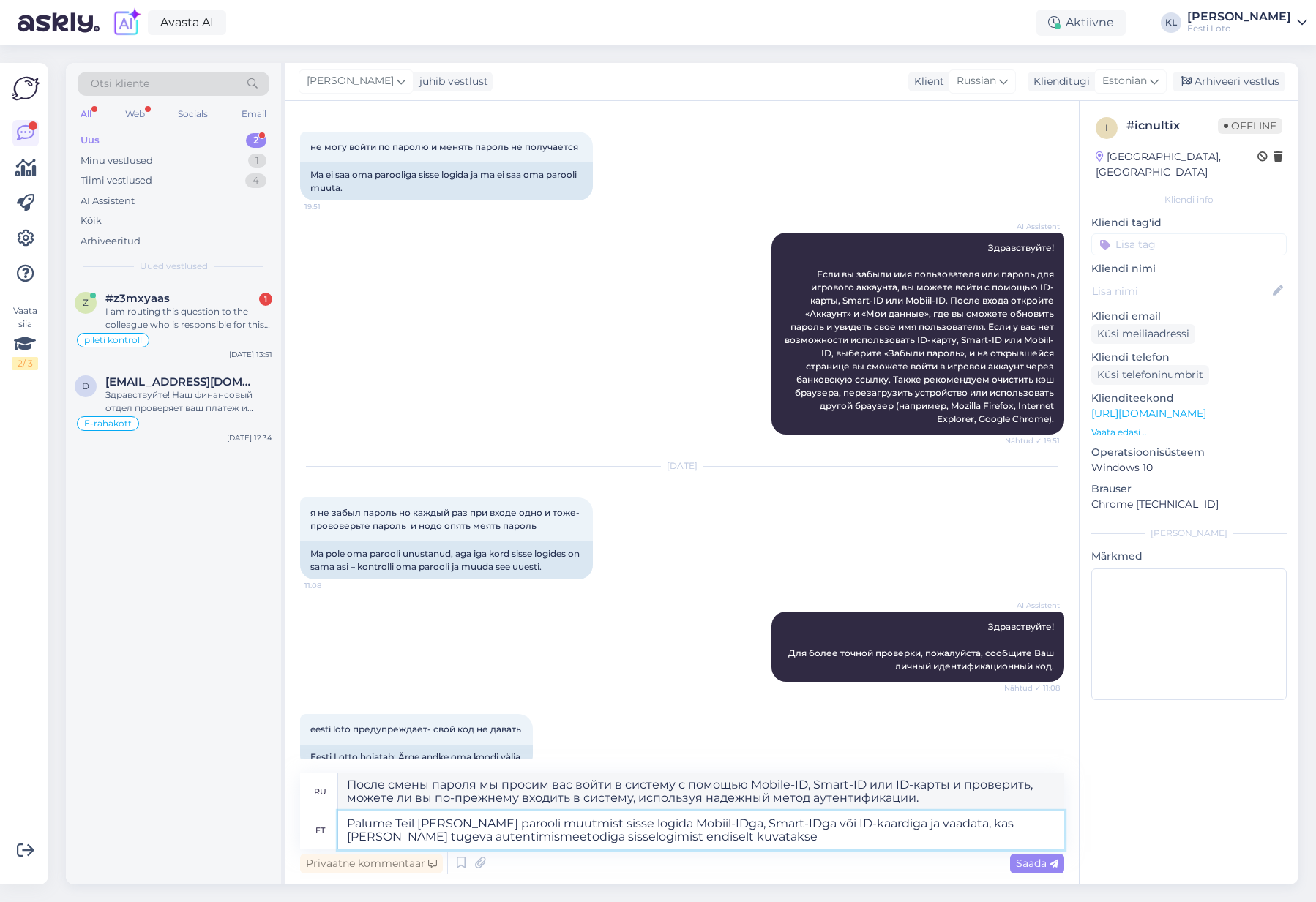
type textarea "После смены пароля мы просим вас войти в систему с помощью Mobile-ID, Smart-ID …"
type textarea "Palume Teil peale parooli muutmist sisse logida Mobiil-IDga, Smart-IDga või ID-…"
type textarea "После смены пароля мы просим вас войти в систему с помощью Mobile-ID, Smart-ID …"
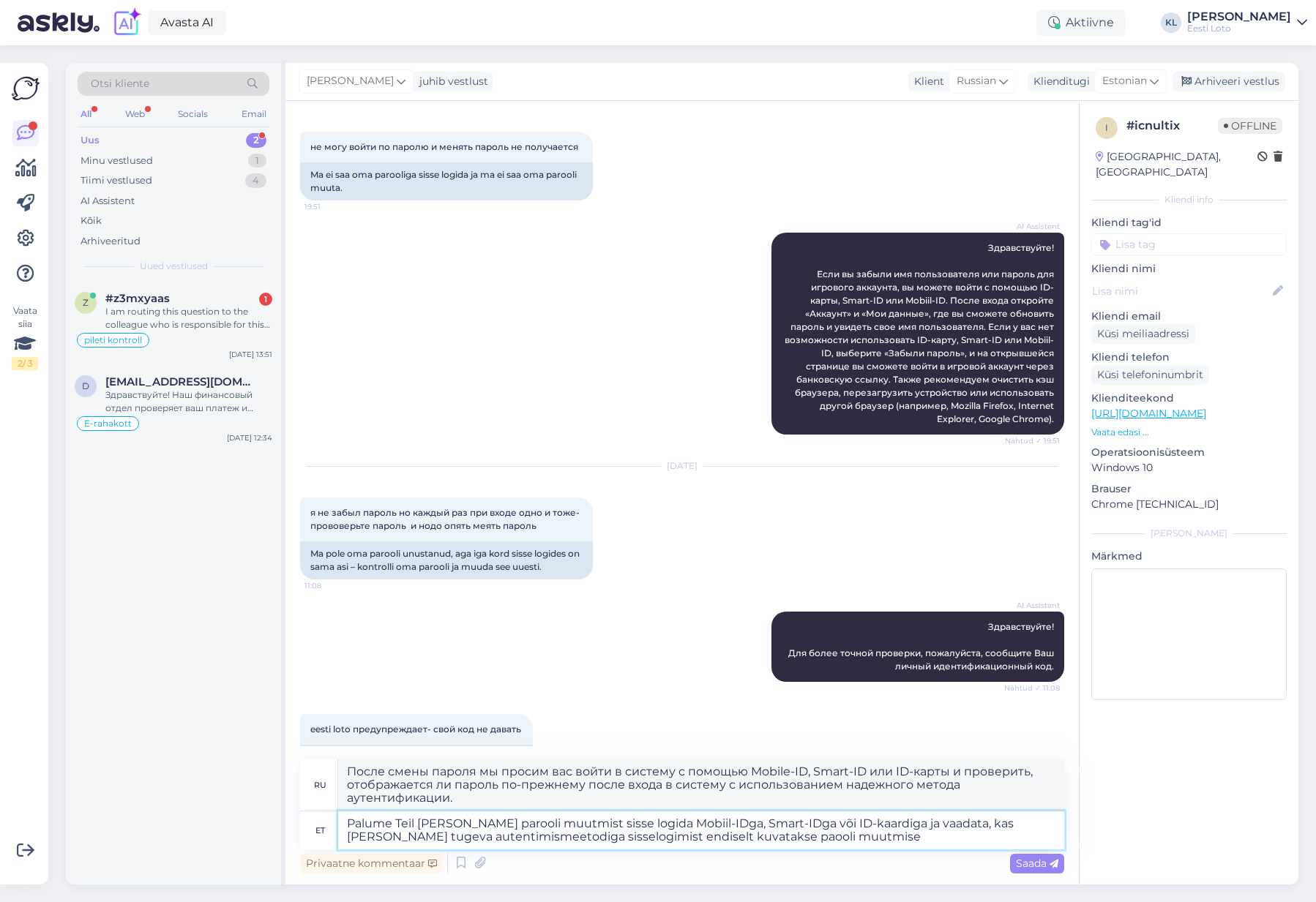
type textarea "Palume Teil peale parooli muutmist sisse logida Mobiil-IDga, Smart-IDga või ID-…"
type textarea "После смены пароля мы просим вас войти в систему с помощью Mobile-ID, Smart-ID …"
type textarea "Palume Teil peale parooli muutmist sisse logida Mobiil-IDga, Smart-IDga või ID-…"
type textarea "После смены пароля просим вас войти в систему с помощью Mobile-ID, Smart-ID или…"
type textarea "Palume Teil peale parooli muutmist sisse logida Mobiil-IDga, Smart-IDga või ID-…"
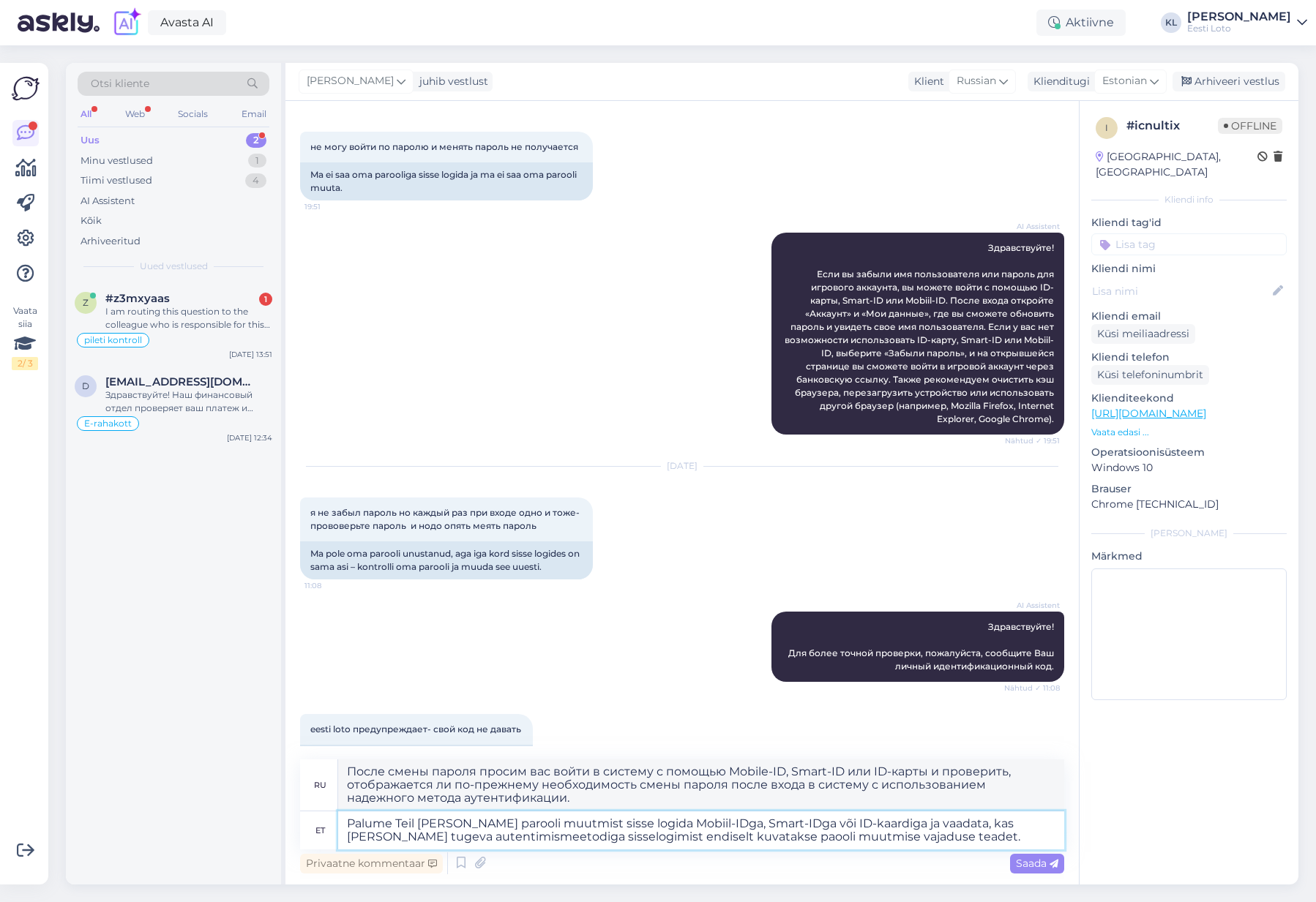
type textarea "После смены пароля мы просим вас войти в систему с помощью Mobile-ID, Smart-ID …"
type textarea "Palume Teil peale parooli muutmist sisse logida Mobiil-IDga, Smart-IDga või ID-…"
type textarea "После смены пароля просим вас войти в систему с помощью Mobile-ID, Smart-ID или…"
type textarea "Palume Teil peale parooli muutmist sisse logida Mobiil-IDga, Smart-IDga või ID-…"
type textarea "После смены пароля мы просим вас войти в систему с помощью Mobile-ID, Smart-ID …"
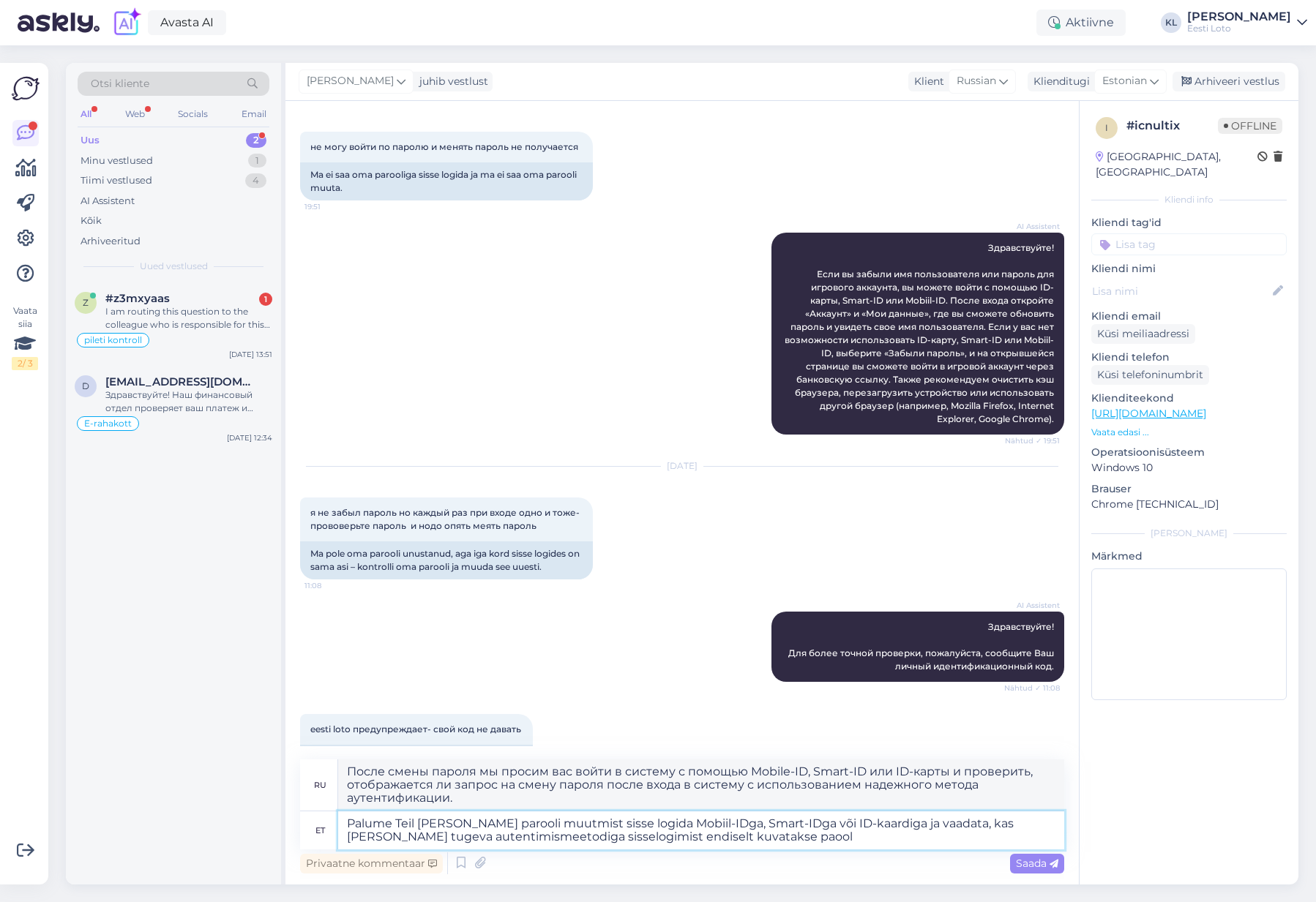
type textarea "Palume Teil peale parooli muutmist sisse logida Mobiil-IDga, Smart-IDga või ID-…"
type textarea "После смены пароля мы просим вас войти в систему с помощью Mobile-ID, Smart-ID …"
type textarea "Palume Teil peale parooli muutmist sisse logida Mobiil-IDga, Smart-IDga või ID-…"
type textarea "После смены пароля мы просим вас войти в систему с помощью Mobile-ID, Smart-ID …"
type textarea "Palume Teil peale parooli muutmist sisse logida Mobiil-IDga, Smart-IDga või ID-…"
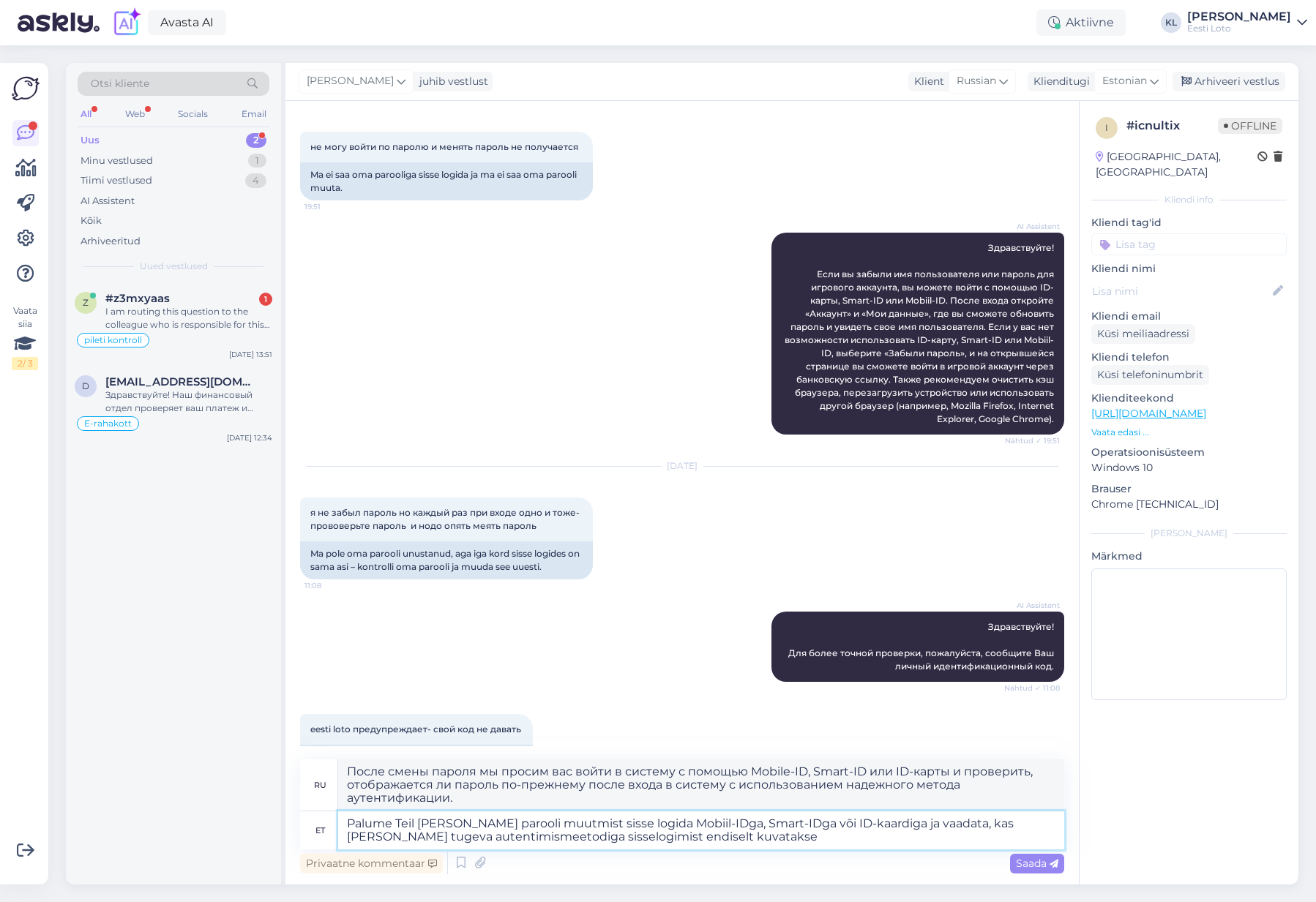
type textarea "После смены пароля мы просим вас войти в систему с помощью Mobile-ID, Smart-ID …"
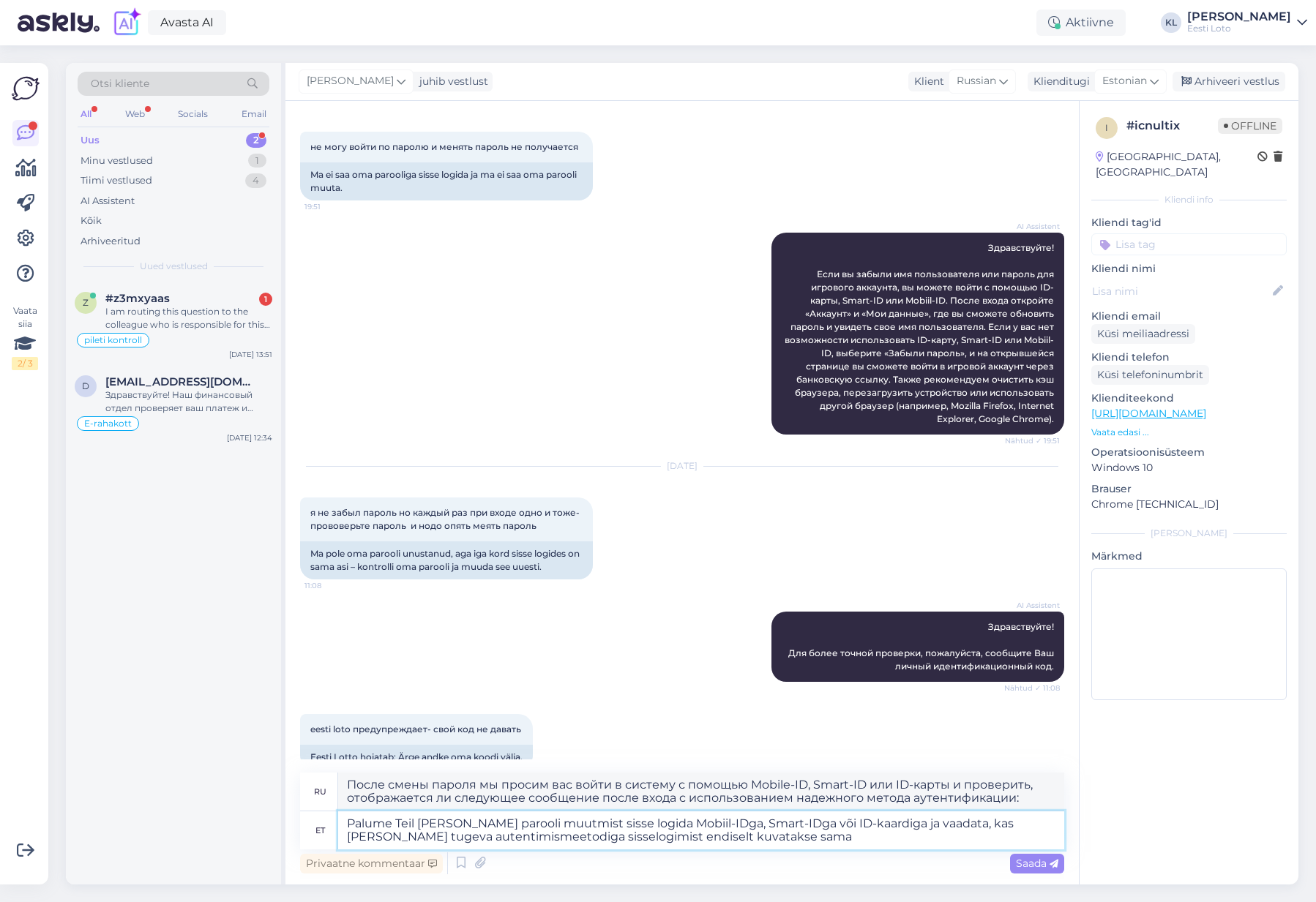
type textarea "Palume Teil peale parooli muutmist sisse logida Mobiil-IDga, Smart-IDga või ID-…"
type textarea "После смены пароля мы просим вас войти в систему с помощью Mobile-ID, Smart-ID …"
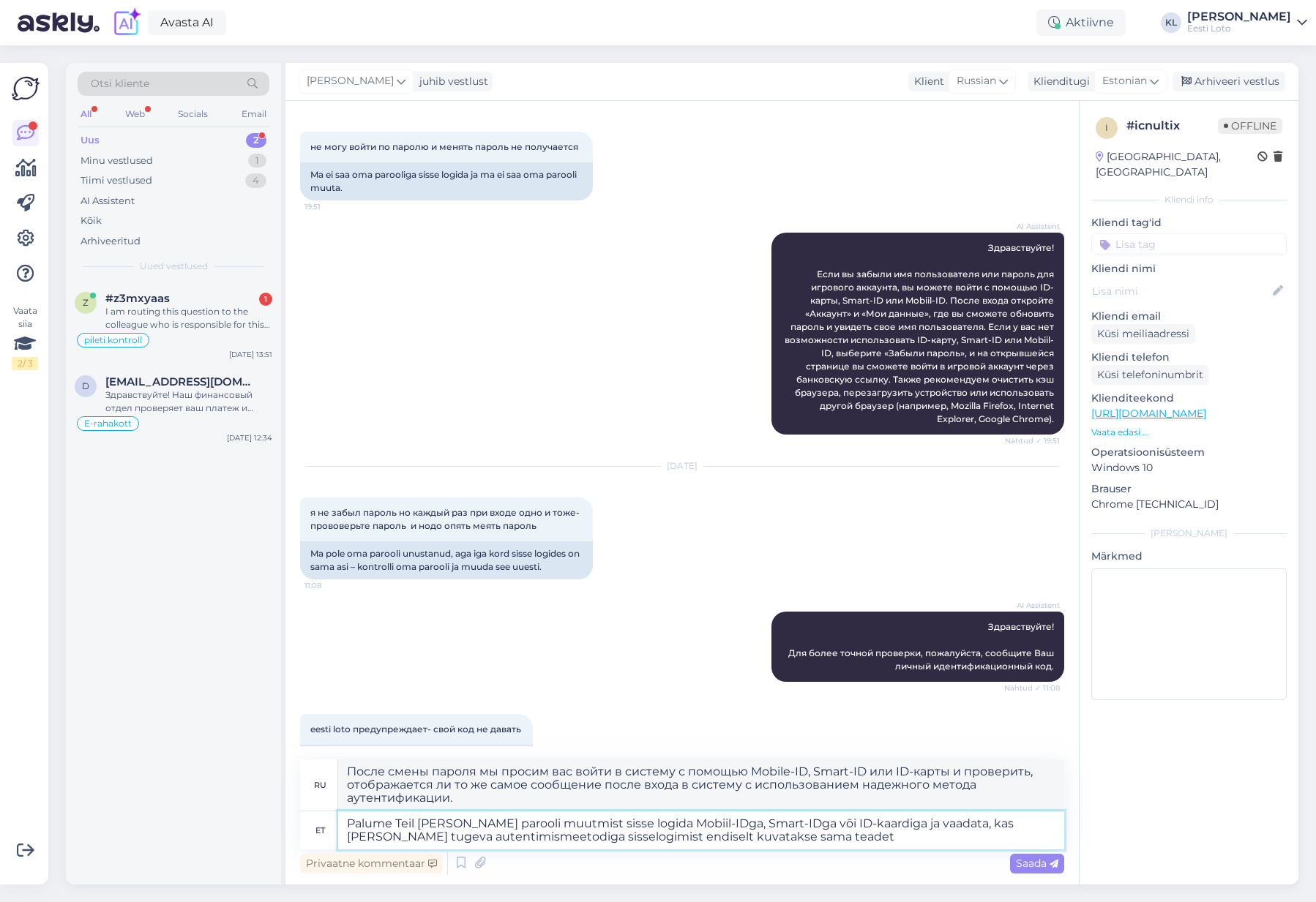
type textarea "Palume Teil peale parooli muutmist sisse logida Mobiil-IDga, Smart-IDga või ID-…"
type textarea "После смены пароля мы просим вас войти в систему с помощью Mobile-ID, Smart-ID …"
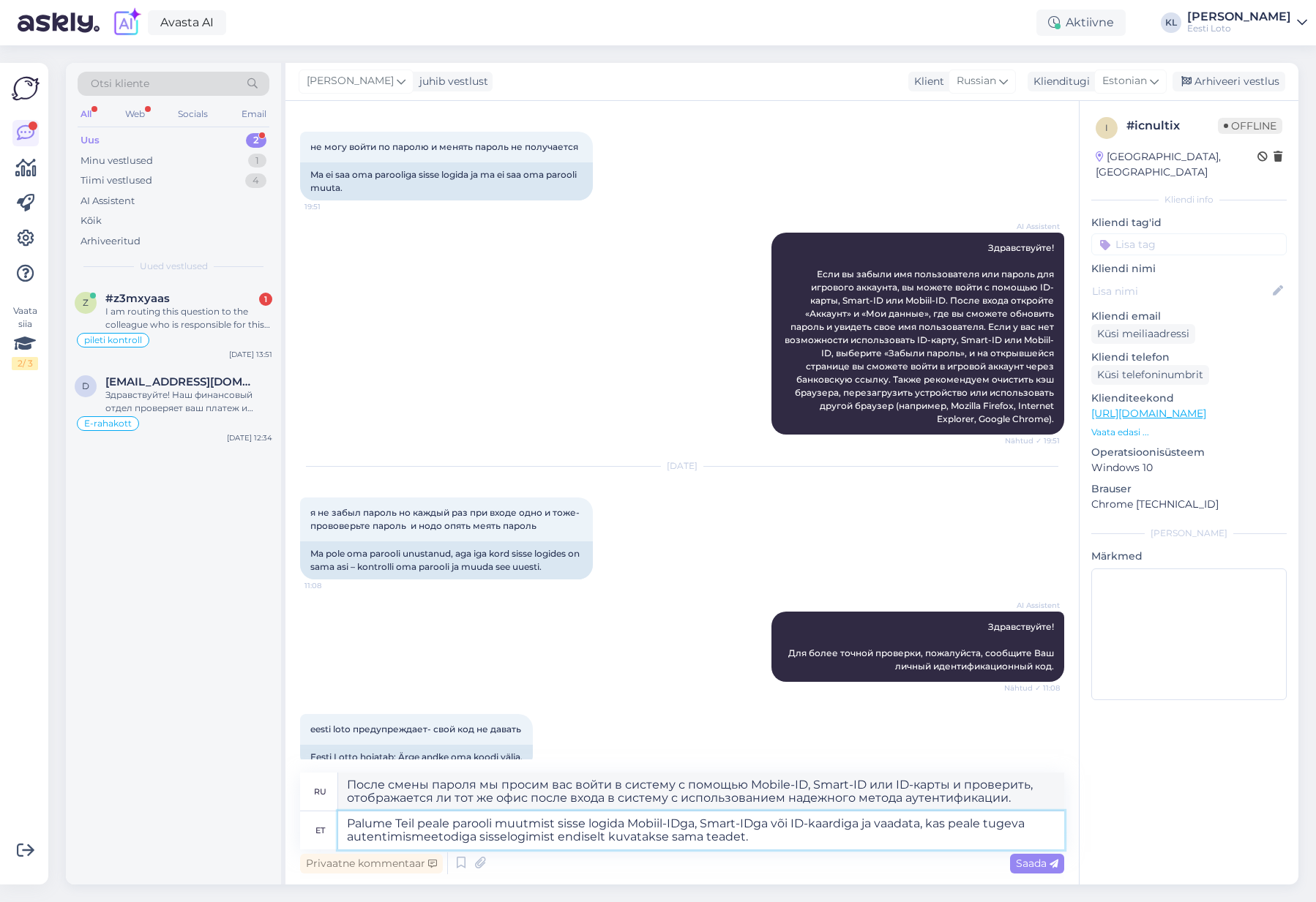
type textarea "Palume Teil peale parooli muutmist sisse logida Mobiil-IDga, Smart-IDga või ID-…"
type textarea "После смены пароля мы просим вас войти в систему с помощью Mobile-ID, Smart-ID …"
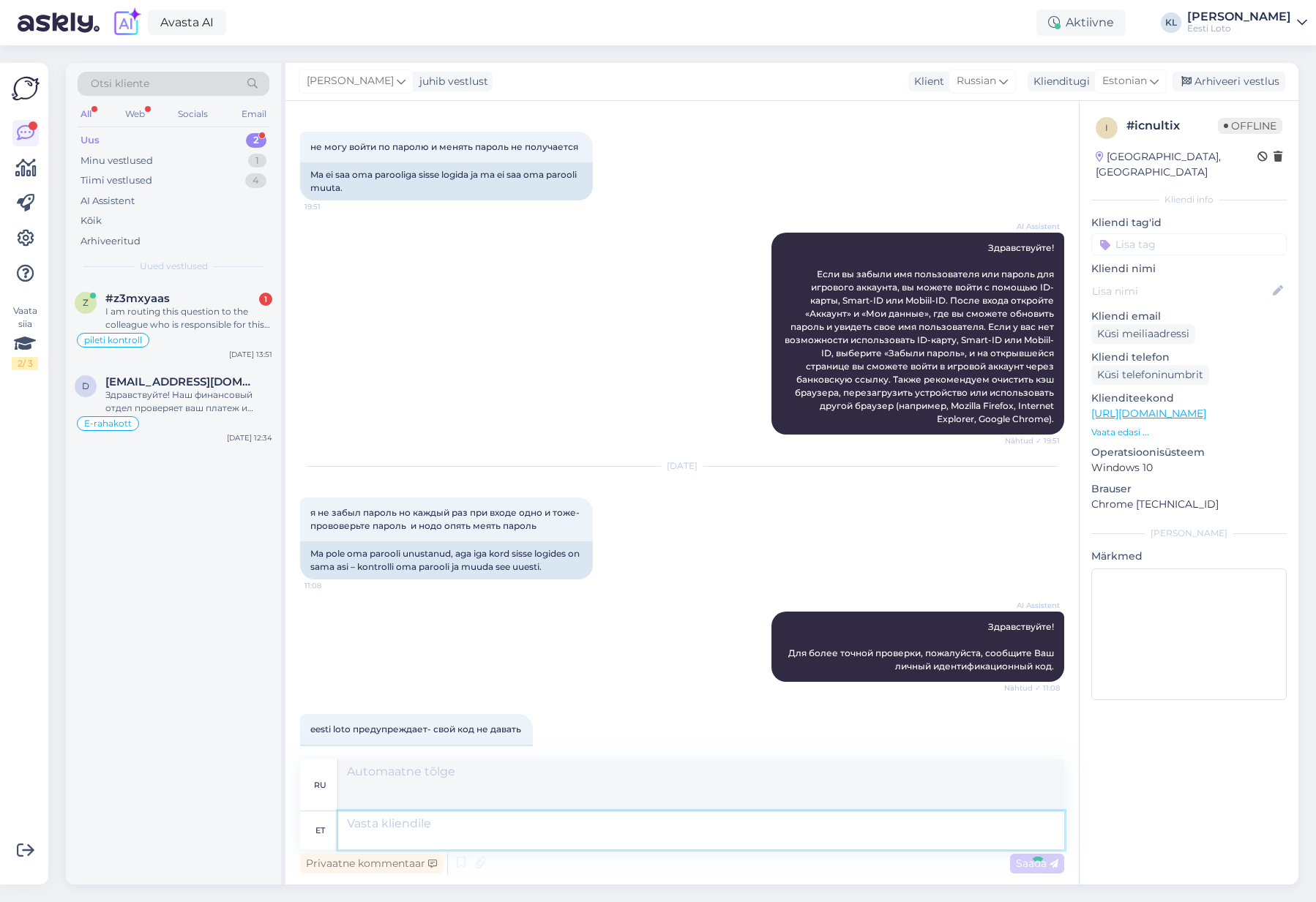
scroll to position [242, 0]
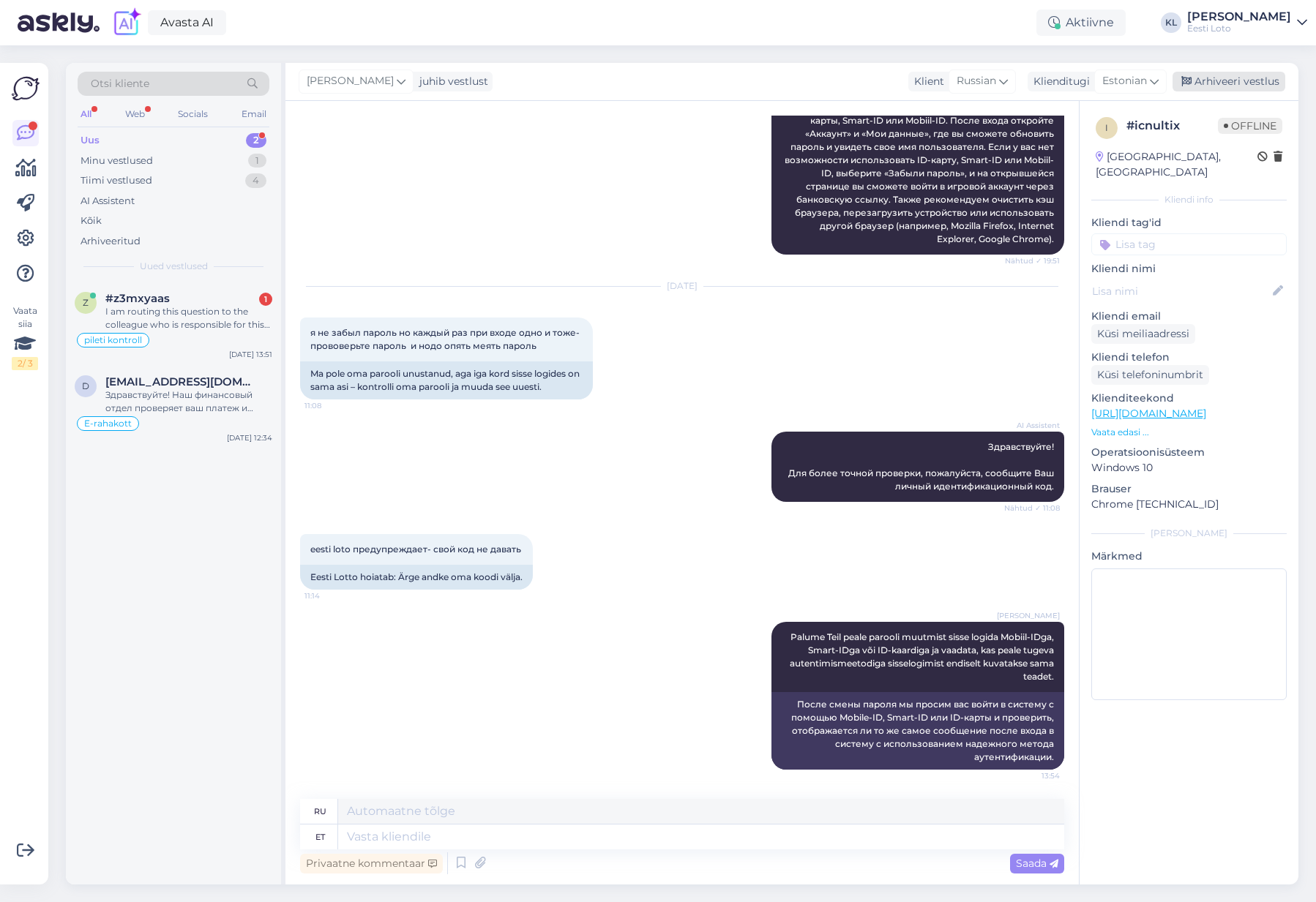
click at [1259, 81] on div "Arhiveeri vestlus" at bounding box center [1229, 82] width 113 height 20
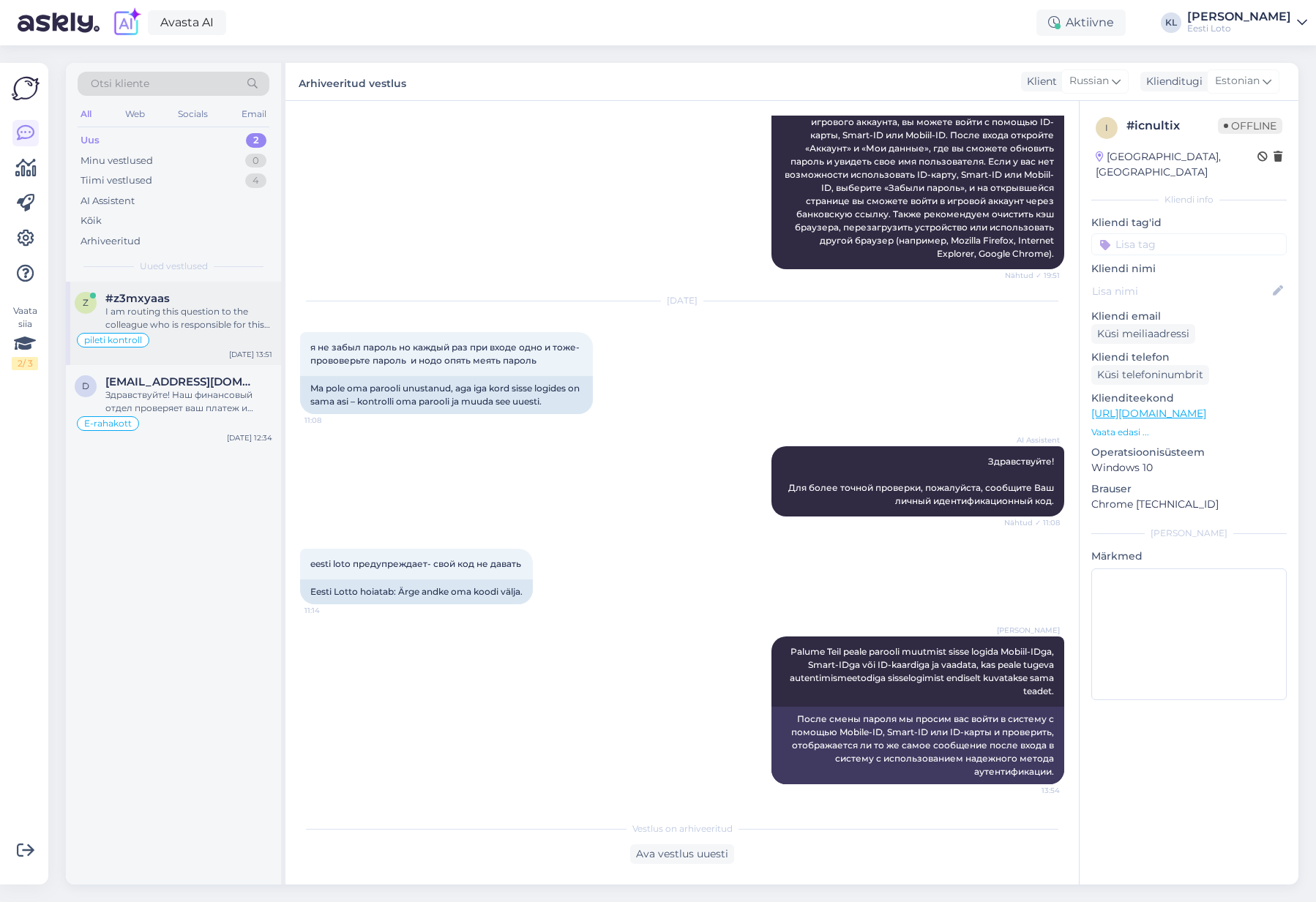
click at [145, 307] on div "I am routing this question to the colleague who is responsible for this topic. …" at bounding box center [189, 318] width 167 height 26
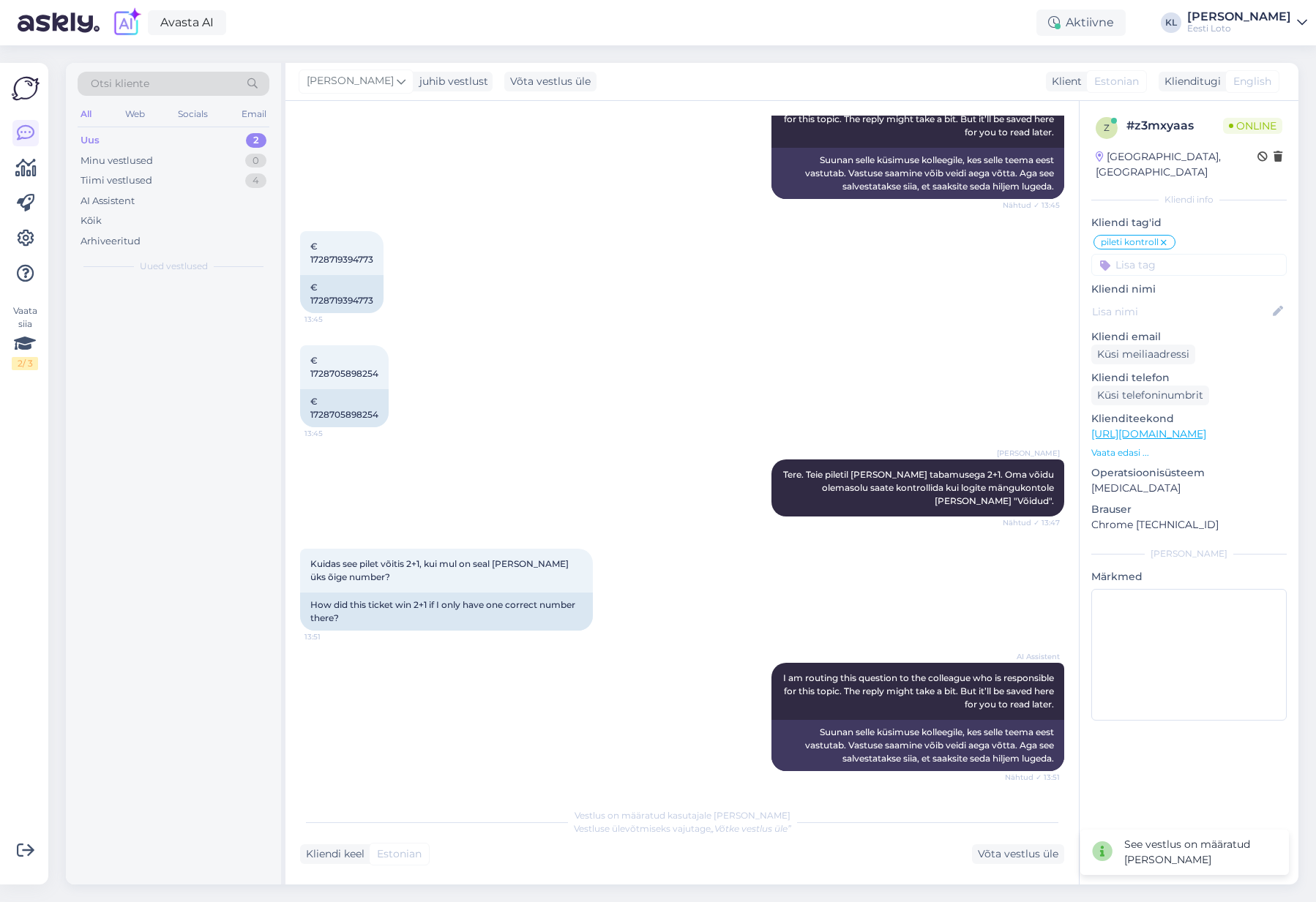
scroll to position [627, 0]
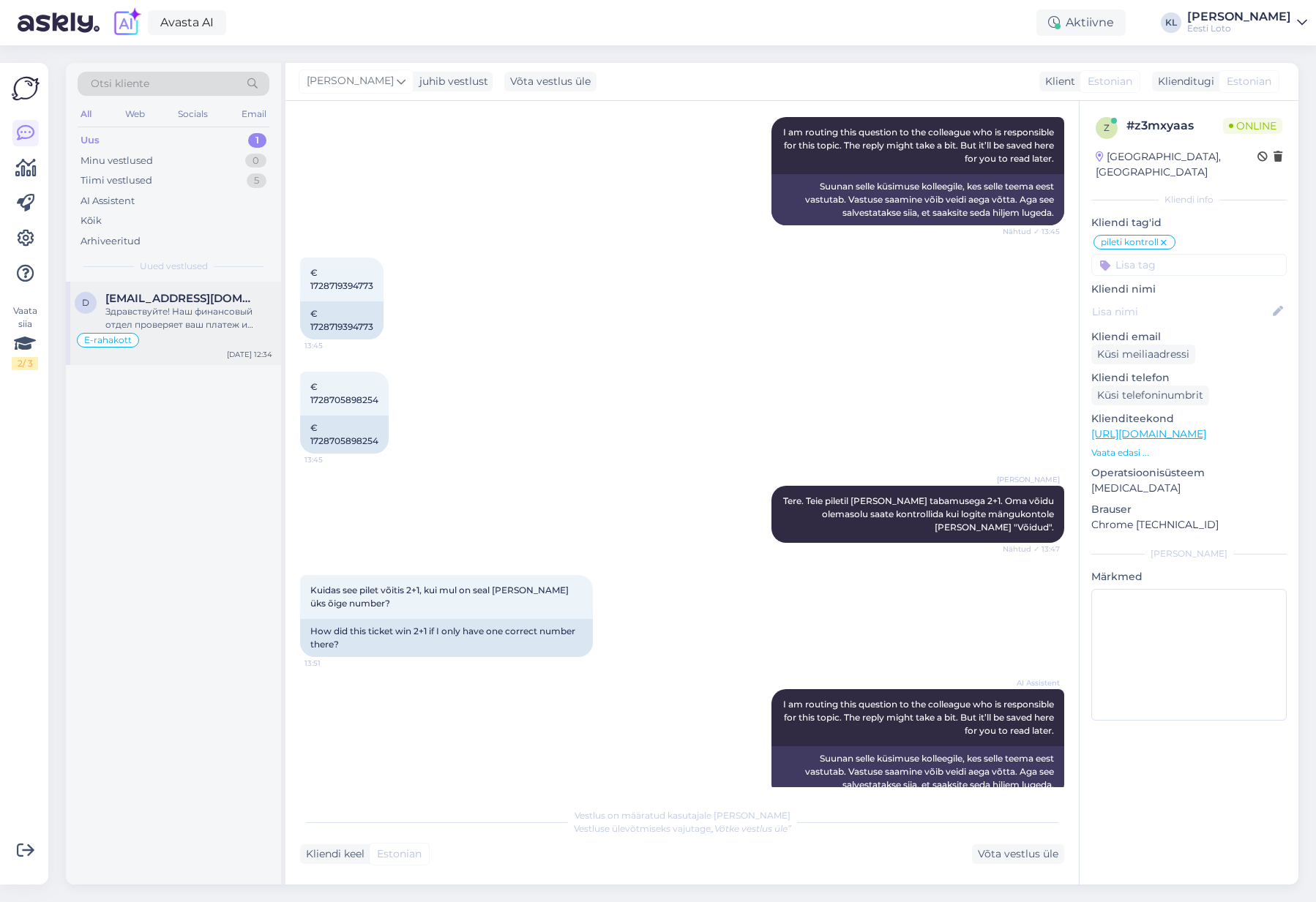
click at [186, 322] on div "Здравствуйте! Наш финансовый отдел проверяет ваш платеж и либо вернет его на ва…" at bounding box center [189, 318] width 167 height 26
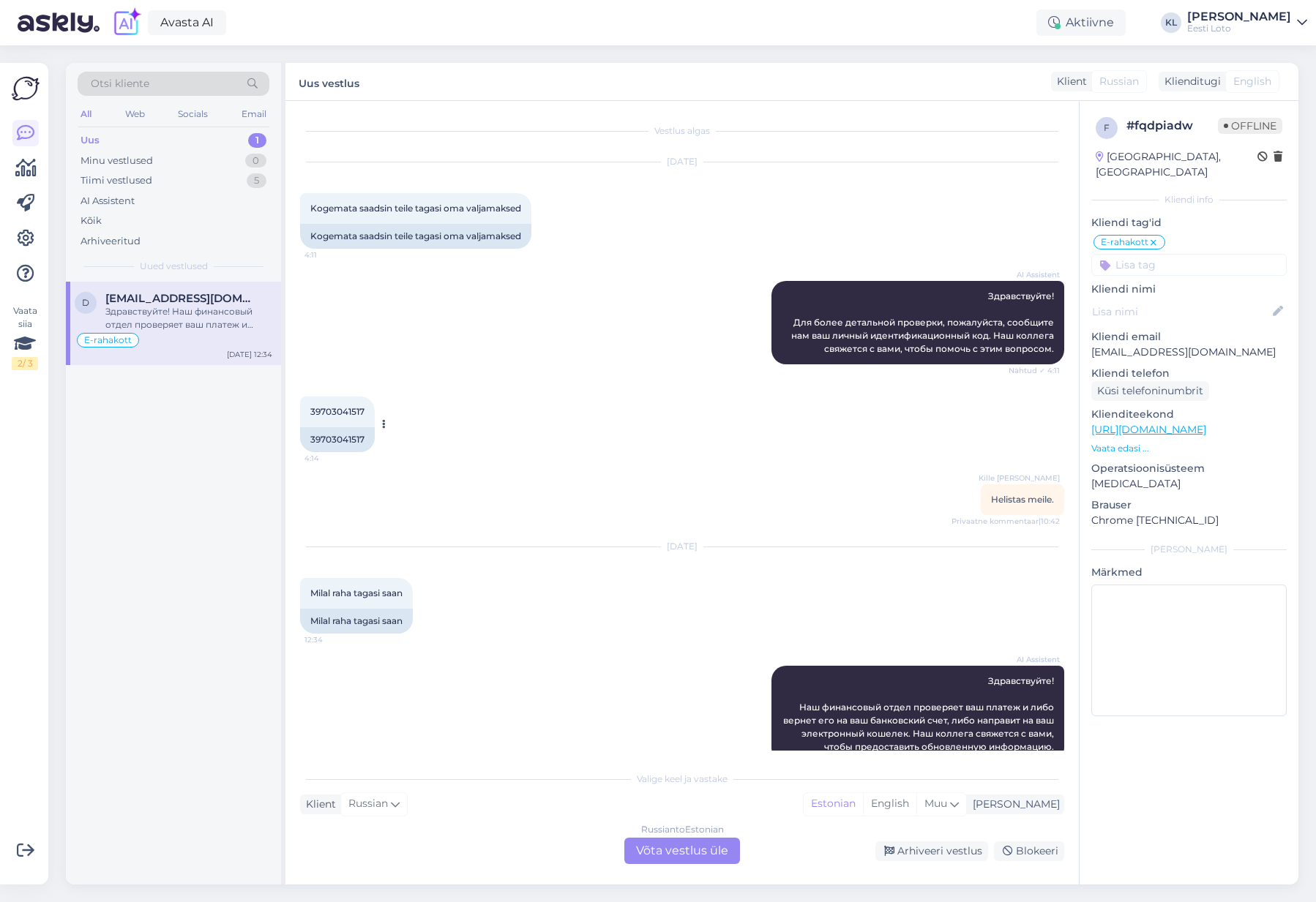
scroll to position [0, 0]
click at [339, 408] on span "39703041517" at bounding box center [338, 412] width 54 height 11
copy div "39703041517 4:14"
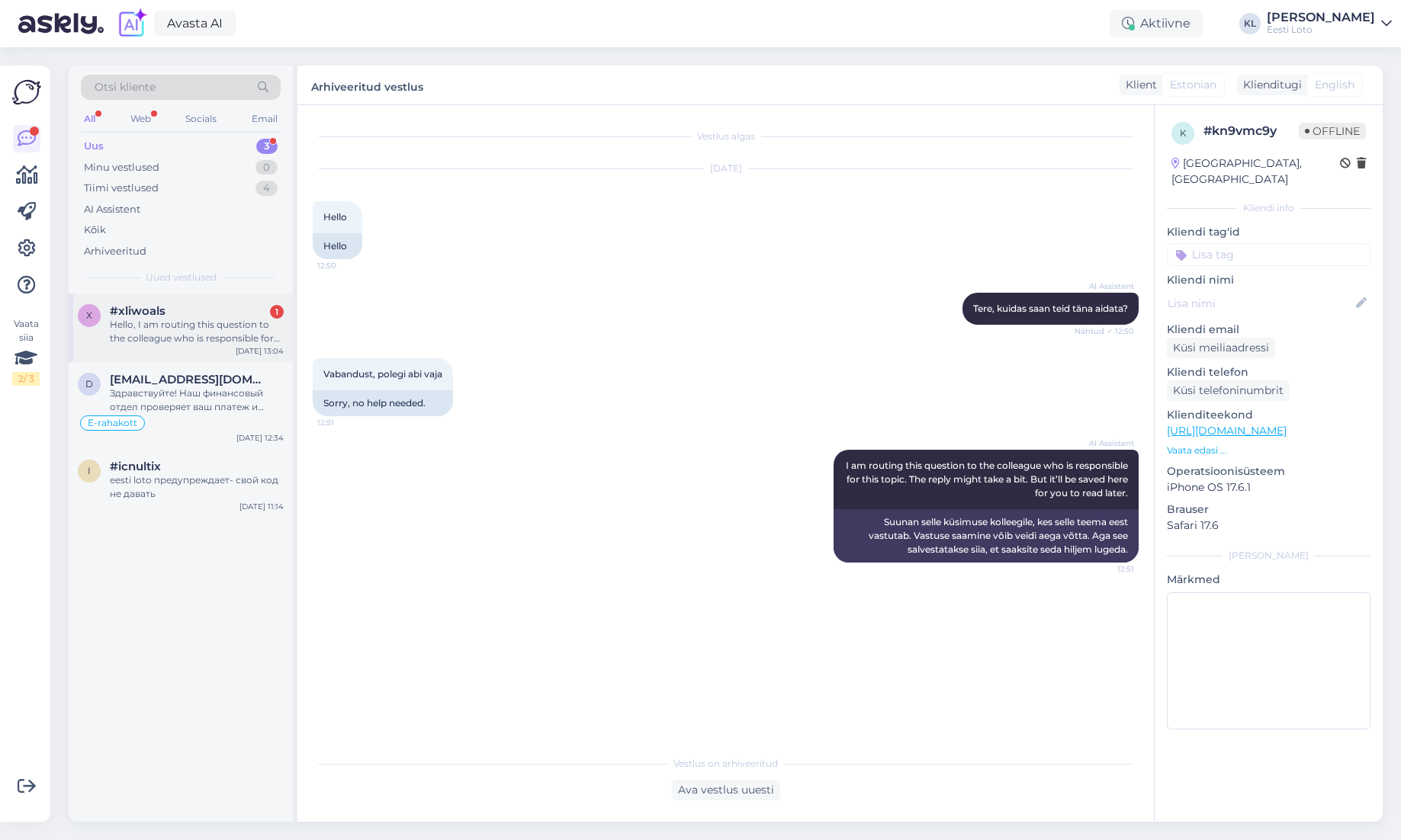
drag, startPoint x: 215, startPoint y: 333, endPoint x: 267, endPoint y: 338, distance: 52.2
click at [215, 333] on div "Hello, I am routing this question to the colleague who is responsible for this …" at bounding box center [196, 331] width 174 height 27
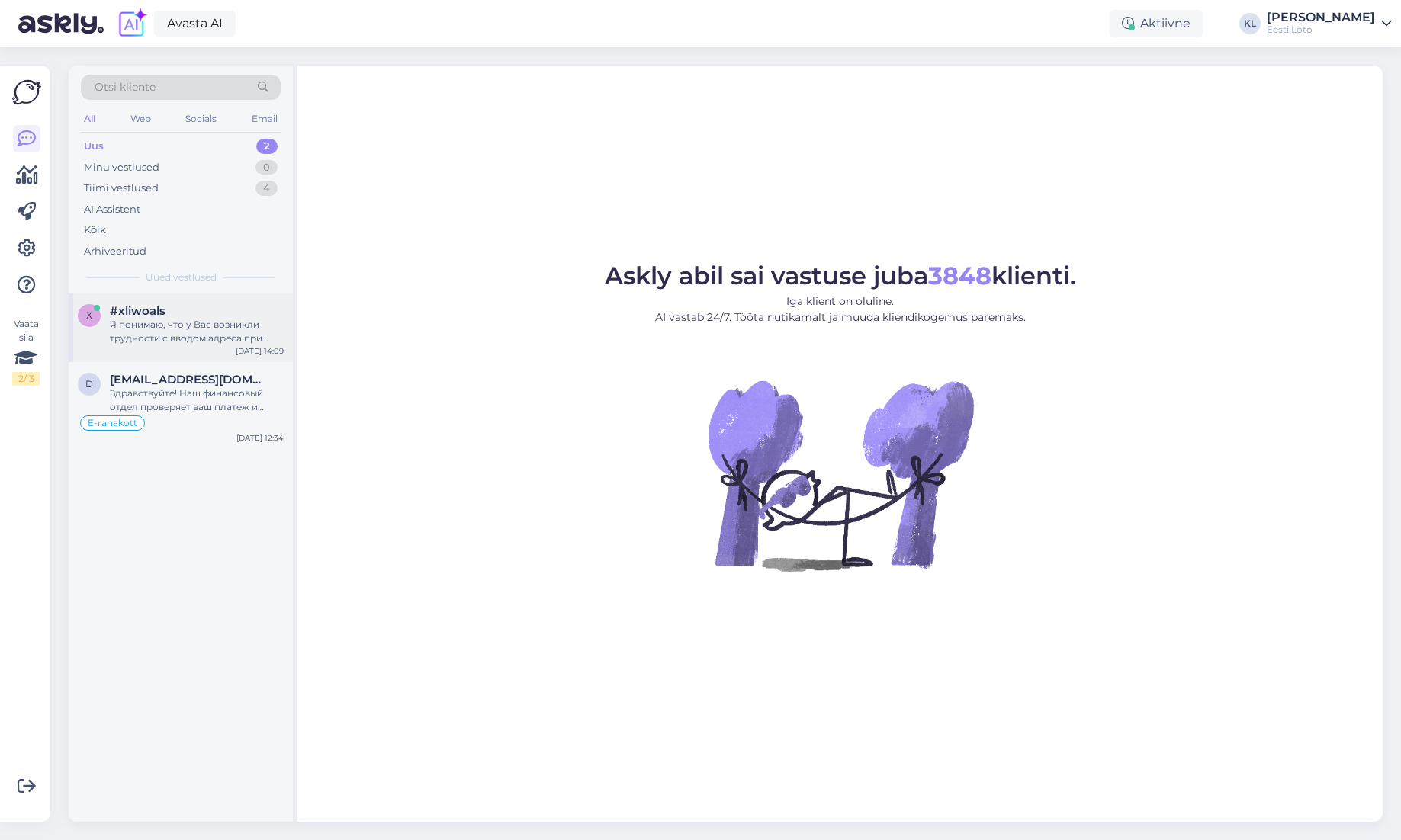
click at [187, 325] on div "Я понимаю, что у Вас возникли трудности с вводом адреса при заполнении билета. …" at bounding box center [196, 331] width 174 height 27
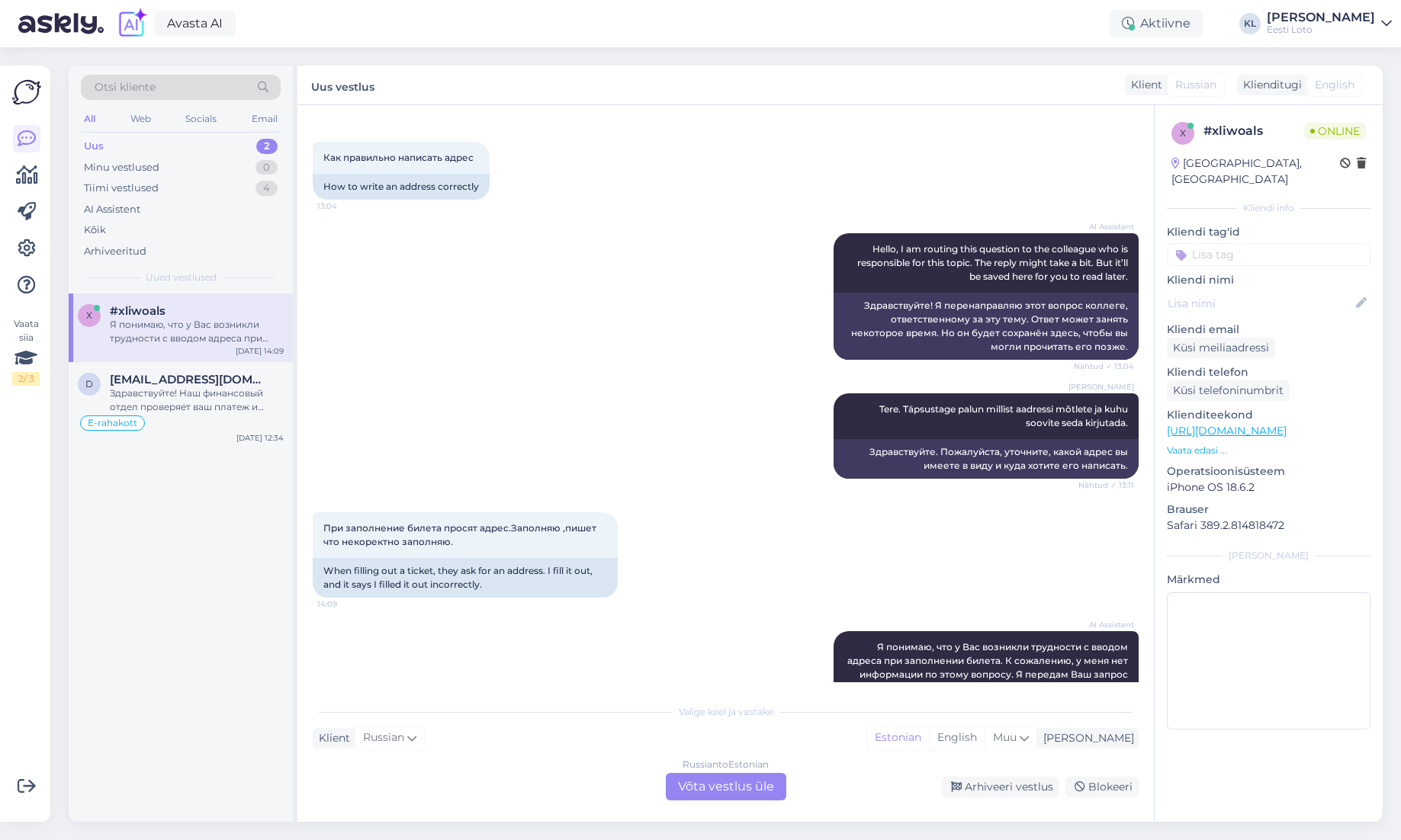
scroll to position [68, 0]
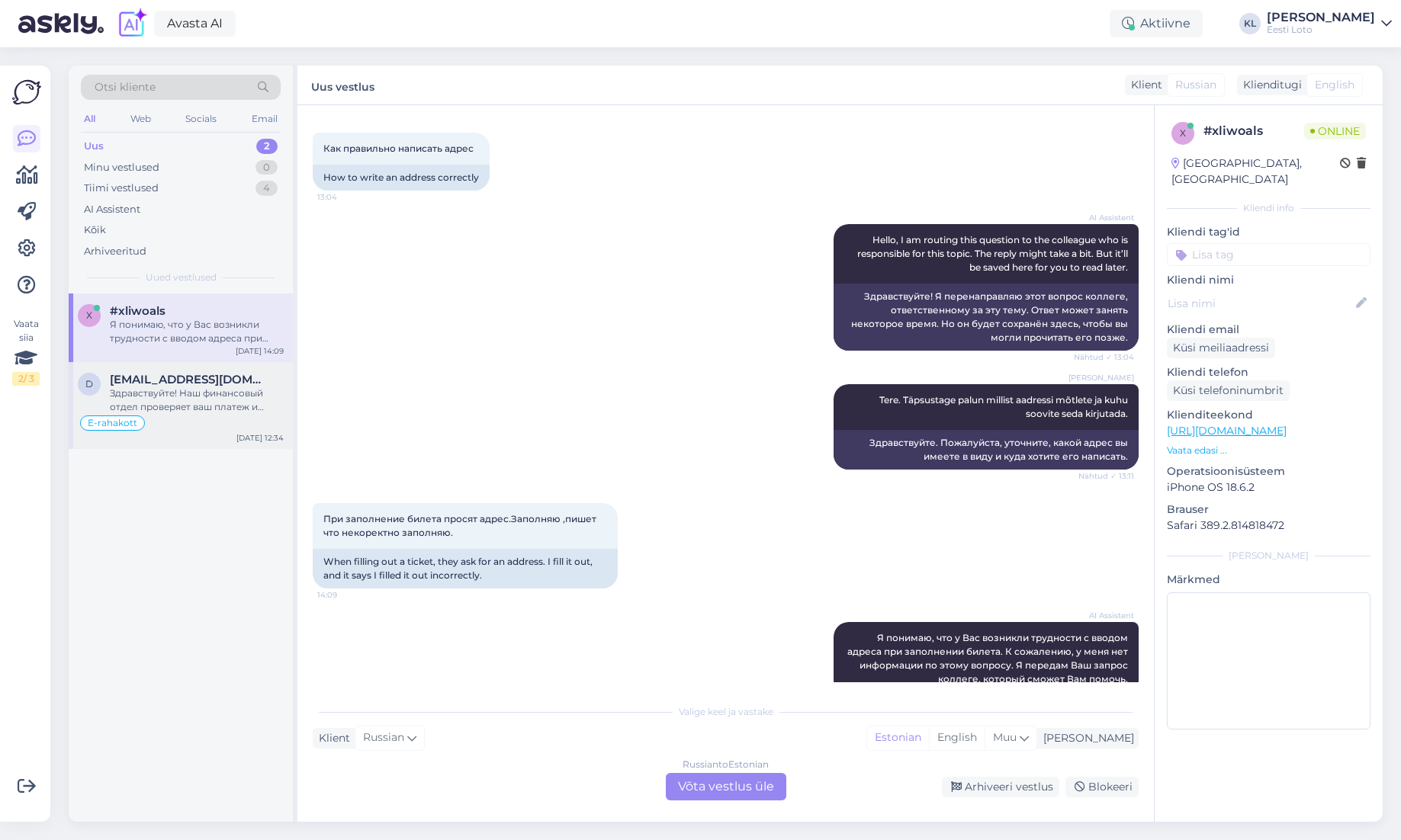
click at [140, 395] on div "Здравствуйте! Наш финансовый отдел проверяет ваш платеж и либо вернет его на ва…" at bounding box center [196, 399] width 174 height 27
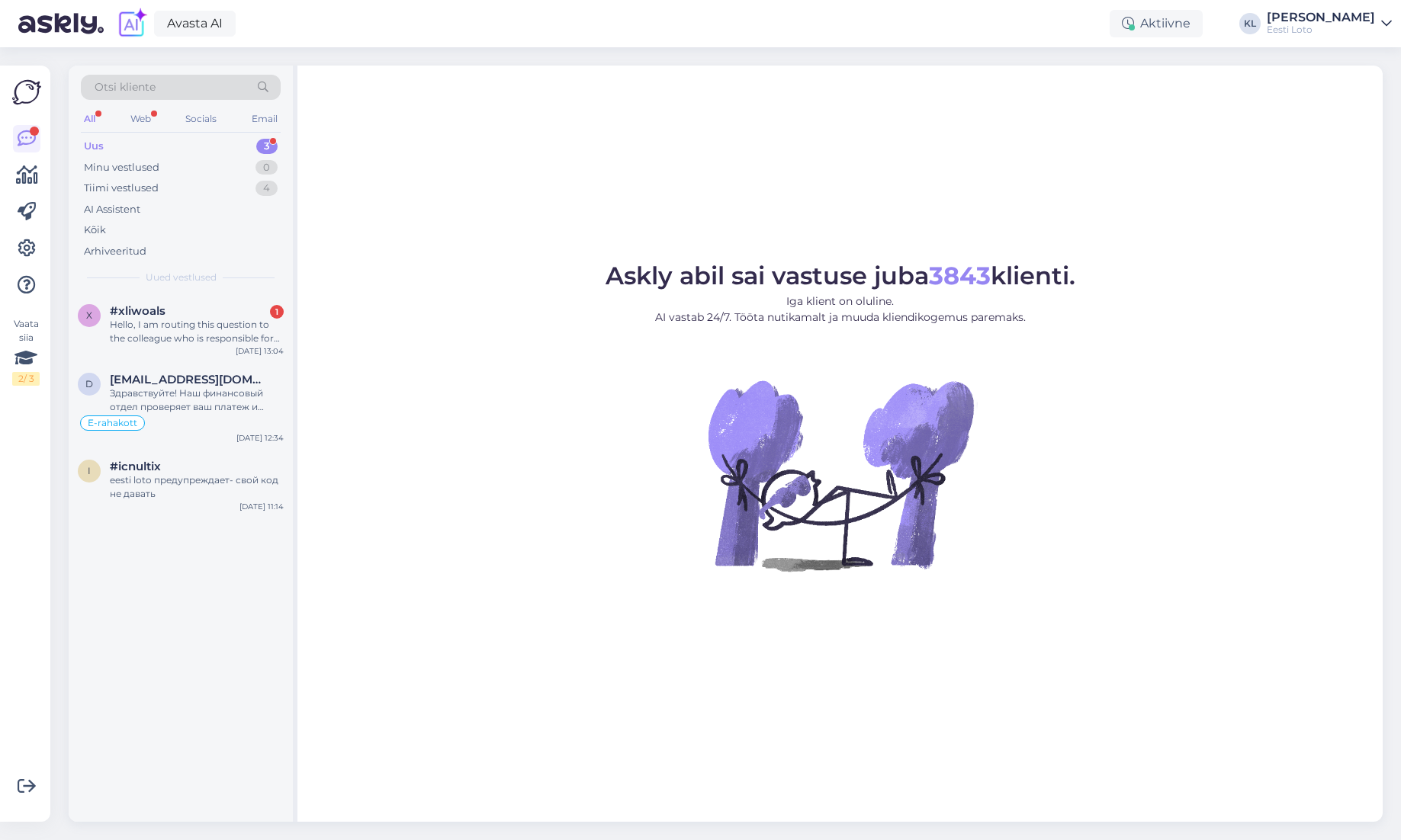
drag, startPoint x: 167, startPoint y: 149, endPoint x: 173, endPoint y: 154, distance: 7.8
click at [167, 149] on div "Uus 3" at bounding box center [181, 146] width 200 height 21
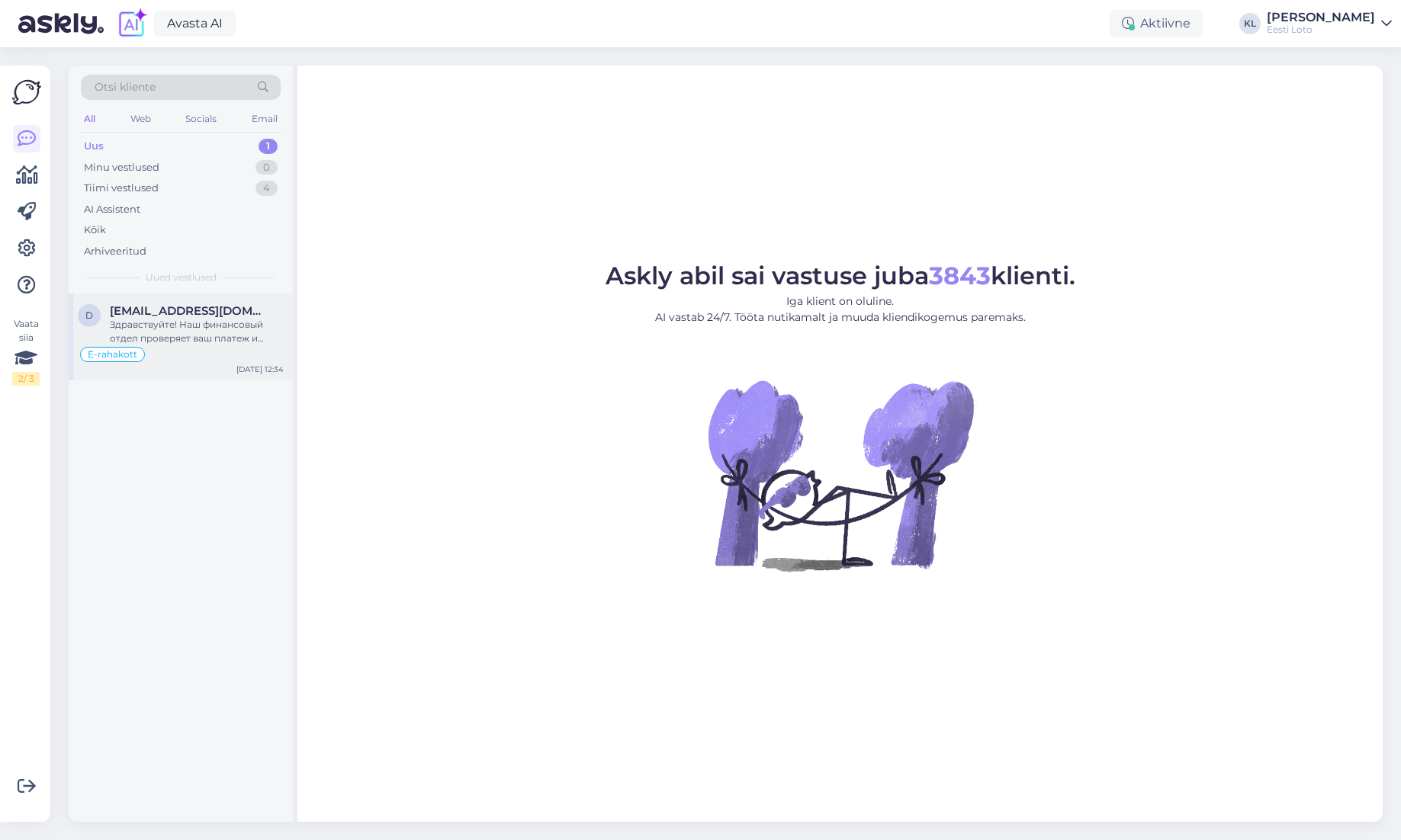
click at [192, 333] on div "Здравствуйте! Наш финансовый отдел проверяет ваш платеж и либо вернет его на ва…" at bounding box center [196, 331] width 174 height 27
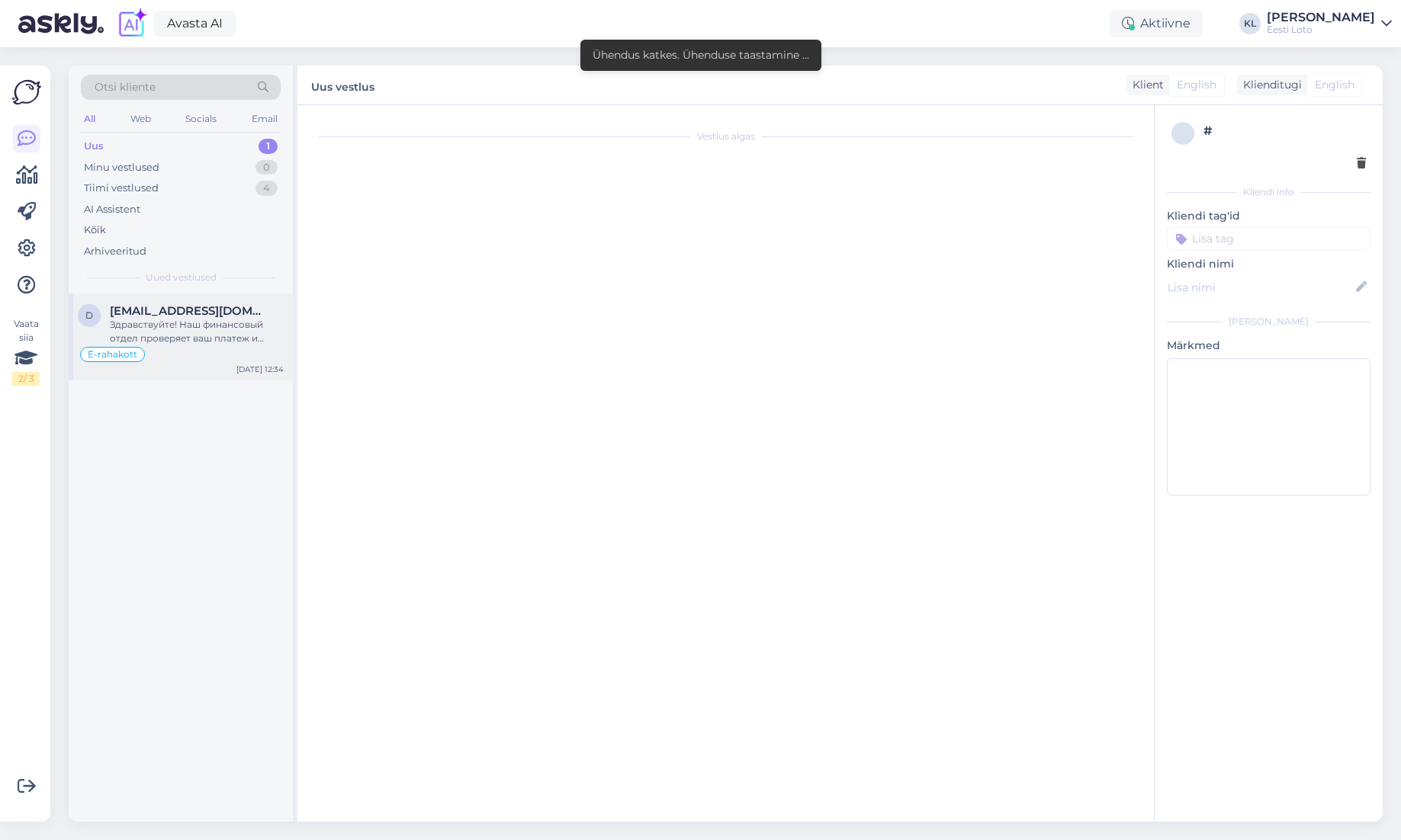
click at [198, 323] on div "Здравствуйте! Наш финансовый отдел проверяет ваш платеж и либо вернет его на ва…" at bounding box center [196, 331] width 174 height 27
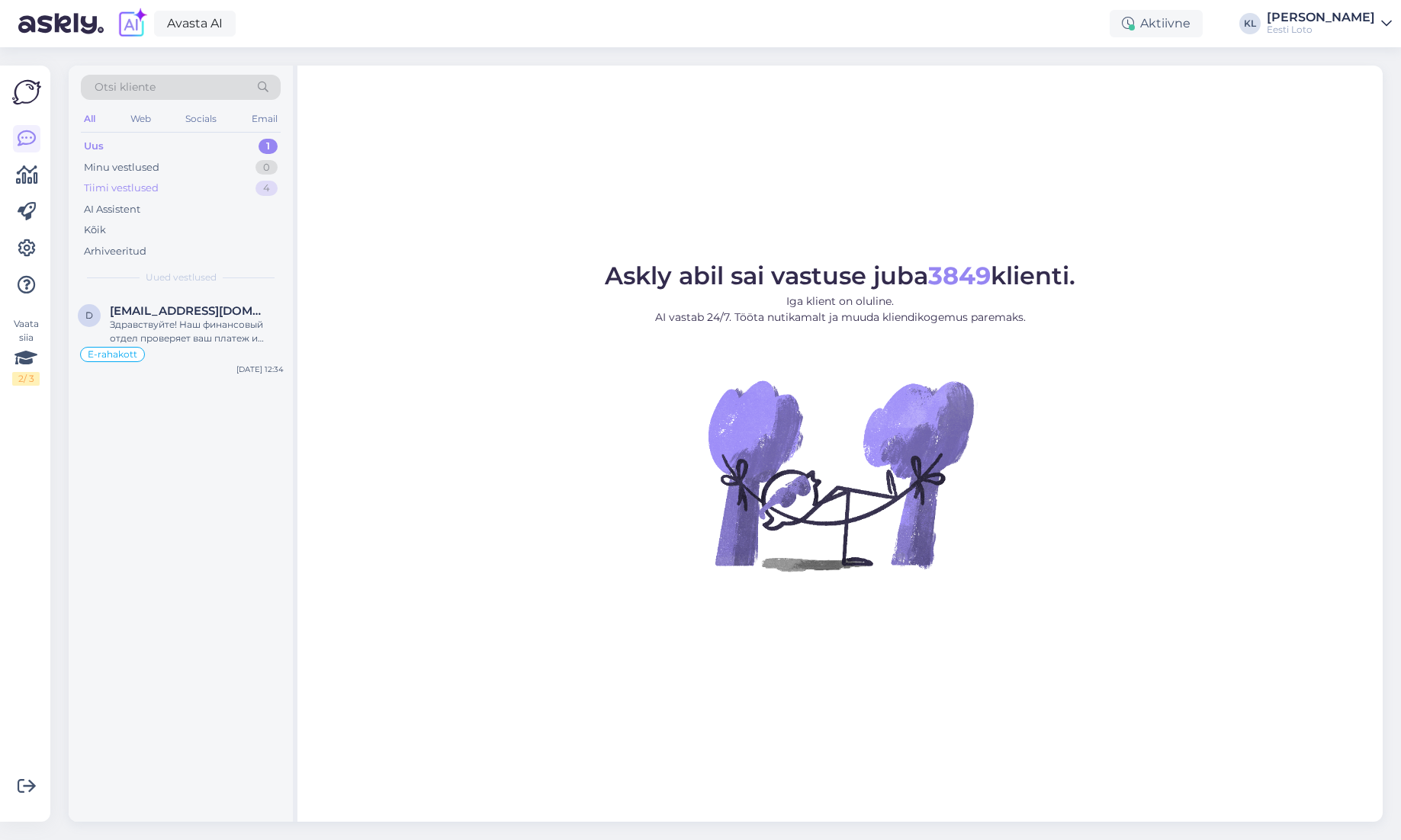
click at [198, 186] on div "Tiimi vestlused 4" at bounding box center [181, 188] width 200 height 21
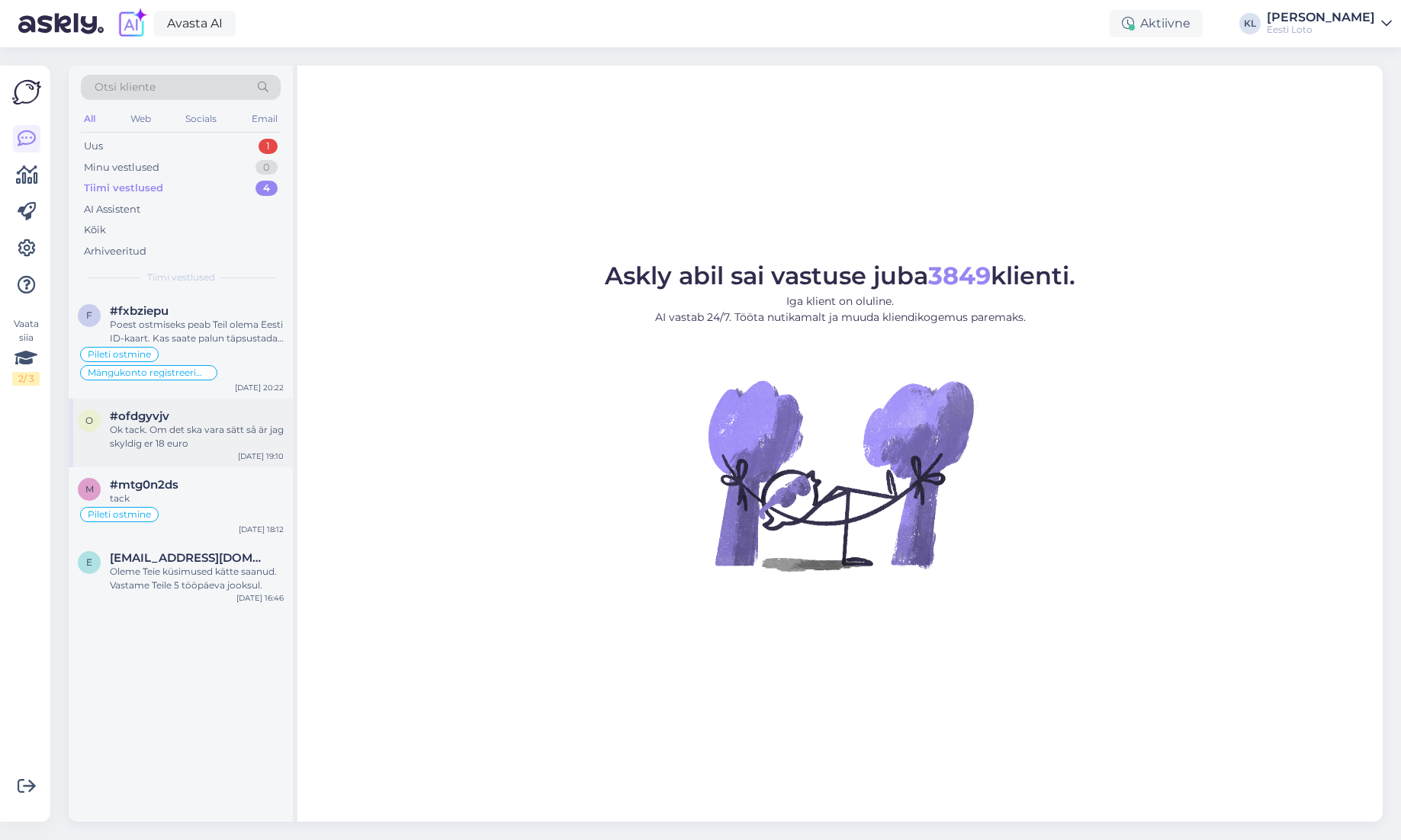
click at [206, 427] on div "Ok tack. Om det ska vara sätt så är jag skyldig er 18 euro" at bounding box center [196, 437] width 174 height 27
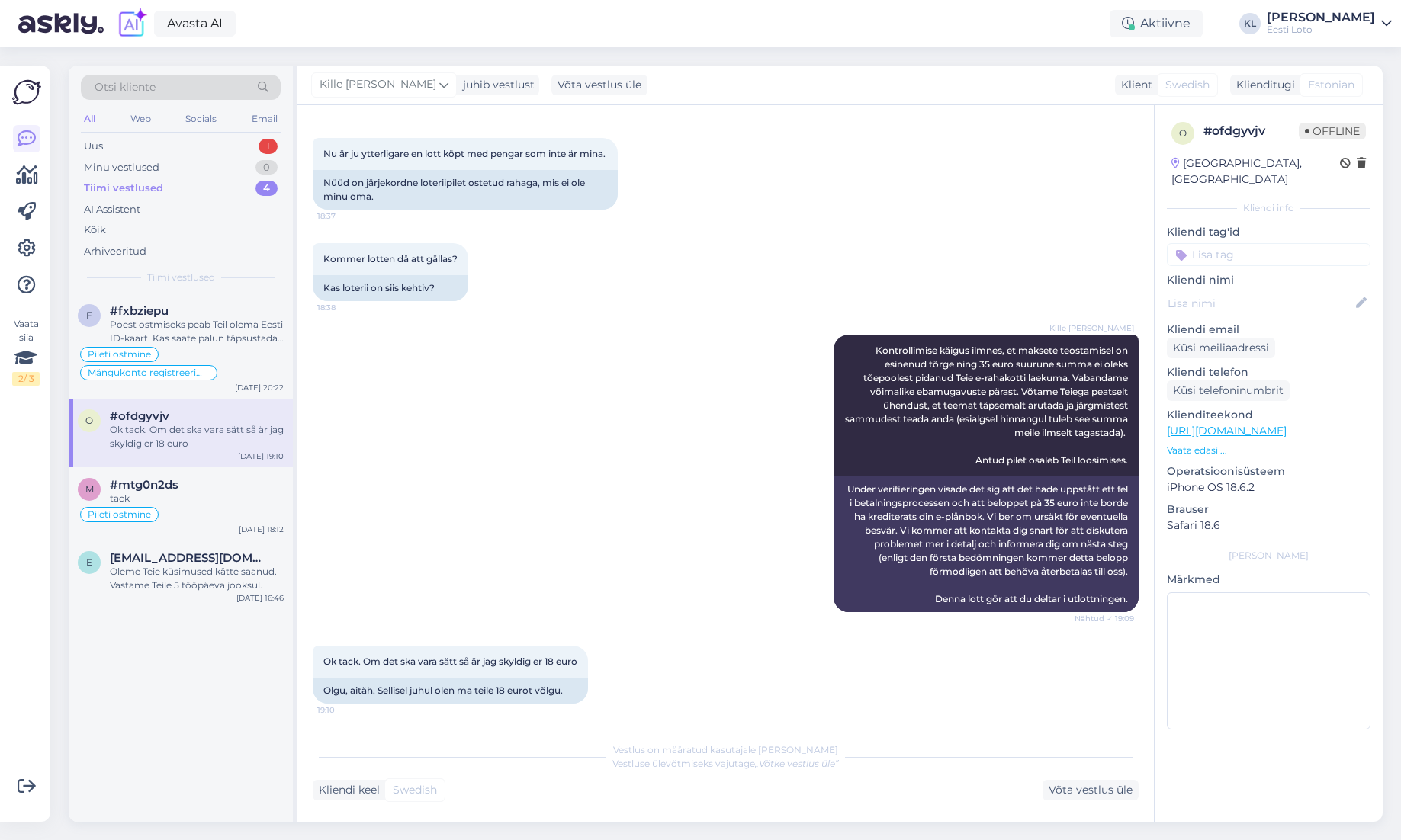
scroll to position [582, 0]
click at [220, 321] on div "Poest ostmiseks peab Teil olema Eesti ID-kaart. Kas saate palun täpsustada, mik…" at bounding box center [196, 331] width 174 height 27
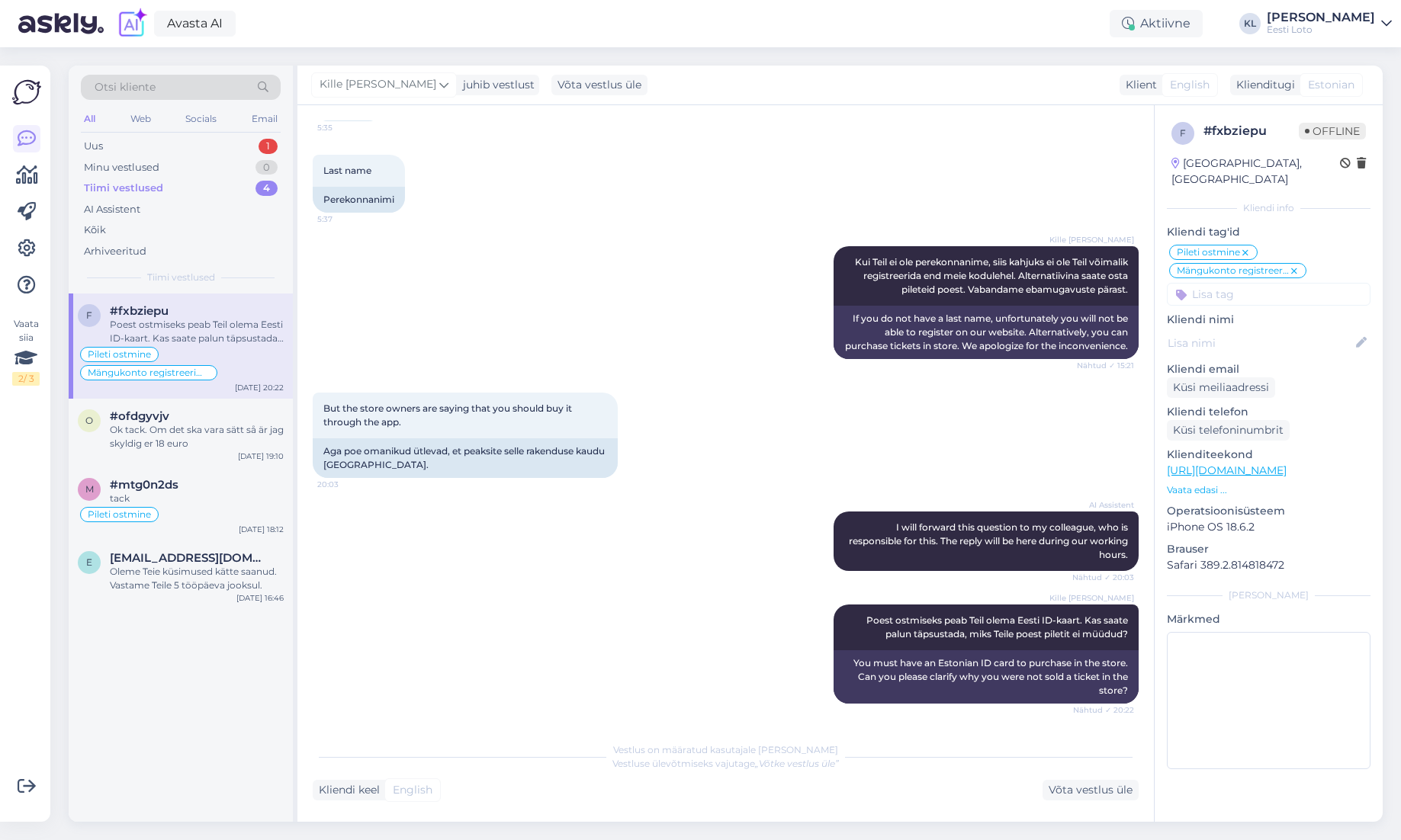
scroll to position [992, 0]
